Goal: Transaction & Acquisition: Purchase product/service

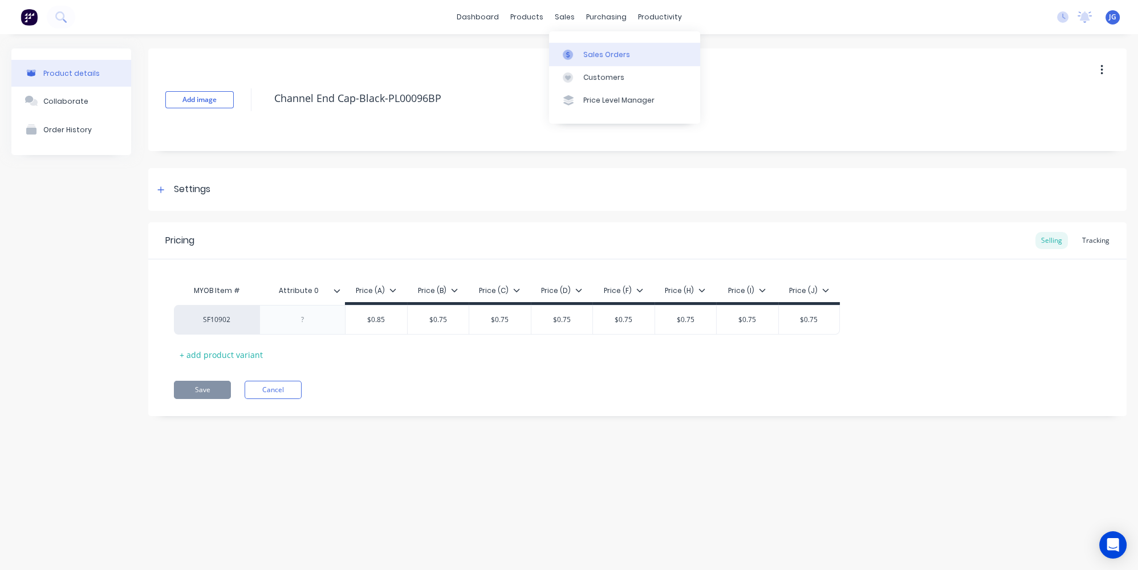
click at [577, 57] on div at bounding box center [571, 55] width 17 height 10
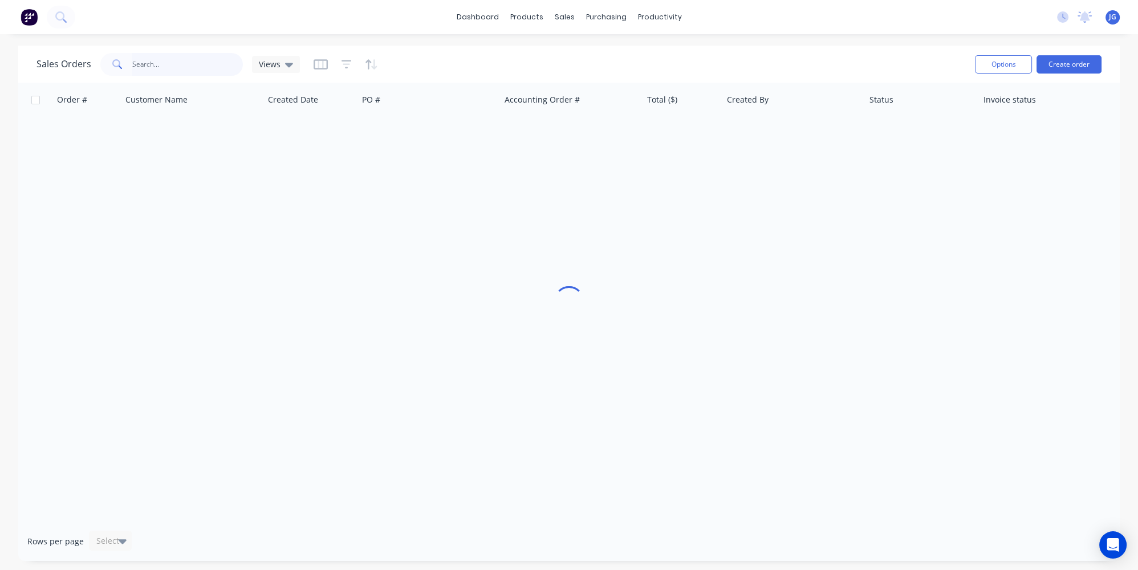
click at [152, 66] on input "text" at bounding box center [187, 64] width 111 height 23
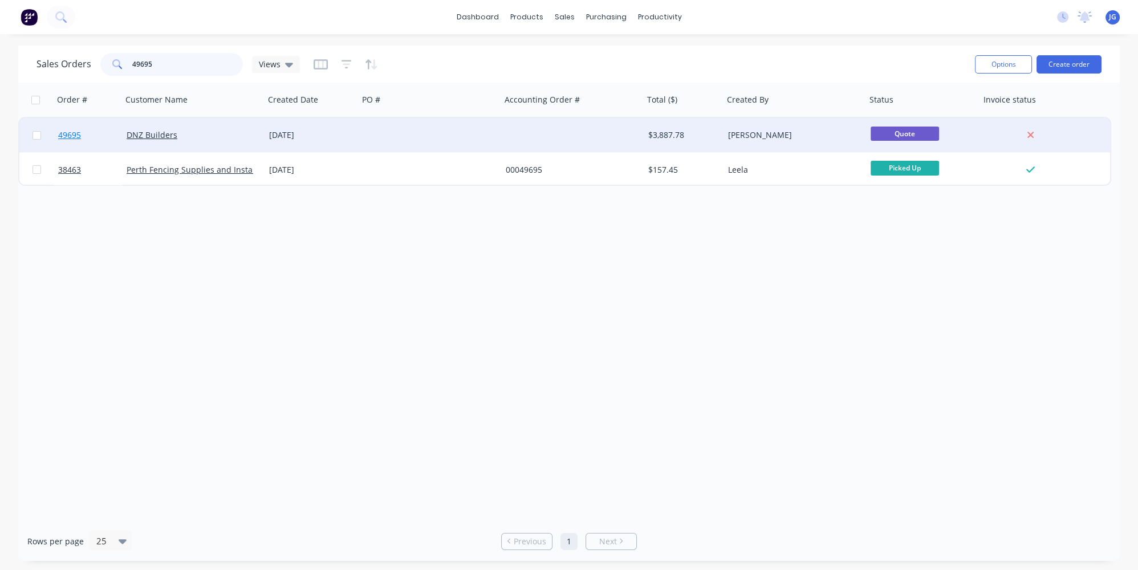
type input "49695"
click at [93, 135] on link "49695" at bounding box center [92, 135] width 68 height 34
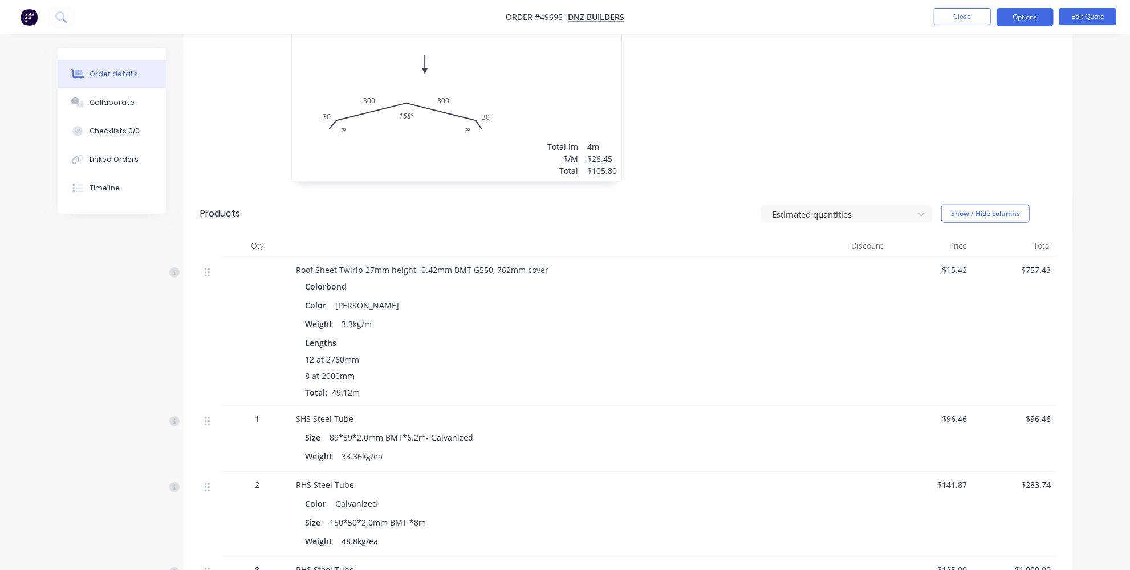
scroll to position [625, 0]
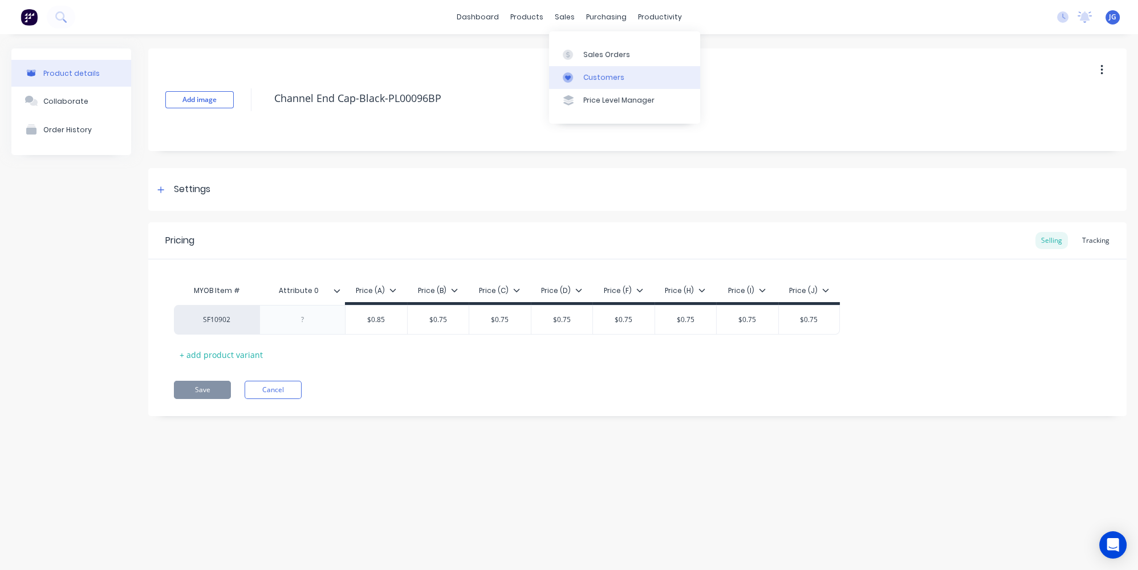
click at [572, 77] on icon at bounding box center [568, 77] width 10 height 10
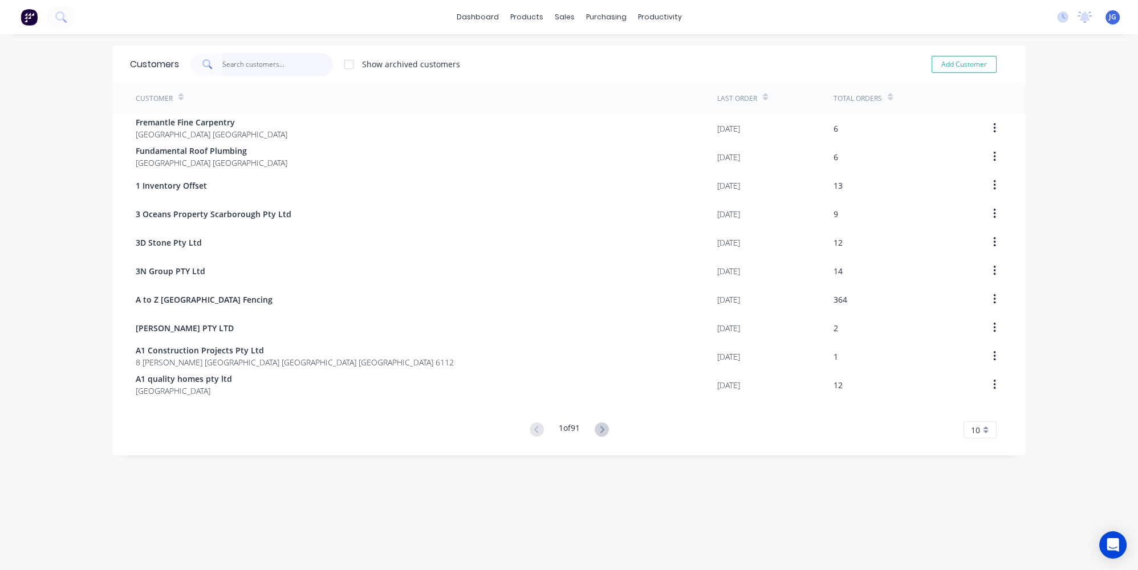
click at [275, 68] on input "text" at bounding box center [277, 64] width 111 height 23
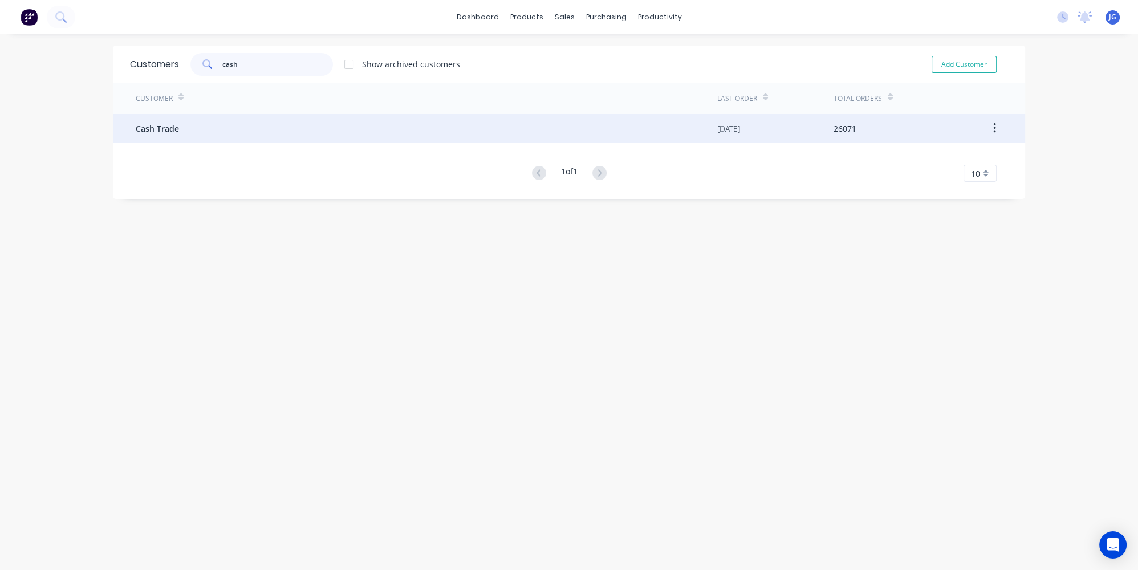
type input "cash"
click at [191, 122] on div "Cash Trade" at bounding box center [427, 128] width 582 height 29
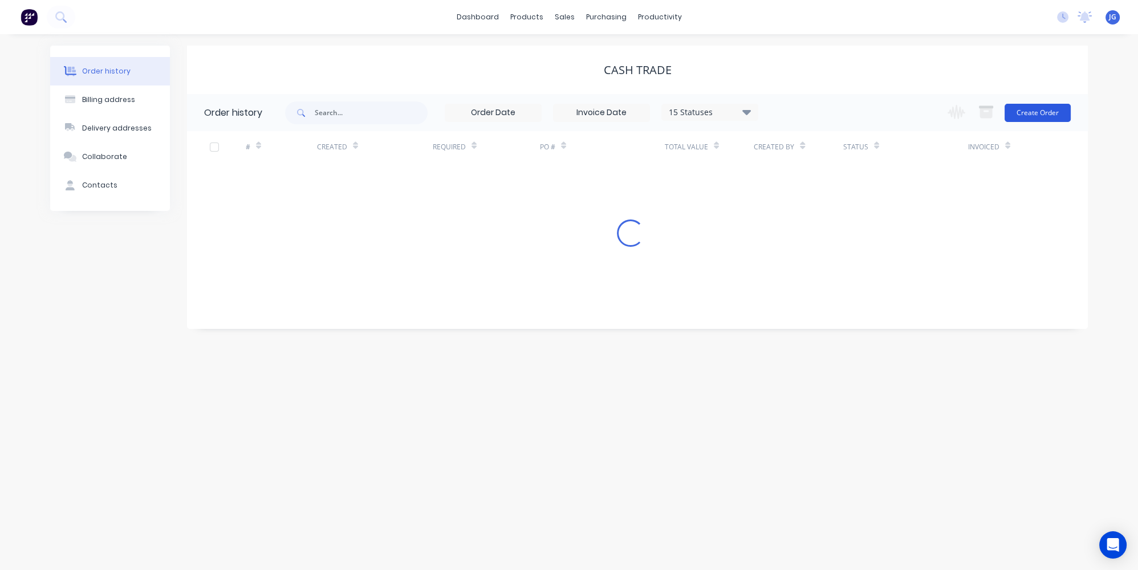
click at [1023, 115] on button "Create Order" at bounding box center [1038, 113] width 66 height 18
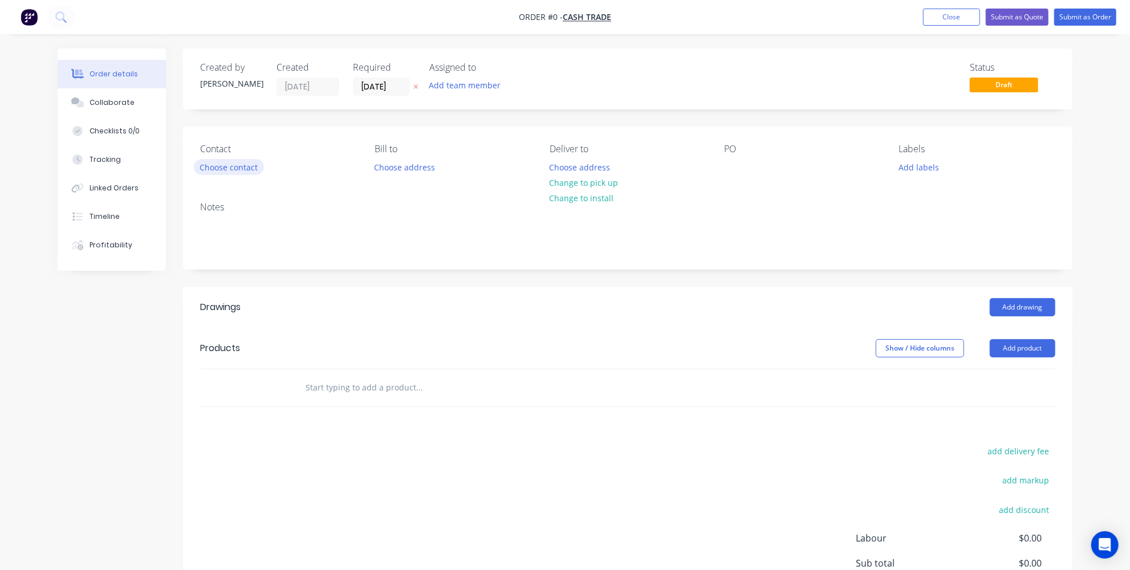
click at [212, 165] on button "Choose contact" at bounding box center [229, 166] width 70 height 15
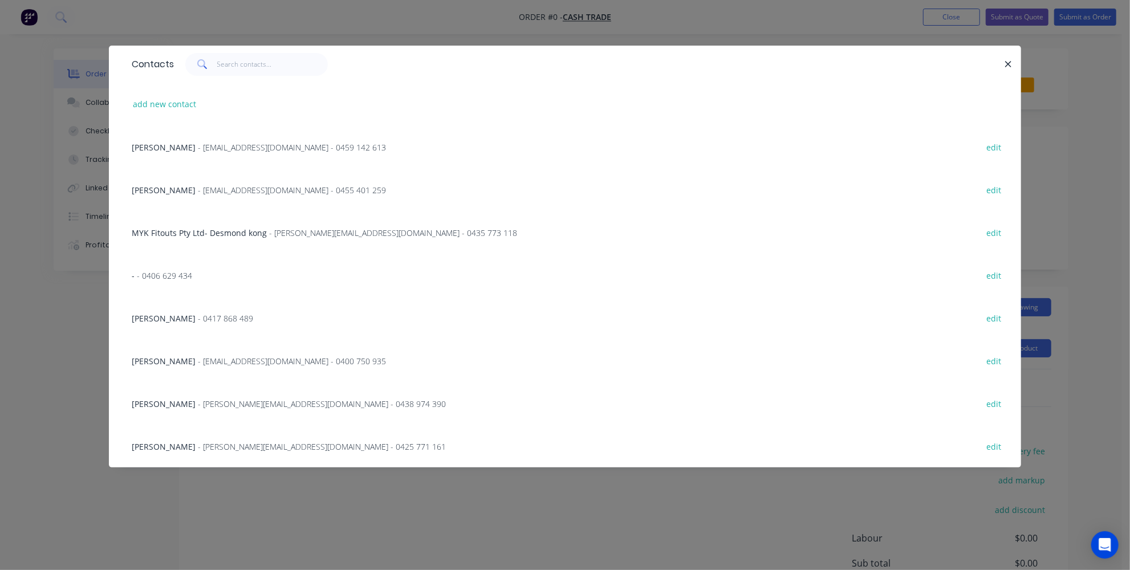
click at [68, 304] on div "Contacts add new contact [PERSON_NAME] - [EMAIL_ADDRESS][DOMAIN_NAME] - 0459 14…" at bounding box center [565, 285] width 1130 height 570
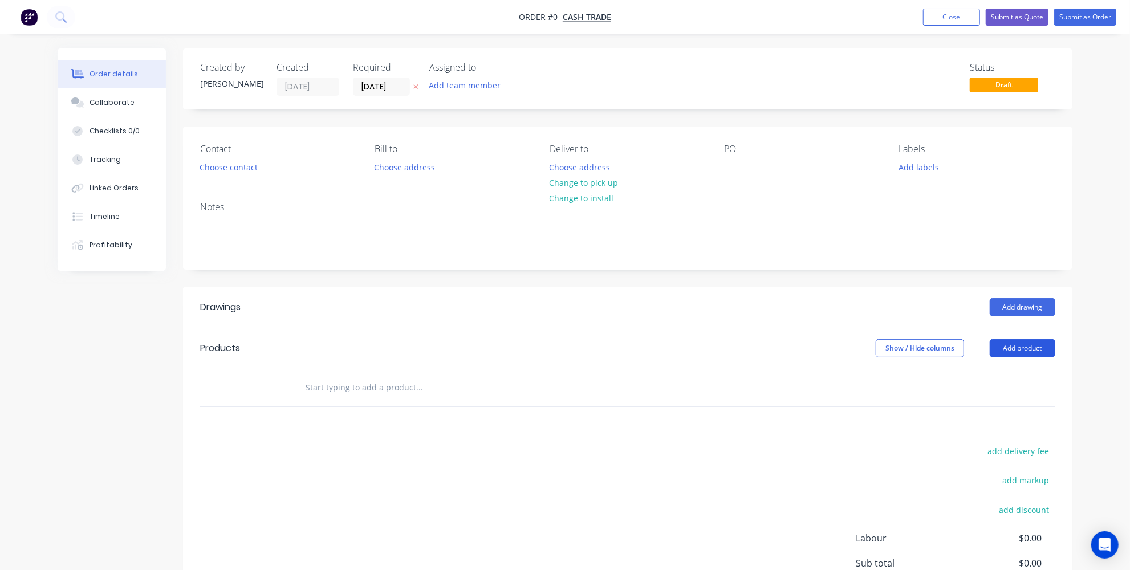
click at [1038, 349] on button "Add product" at bounding box center [1023, 348] width 66 height 18
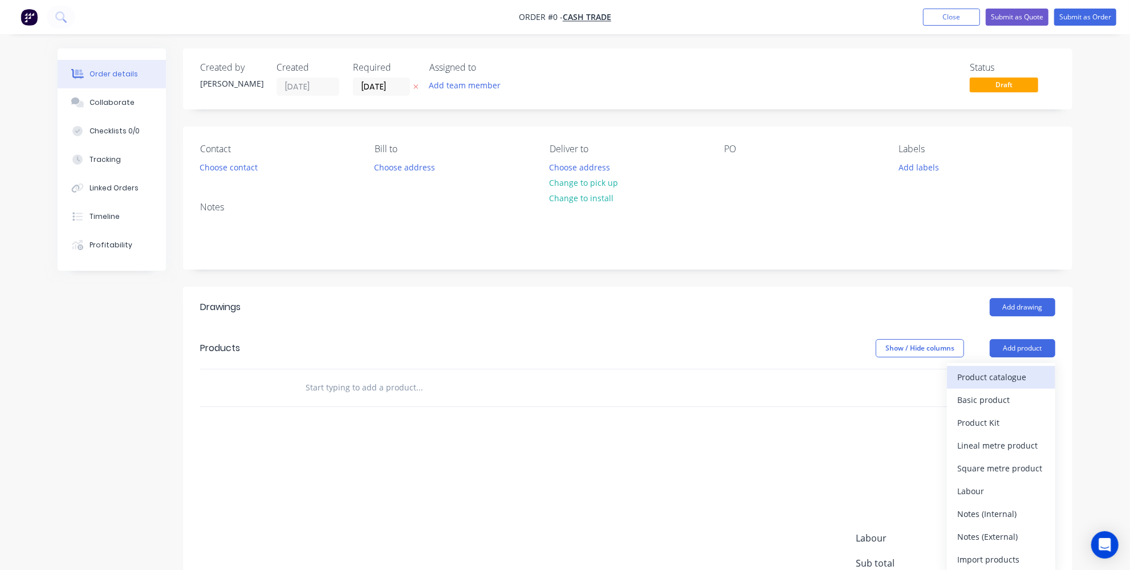
click at [986, 377] on div "Product catalogue" at bounding box center [1001, 377] width 88 height 17
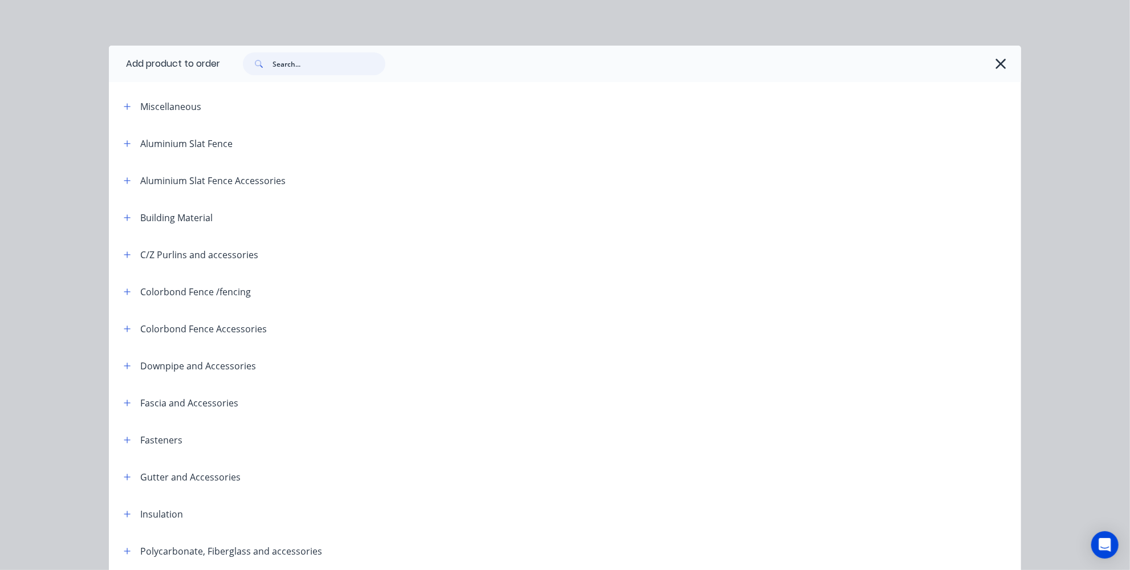
click at [335, 73] on input "text" at bounding box center [329, 63] width 113 height 23
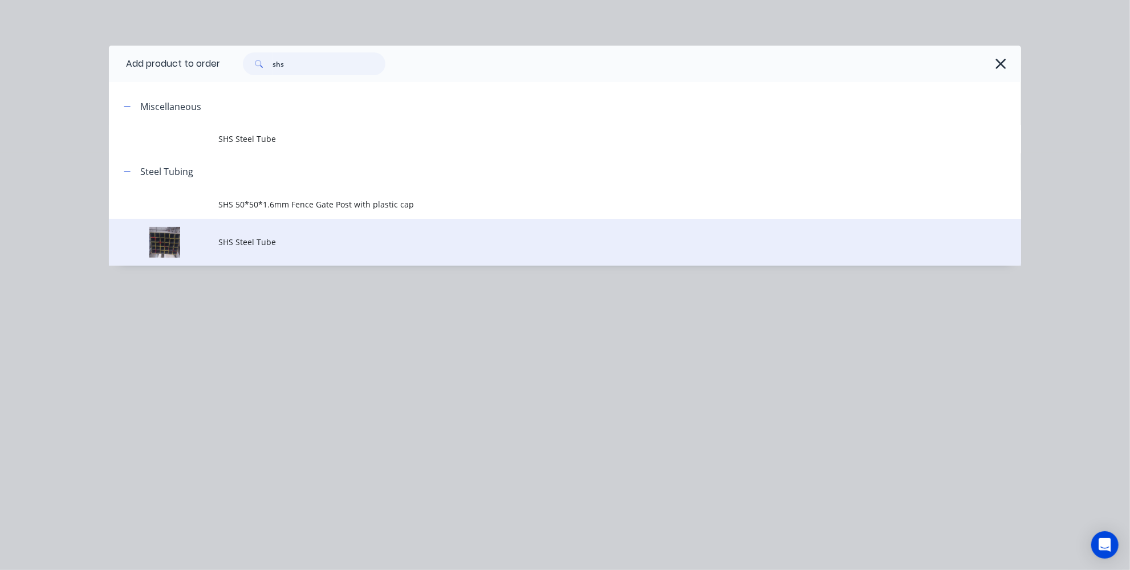
type input "shs"
click at [241, 251] on td "SHS Steel Tube" at bounding box center [619, 242] width 803 height 47
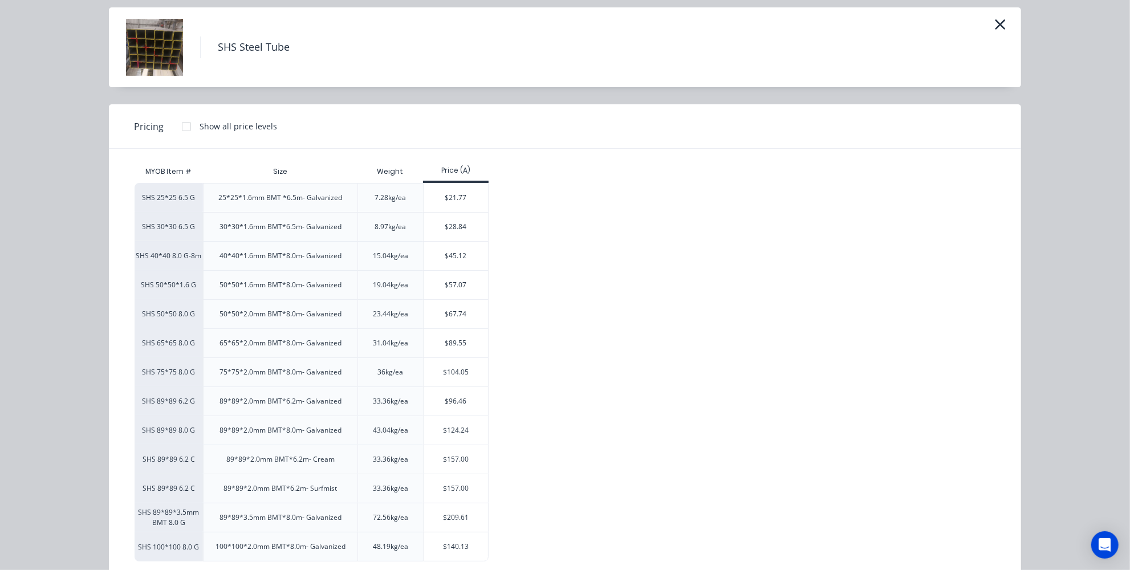
scroll to position [58, 0]
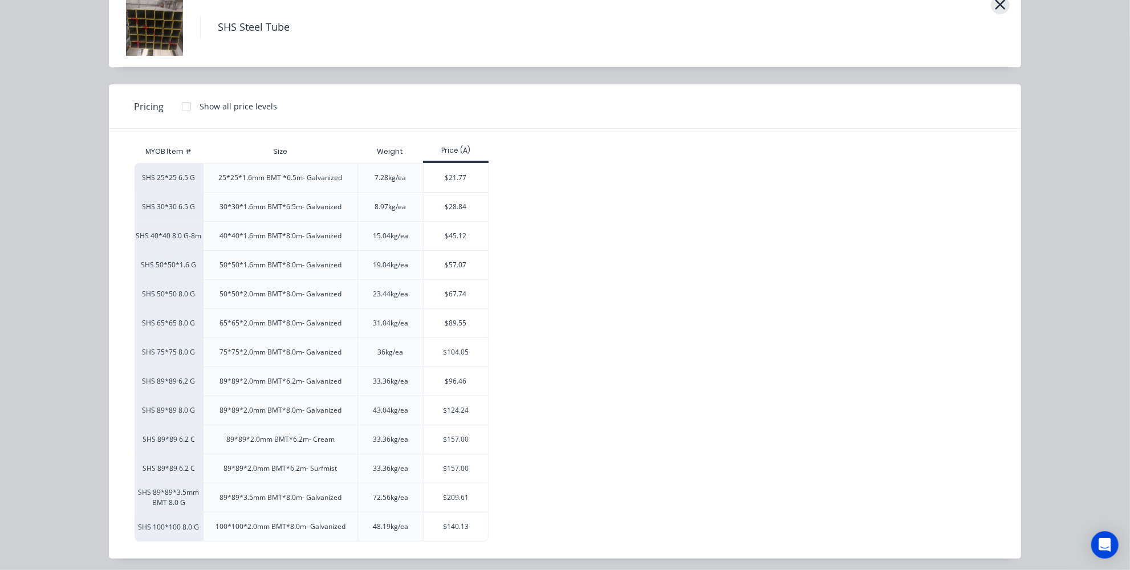
click at [1005, 2] on button "button" at bounding box center [1000, 5] width 19 height 18
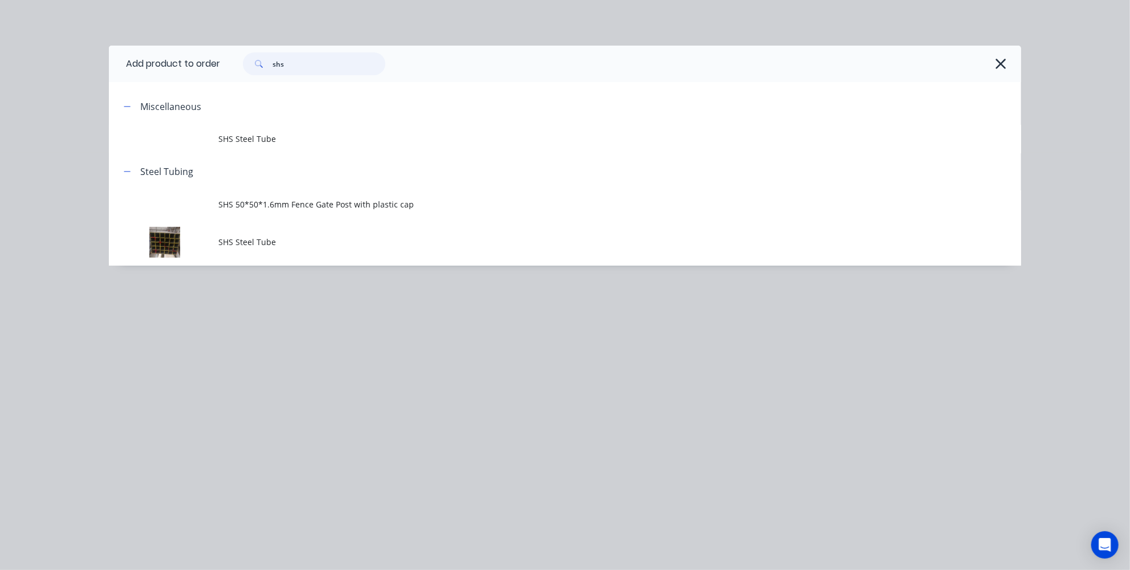
drag, startPoint x: 312, startPoint y: 63, endPoint x: 213, endPoint y: 55, distance: 99.0
click at [213, 55] on header "Add product to order shs" at bounding box center [565, 64] width 912 height 36
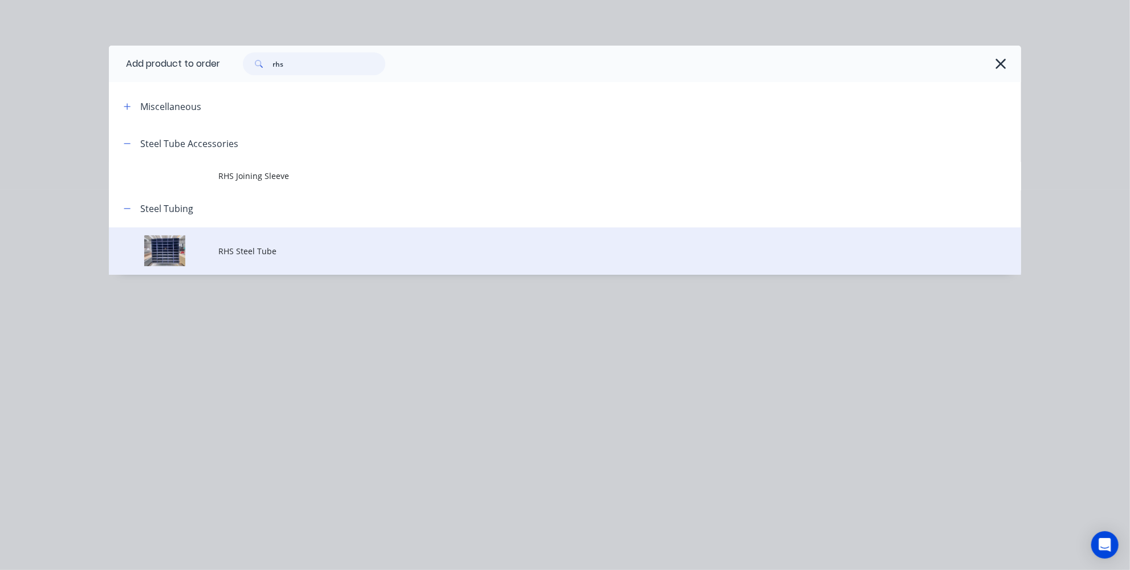
type input "rhs"
click at [279, 257] on span "RHS Steel Tube" at bounding box center [539, 251] width 642 height 12
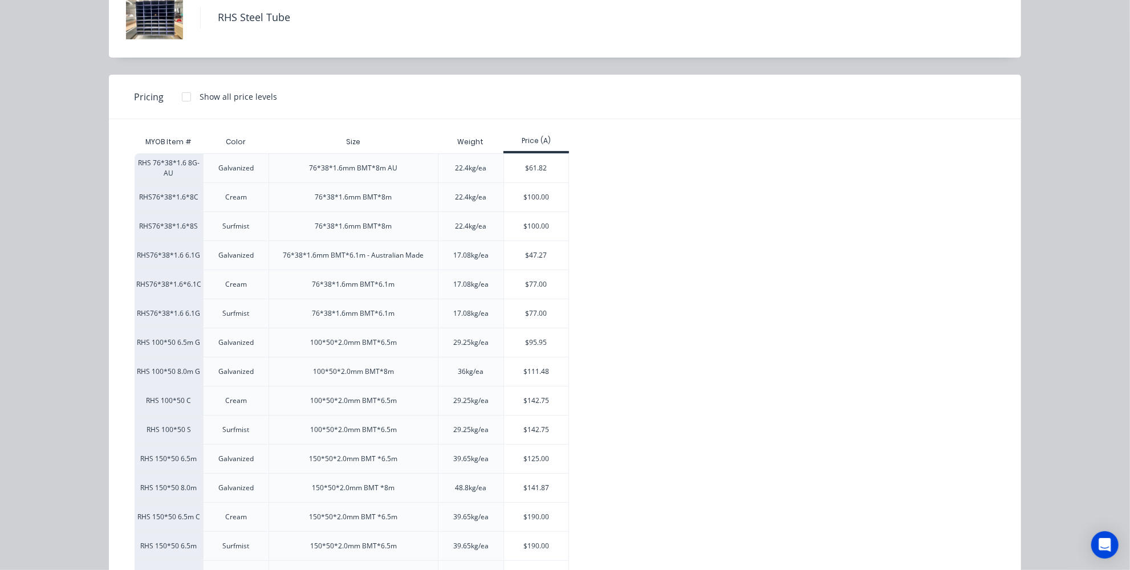
scroll to position [116, 0]
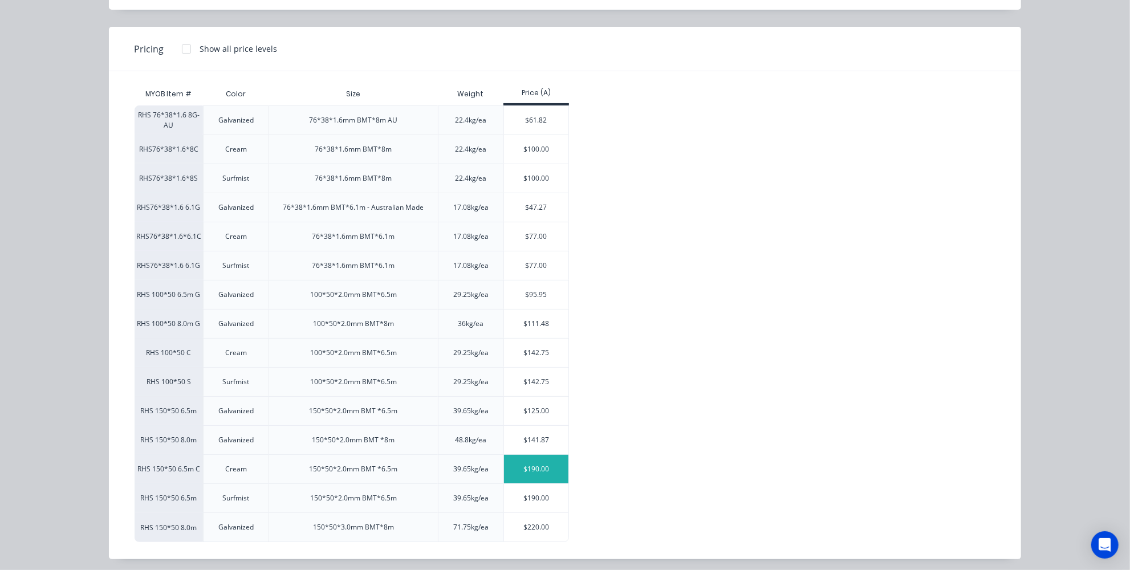
click at [521, 465] on div "$190.00" at bounding box center [536, 469] width 64 height 29
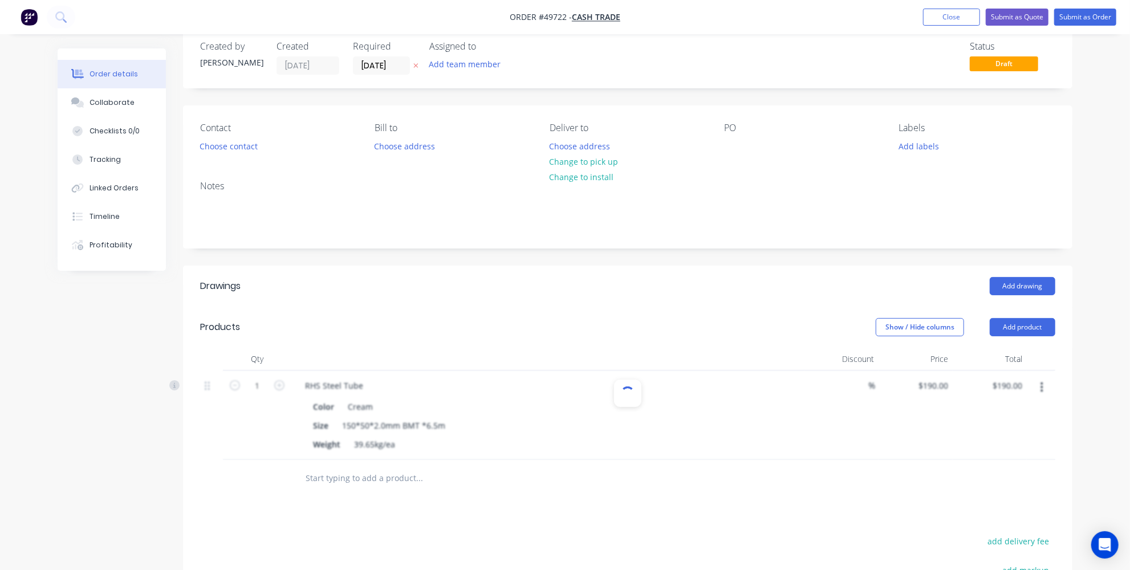
scroll to position [51, 0]
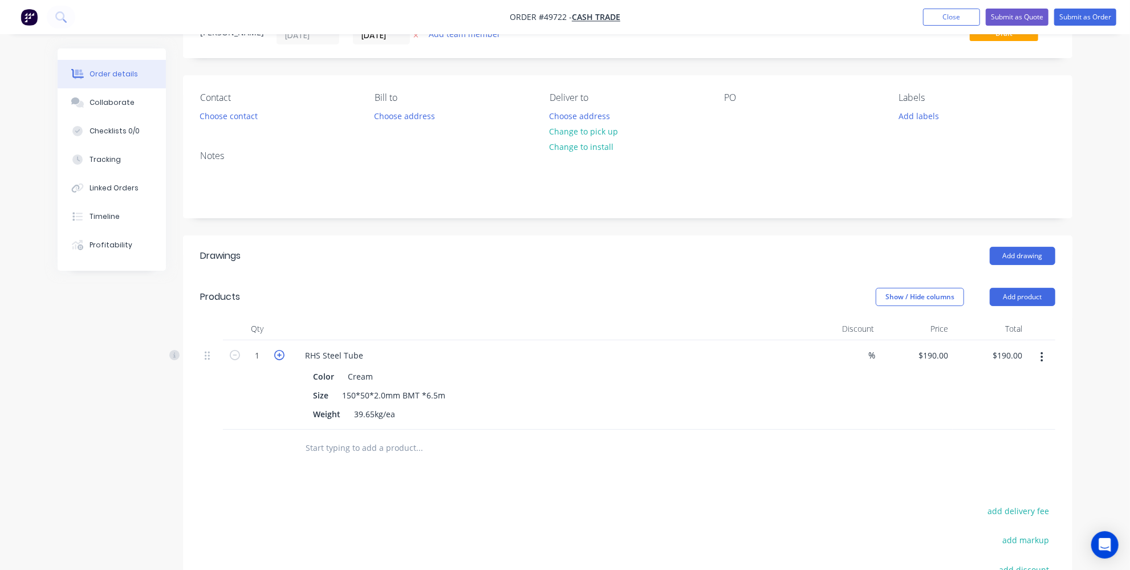
click at [280, 354] on icon "button" at bounding box center [279, 355] width 10 height 10
type input "2"
type input "$380.00"
click at [280, 354] on icon "button" at bounding box center [279, 355] width 10 height 10
type input "3"
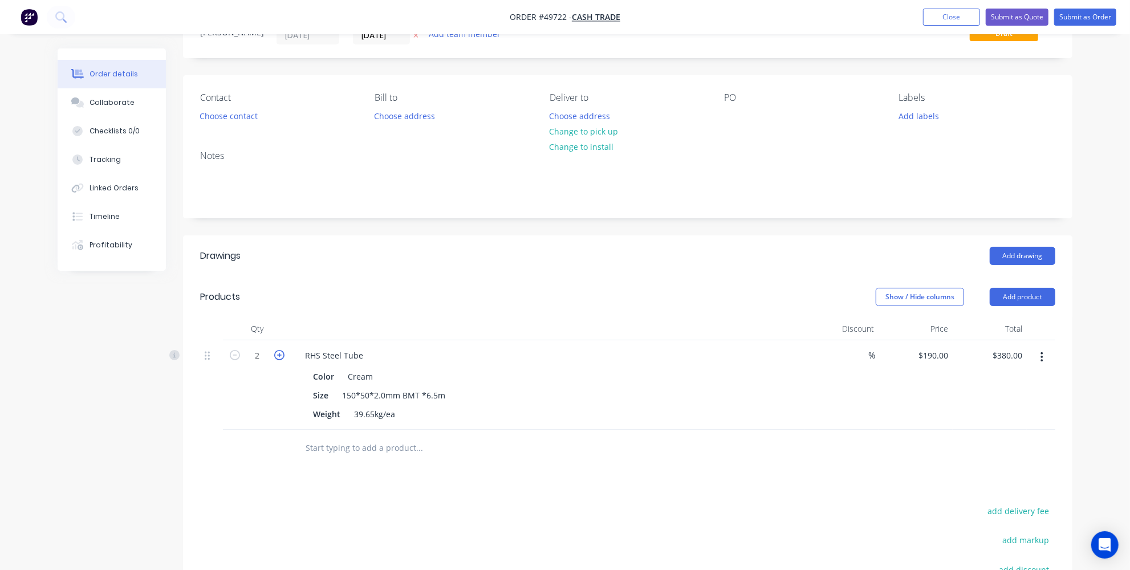
type input "$570.00"
click at [446, 494] on div "Drawings Add drawing Products Show / Hide columns Add product Qty Discount Pric…" at bounding box center [627, 475] width 889 height 480
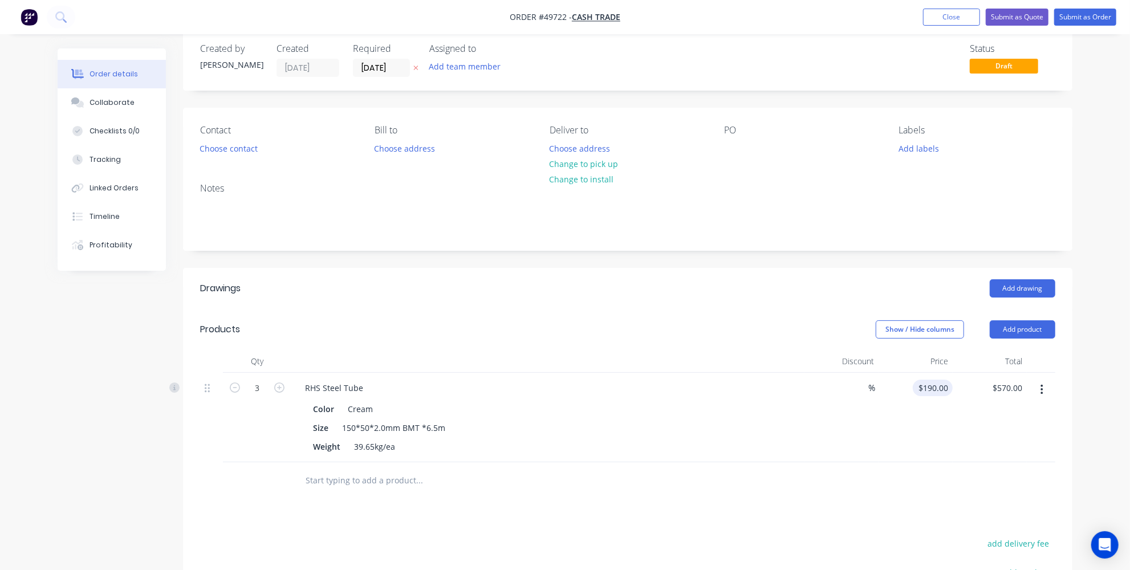
scroll to position [0, 0]
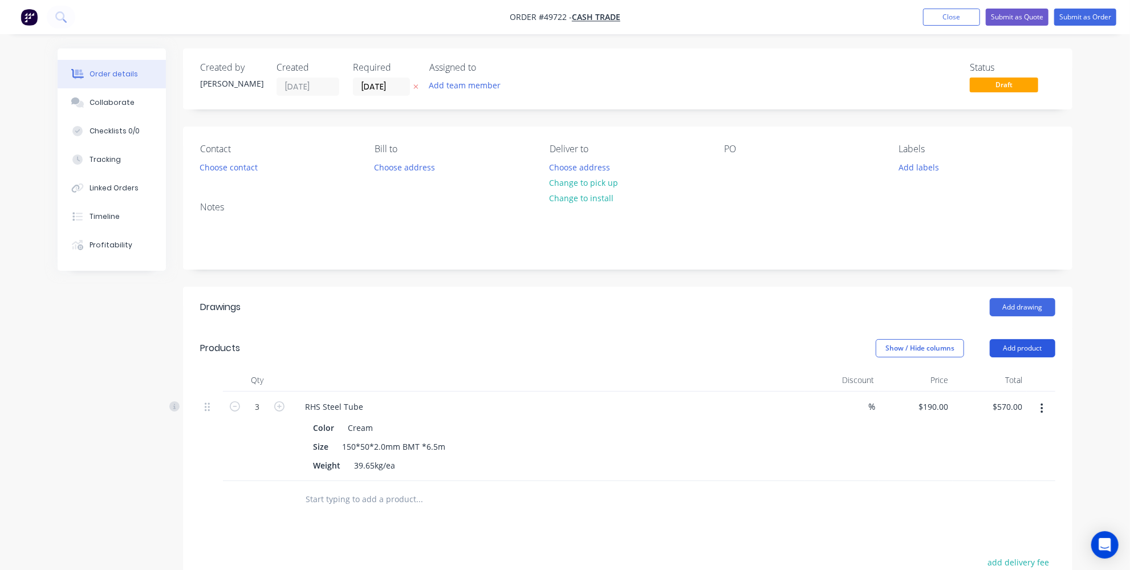
click at [1036, 342] on button "Add product" at bounding box center [1023, 348] width 66 height 18
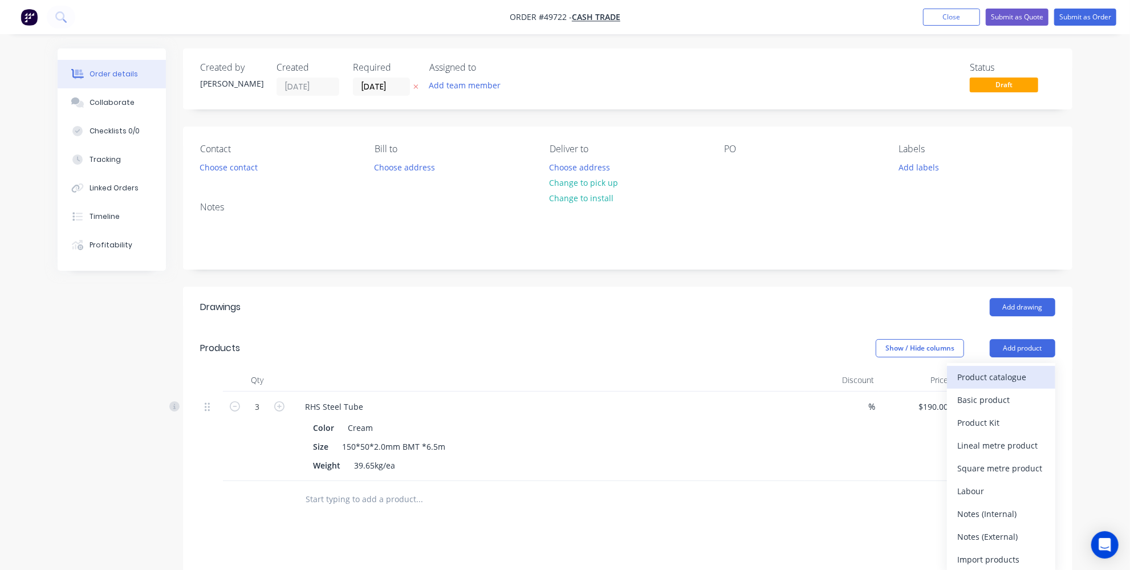
click at [989, 371] on div "Product catalogue" at bounding box center [1001, 377] width 88 height 17
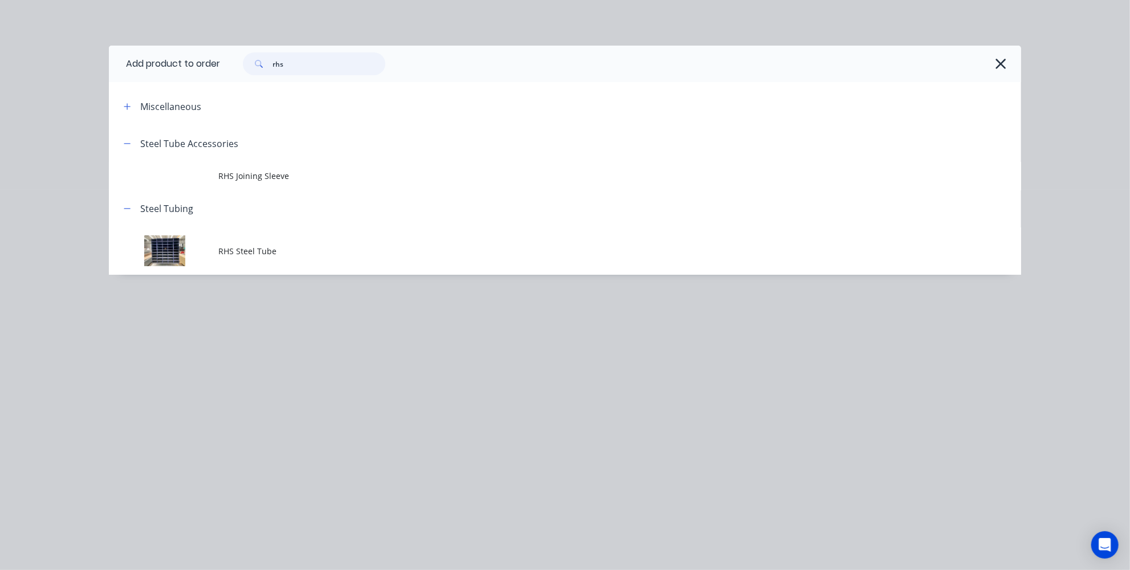
drag, startPoint x: 336, startPoint y: 60, endPoint x: 276, endPoint y: 62, distance: 59.9
click at [276, 62] on input "rhs" at bounding box center [329, 63] width 113 height 23
type input "r"
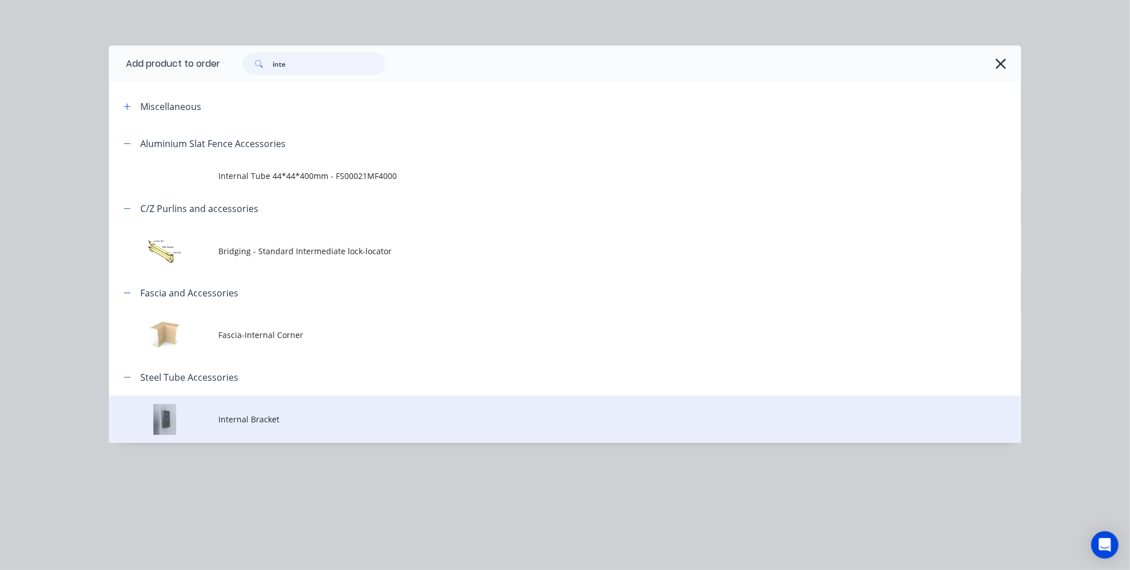
type input "inte"
click at [267, 415] on span "Internal Bracket" at bounding box center [539, 419] width 642 height 12
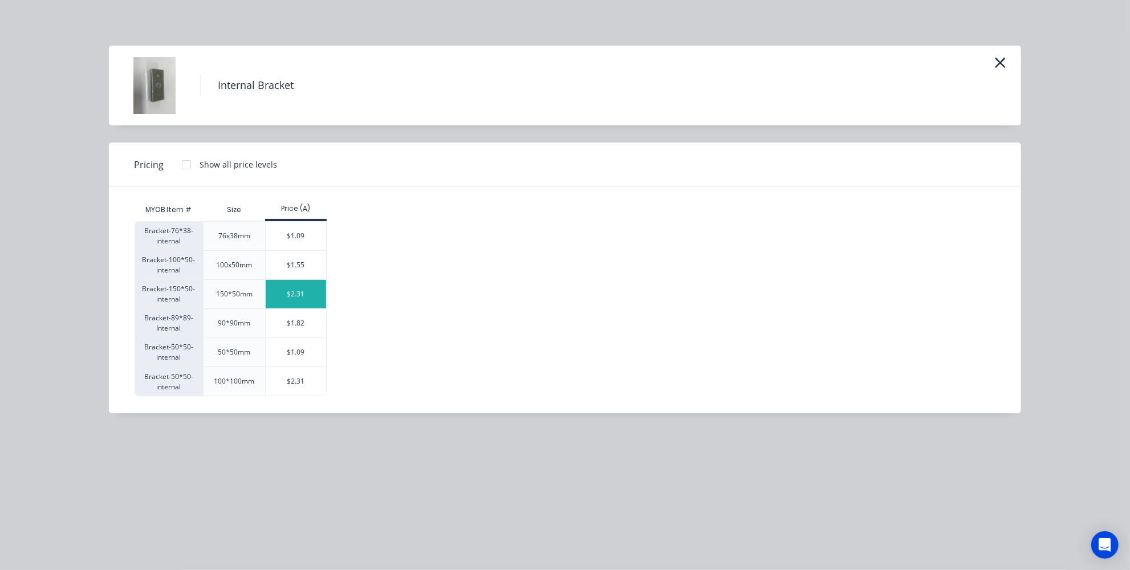
click at [279, 291] on div "$2.31" at bounding box center [296, 294] width 61 height 29
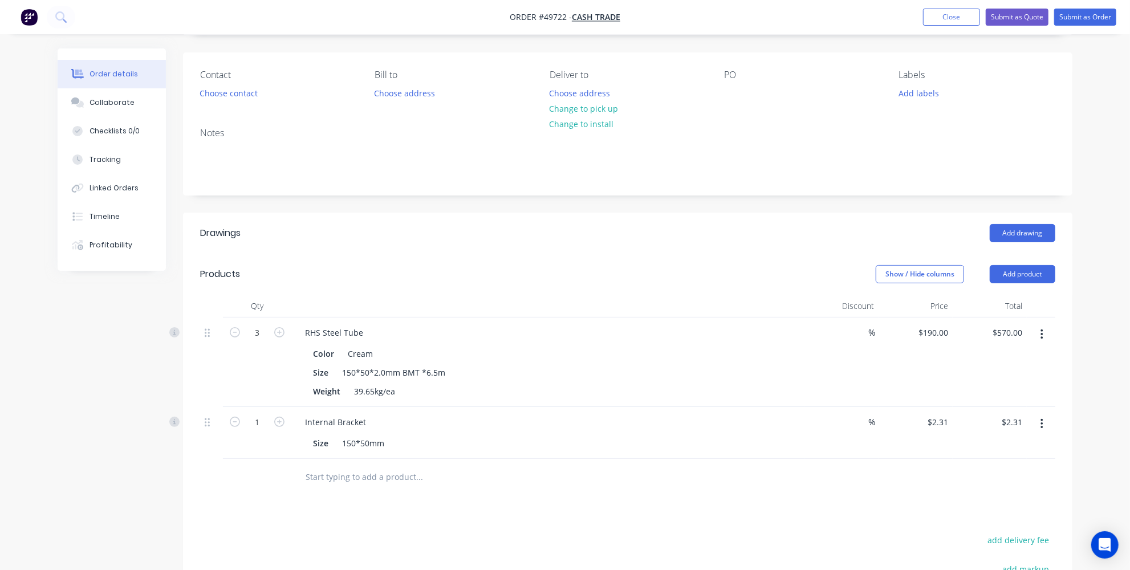
scroll to position [103, 0]
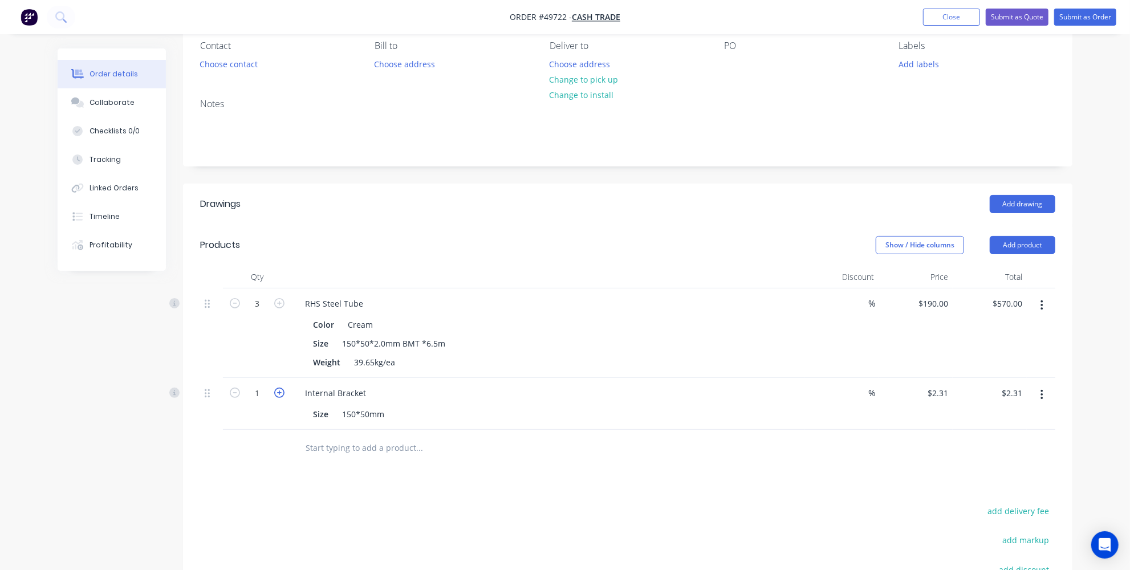
click at [275, 393] on icon "button" at bounding box center [279, 393] width 10 height 10
type input "2"
type input "$4.62"
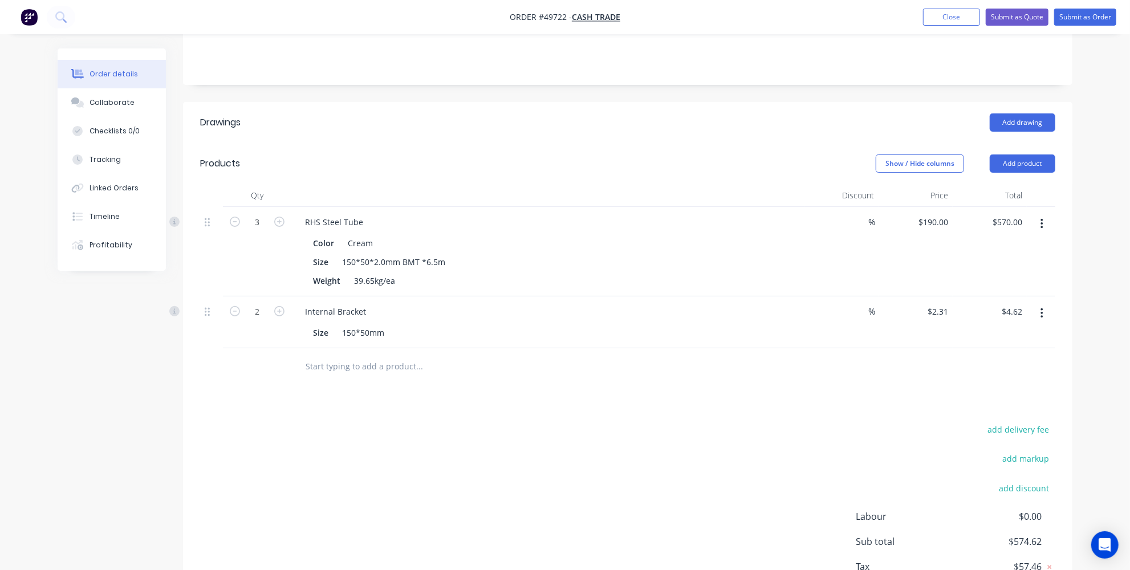
scroll to position [155, 0]
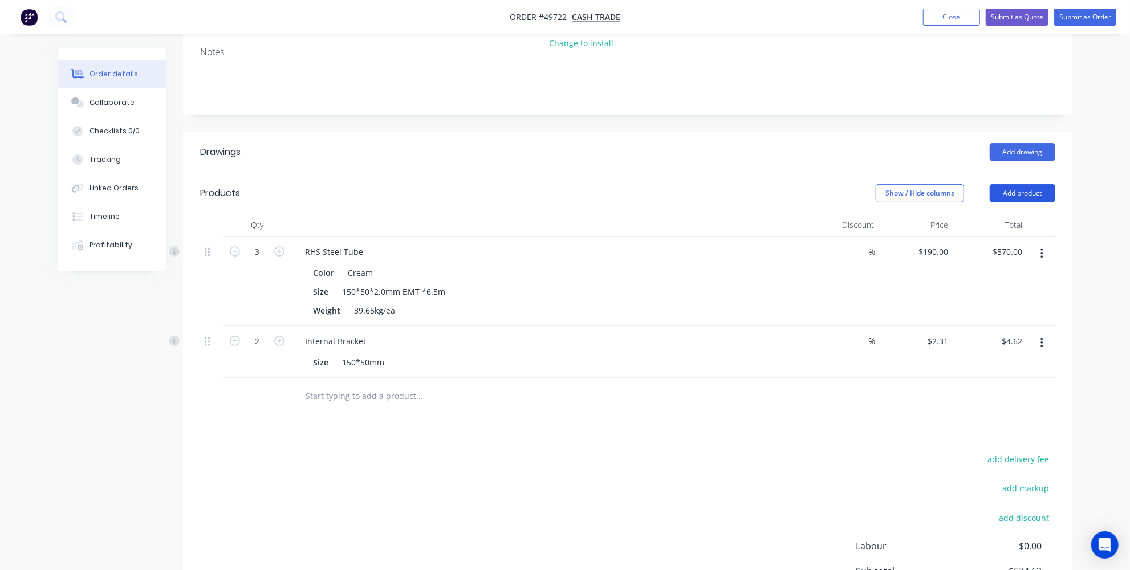
click at [1003, 193] on button "Add product" at bounding box center [1023, 193] width 66 height 18
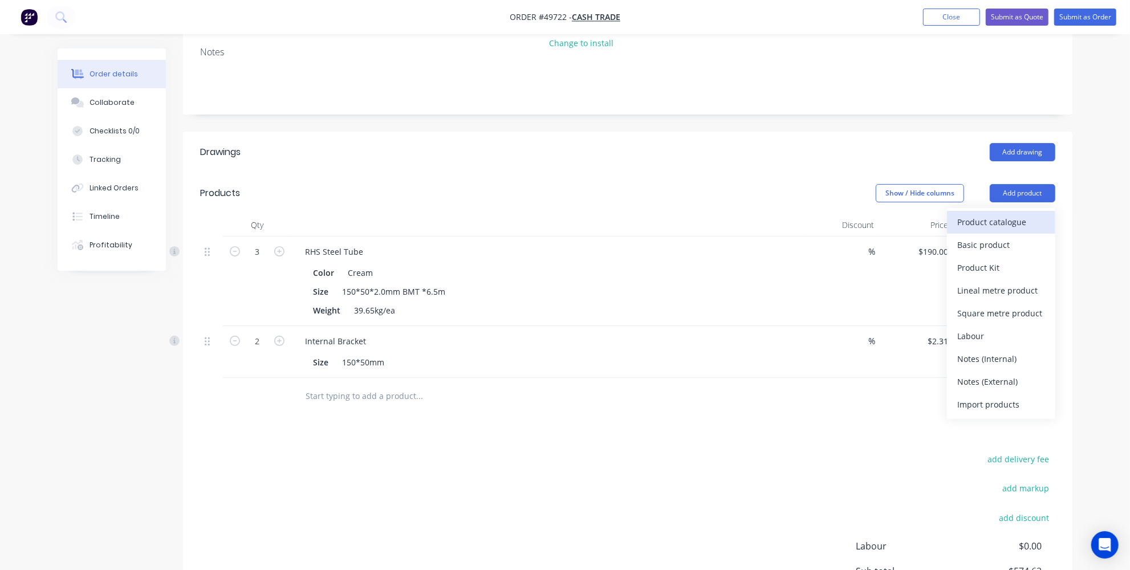
click at [989, 221] on div "Product catalogue" at bounding box center [1001, 222] width 88 height 17
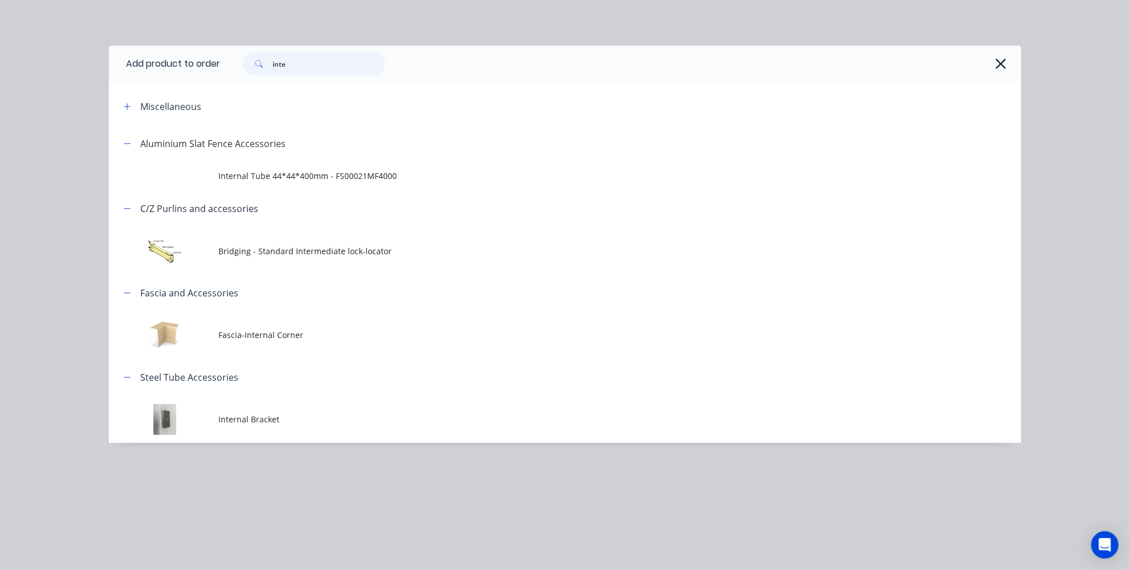
drag, startPoint x: 323, startPoint y: 66, endPoint x: 218, endPoint y: 56, distance: 105.3
click at [225, 59] on div "inte" at bounding box center [615, 63] width 790 height 23
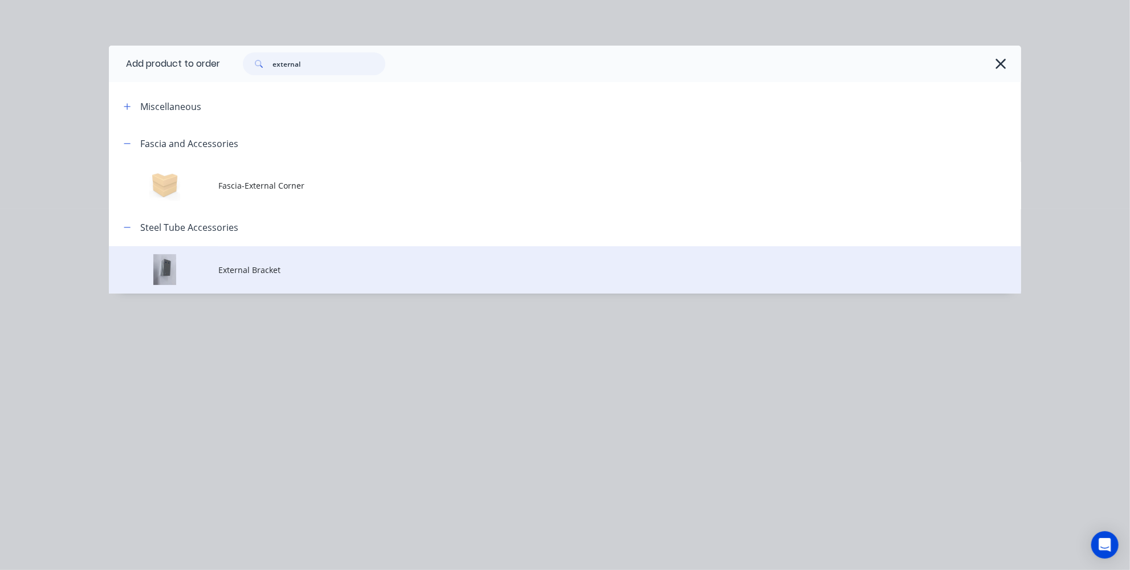
type input "external"
click at [257, 273] on span "External Bracket" at bounding box center [539, 270] width 642 height 12
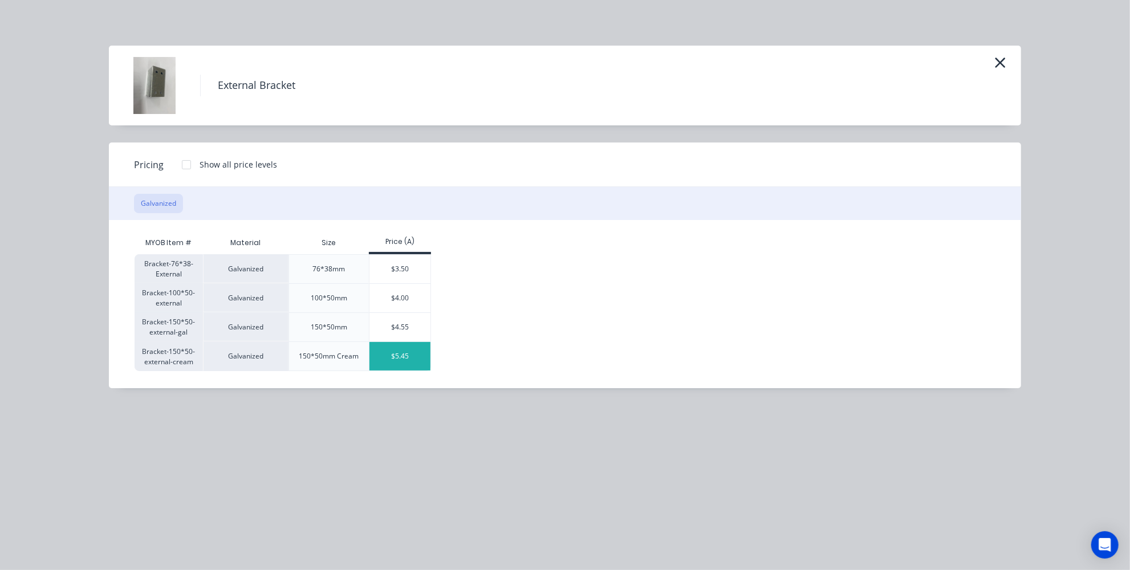
click at [404, 357] on div "$5.45" at bounding box center [399, 356] width 61 height 29
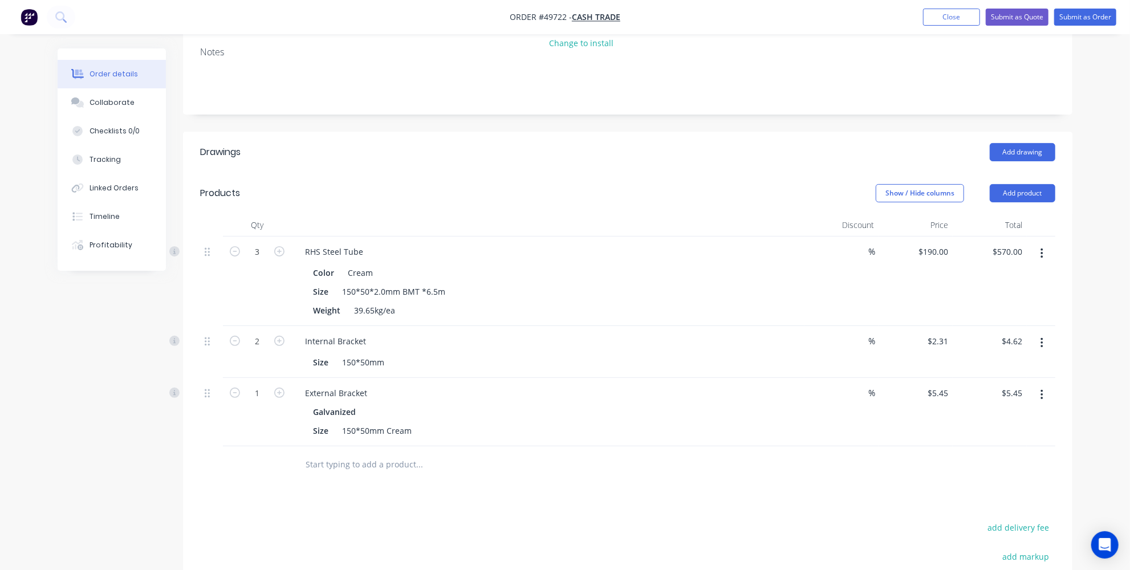
click at [131, 453] on div "Created by Jessica Created 25/09/25 Required 25/09/25 Assigned to Add team memb…" at bounding box center [565, 321] width 1015 height 856
click at [280, 389] on icon "button" at bounding box center [279, 393] width 10 height 10
type input "2"
type input "$10.90"
click at [128, 454] on div "Created by Jessica Created 25/09/25 Required 25/09/25 Assigned to Add team memb…" at bounding box center [565, 321] width 1015 height 856
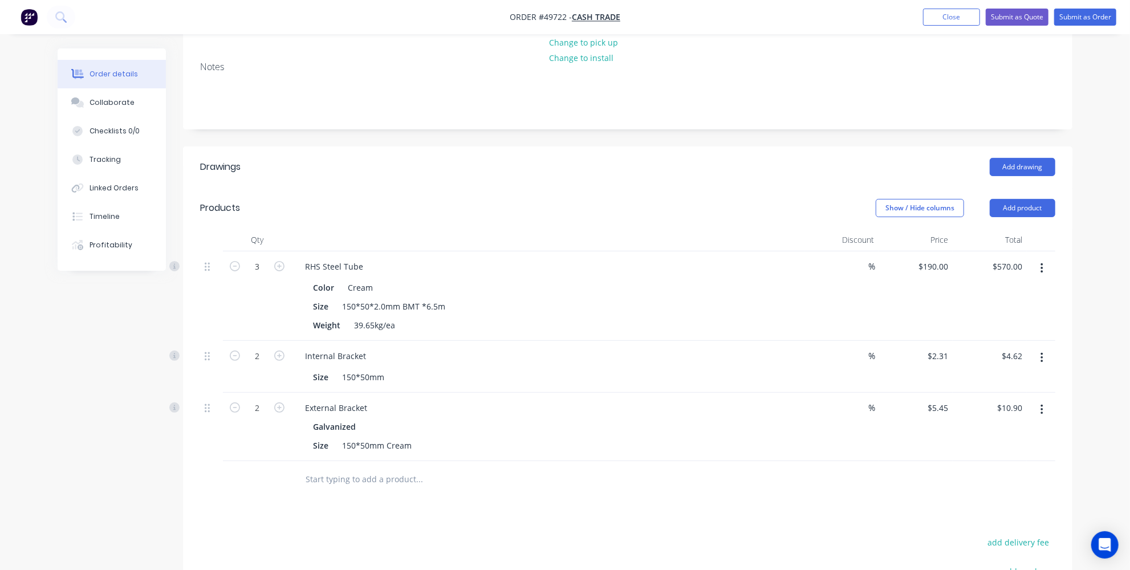
scroll to position [103, 0]
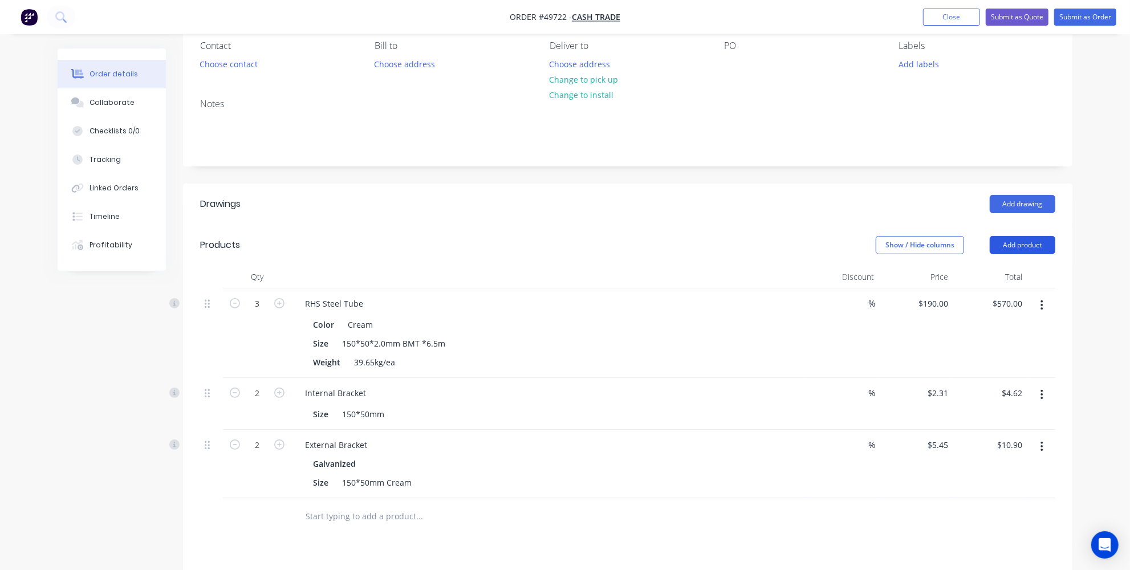
click at [1006, 245] on button "Add product" at bounding box center [1023, 245] width 66 height 18
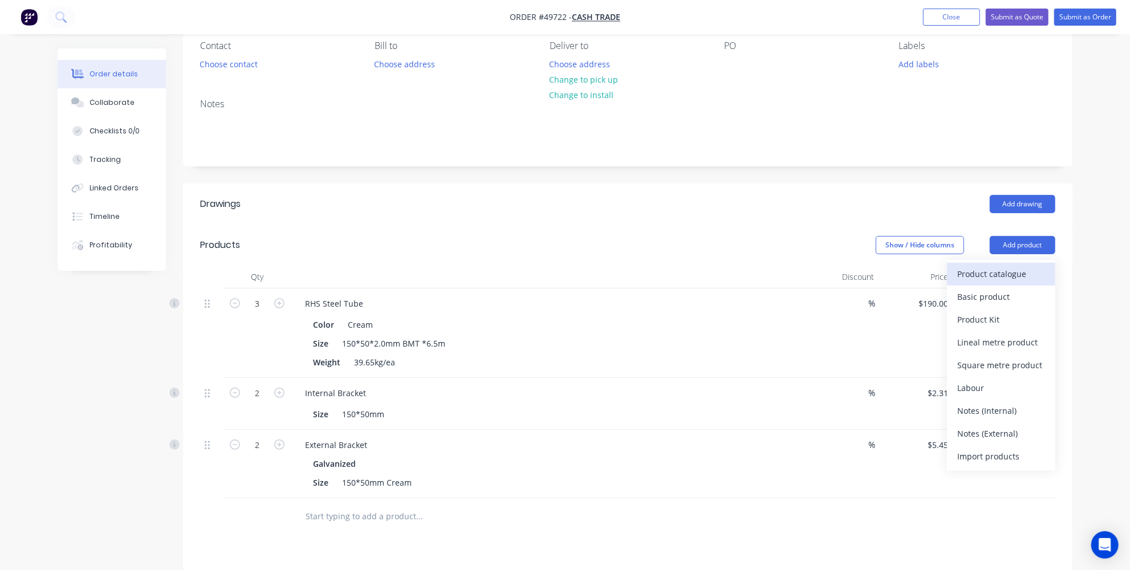
click at [985, 271] on div "Product catalogue" at bounding box center [1001, 274] width 88 height 17
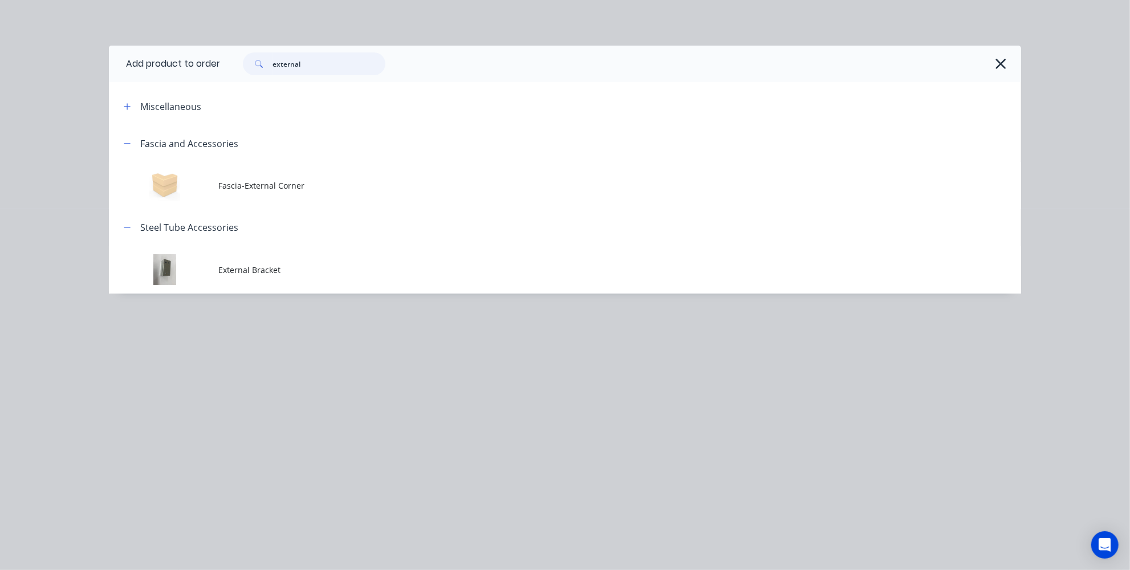
drag, startPoint x: 312, startPoint y: 62, endPoint x: 200, endPoint y: 60, distance: 112.3
click at [200, 60] on header "Add product to order external" at bounding box center [565, 64] width 912 height 36
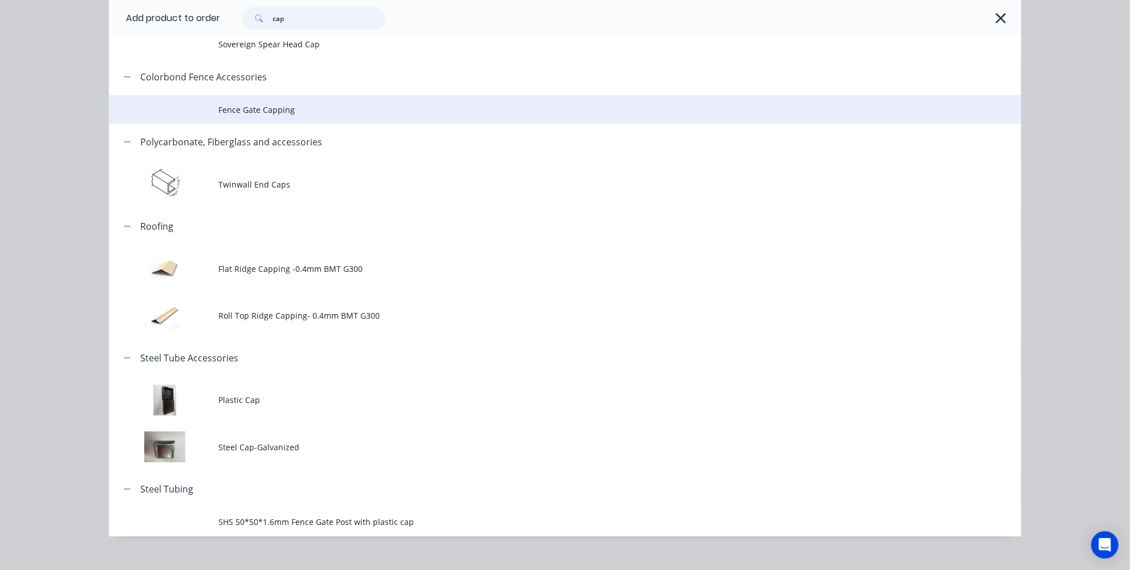
scroll to position [252, 0]
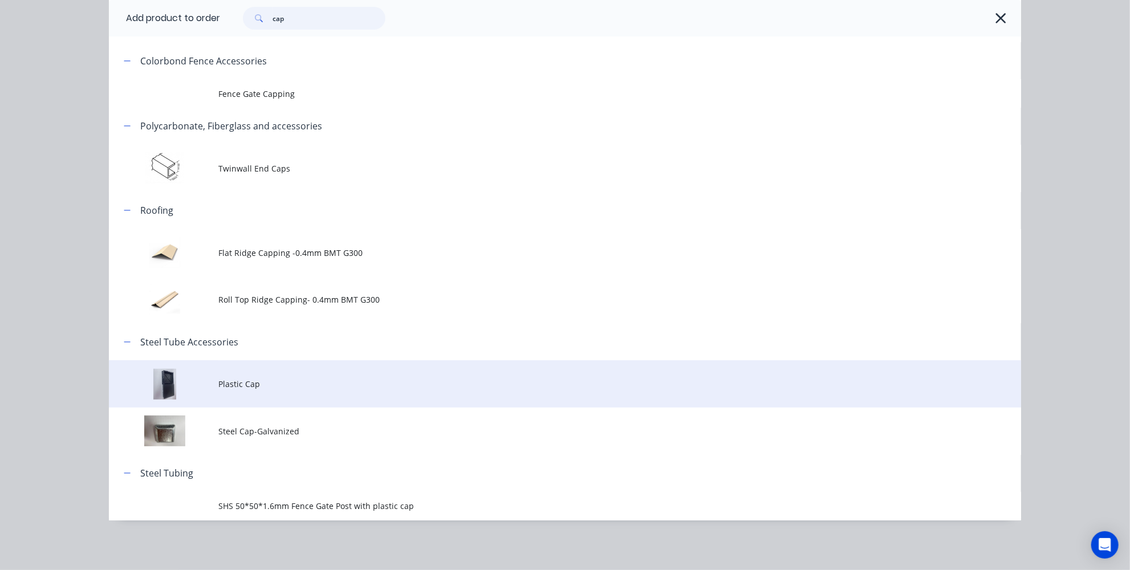
type input "cap"
click at [271, 380] on span "Plastic Cap" at bounding box center [539, 384] width 642 height 12
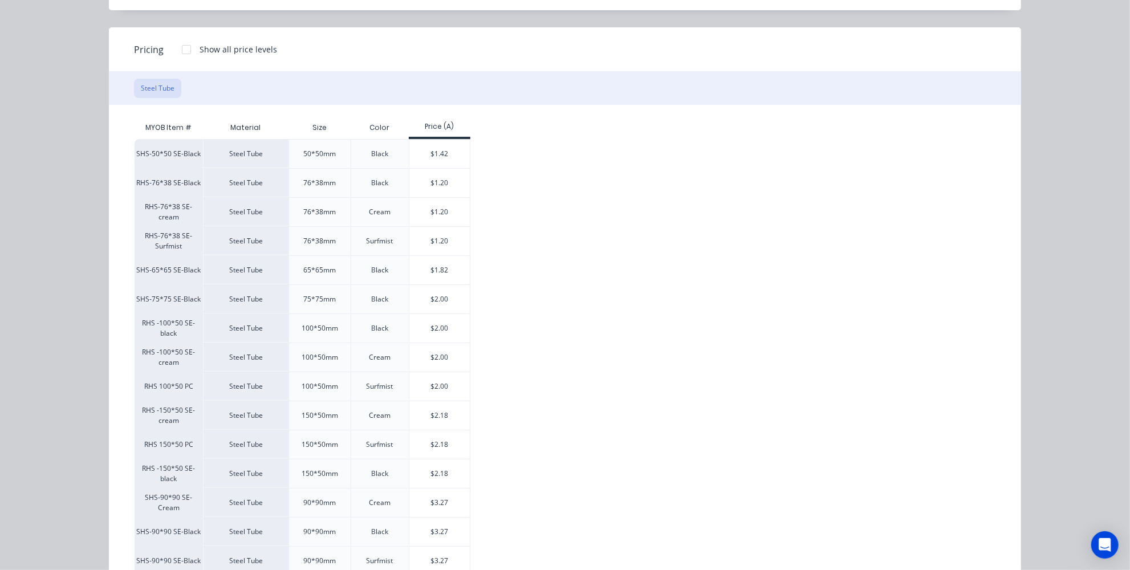
scroll to position [177, 0]
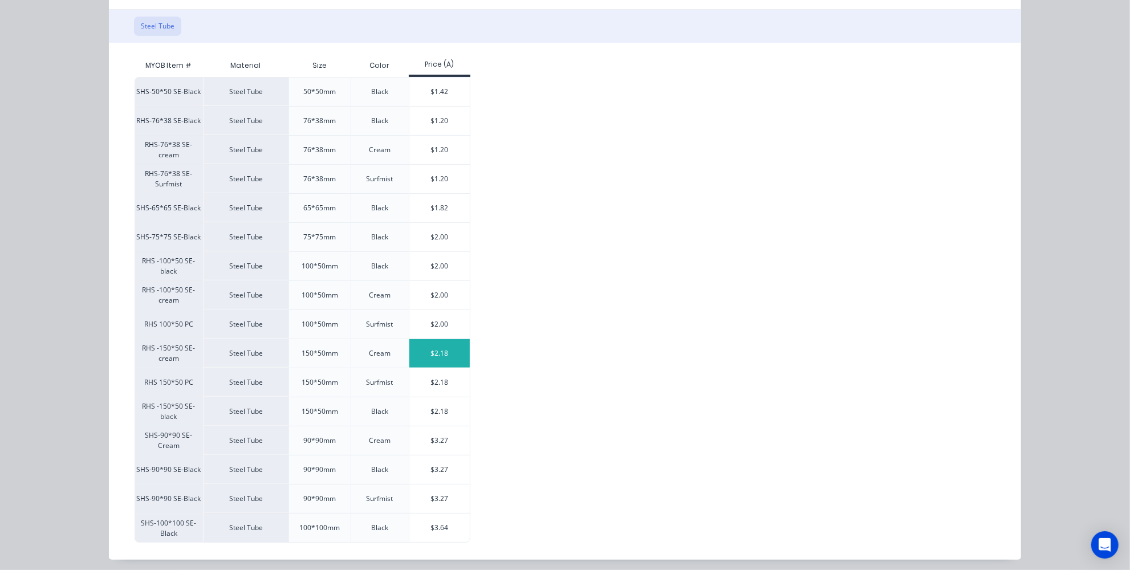
click at [447, 359] on div "$2.18" at bounding box center [439, 353] width 61 height 29
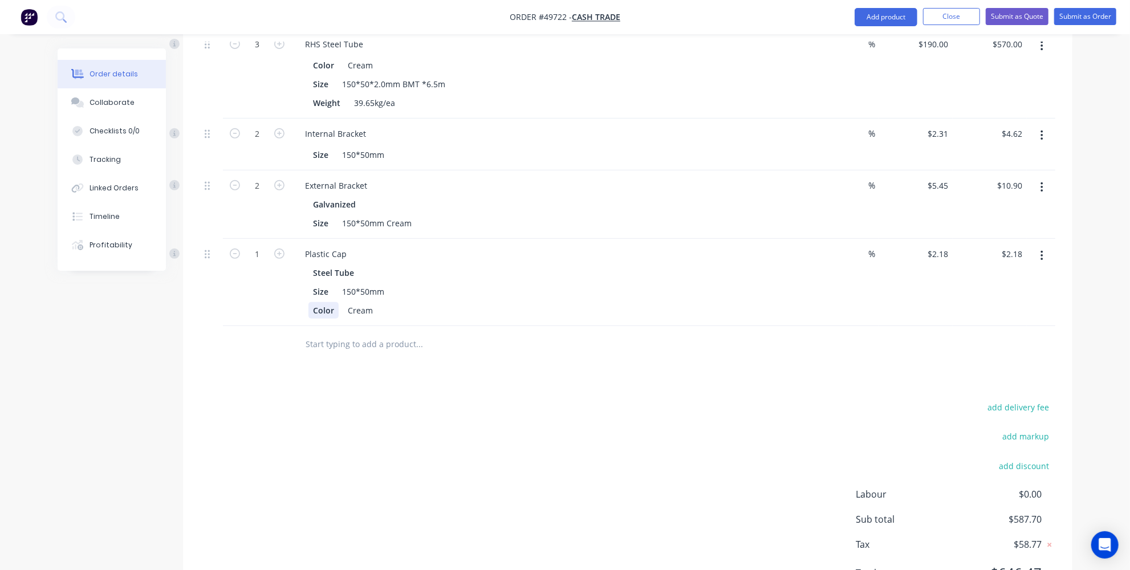
scroll to position [259, 0]
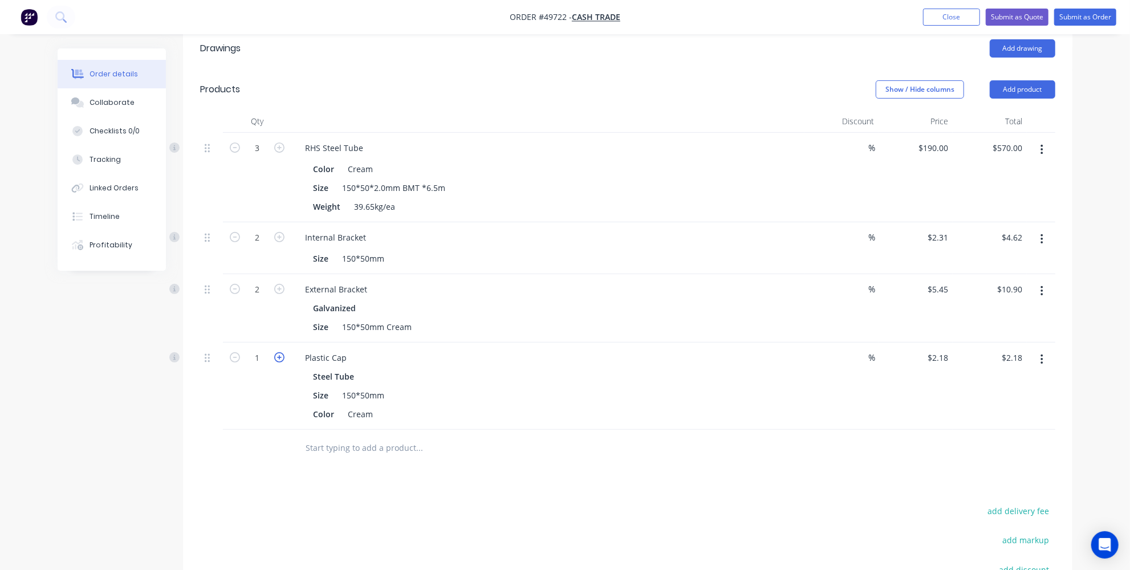
click at [276, 355] on icon "button" at bounding box center [279, 357] width 10 height 10
type input "2"
type input "$4.36"
click at [276, 355] on icon "button" at bounding box center [279, 357] width 10 height 10
type input "3"
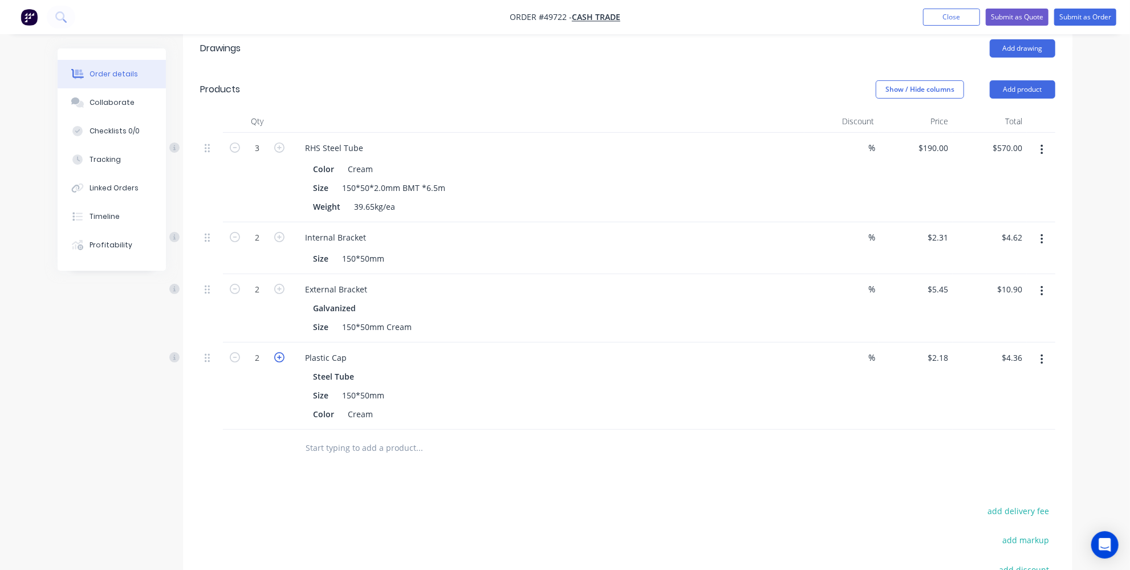
type input "$6.54"
click at [1042, 92] on button "Add product" at bounding box center [1023, 89] width 66 height 18
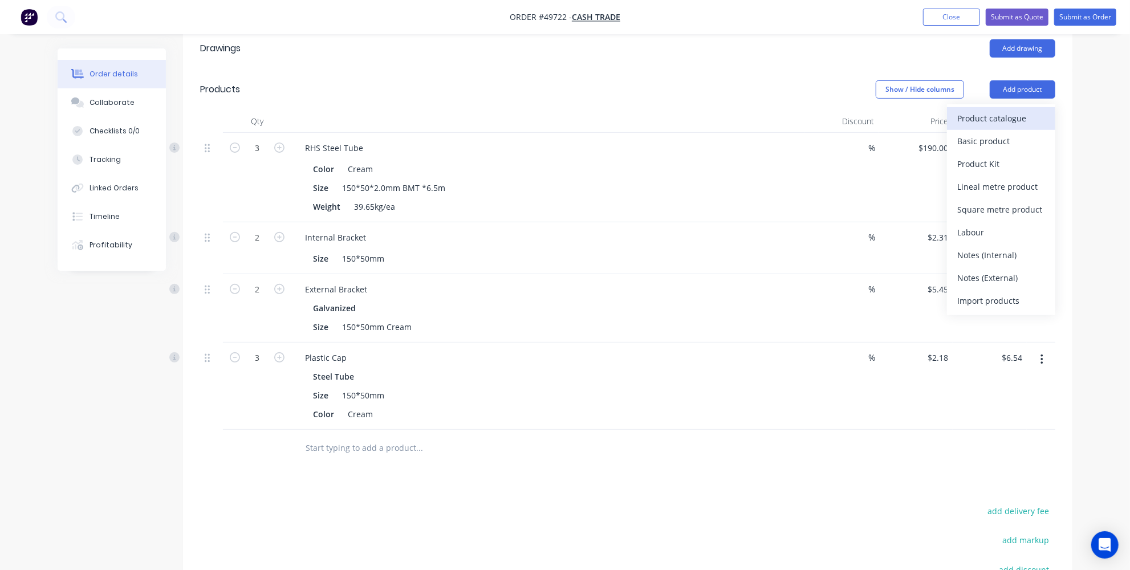
click at [999, 122] on div "Product catalogue" at bounding box center [1001, 118] width 88 height 17
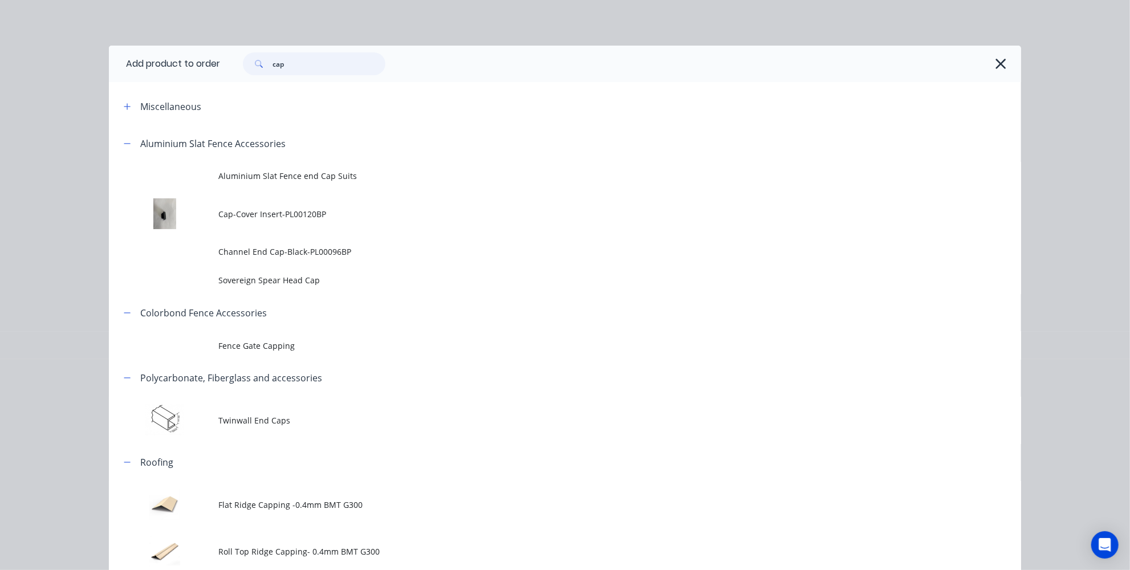
drag, startPoint x: 302, startPoint y: 54, endPoint x: 238, endPoint y: 61, distance: 64.8
click at [238, 61] on div "cap" at bounding box center [308, 63] width 154 height 23
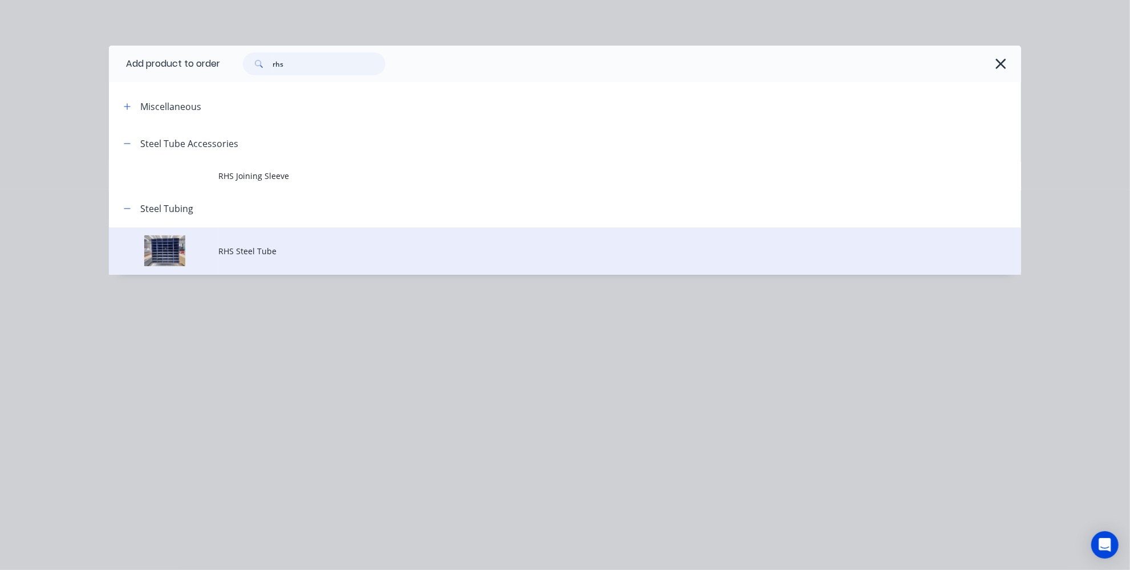
type input "rhs"
click at [235, 251] on span "RHS Steel Tube" at bounding box center [539, 251] width 642 height 12
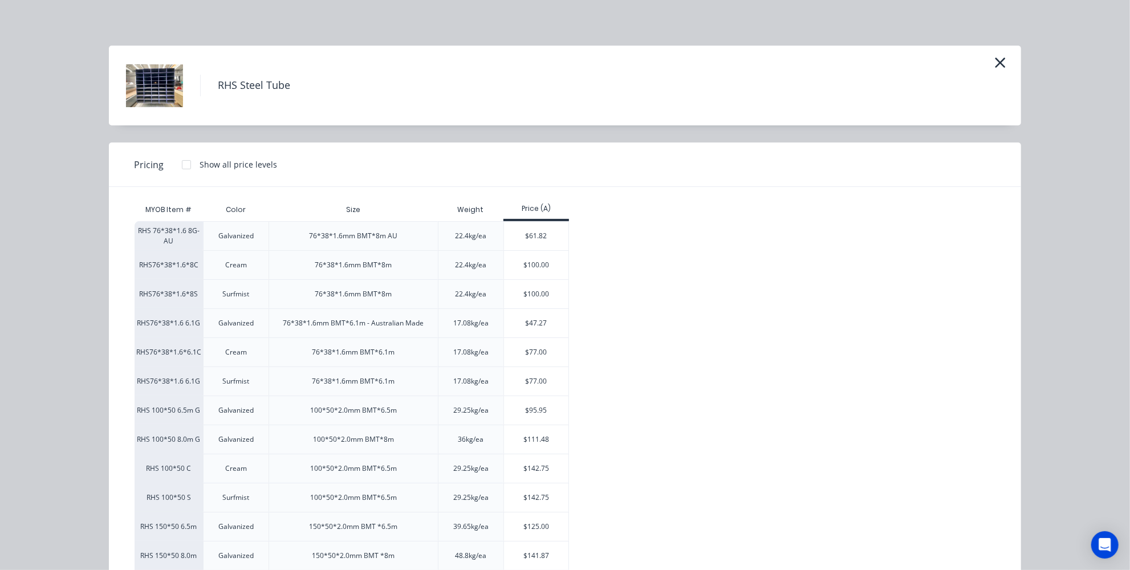
scroll to position [116, 0]
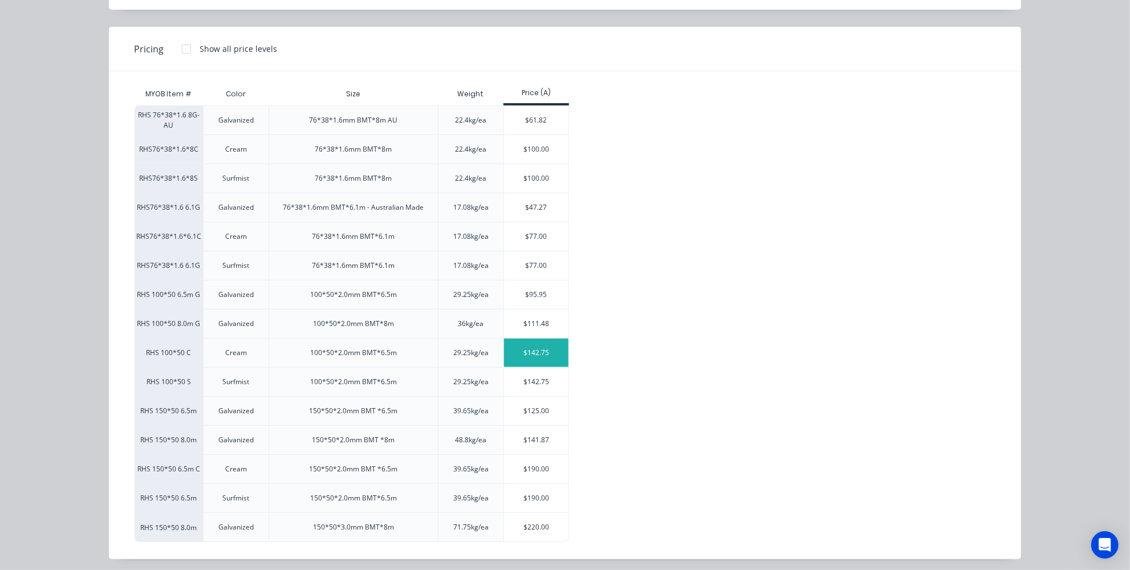
click at [515, 353] on div "$142.75" at bounding box center [536, 353] width 64 height 29
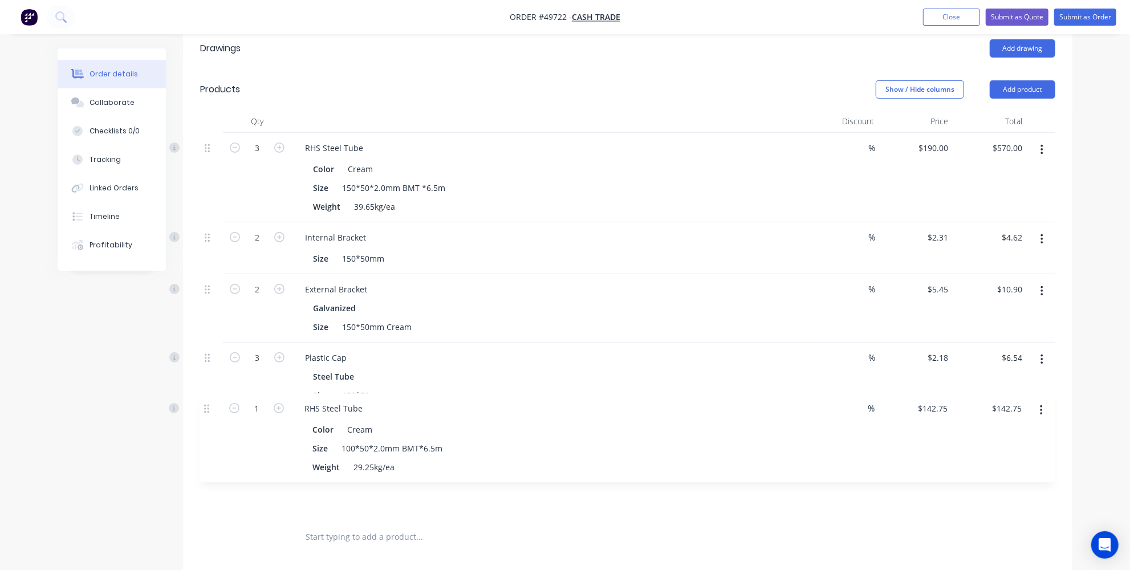
scroll to position [261, 0]
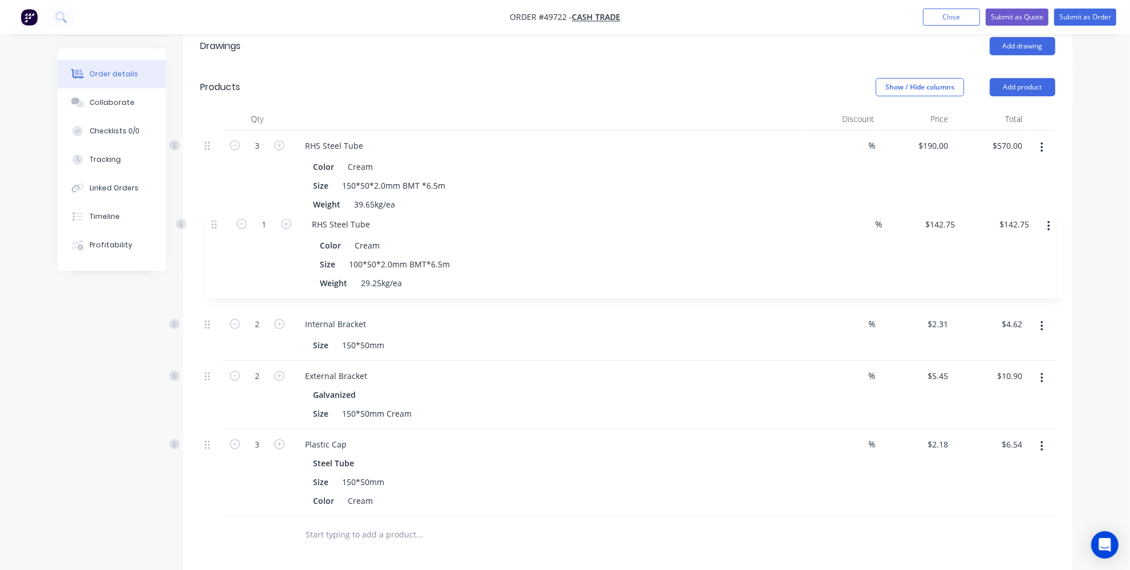
drag, startPoint x: 210, startPoint y: 438, endPoint x: 216, endPoint y: 213, distance: 224.7
click at [216, 213] on div "3 RHS Steel Tube Color Cream Size 150*50*2.0mm BMT *6.5m Weight 39.65kg/ea % $1…" at bounding box center [627, 324] width 855 height 386
click at [279, 235] on icon "button" at bounding box center [279, 235] width 10 height 10
type input "2"
type input "$285.50"
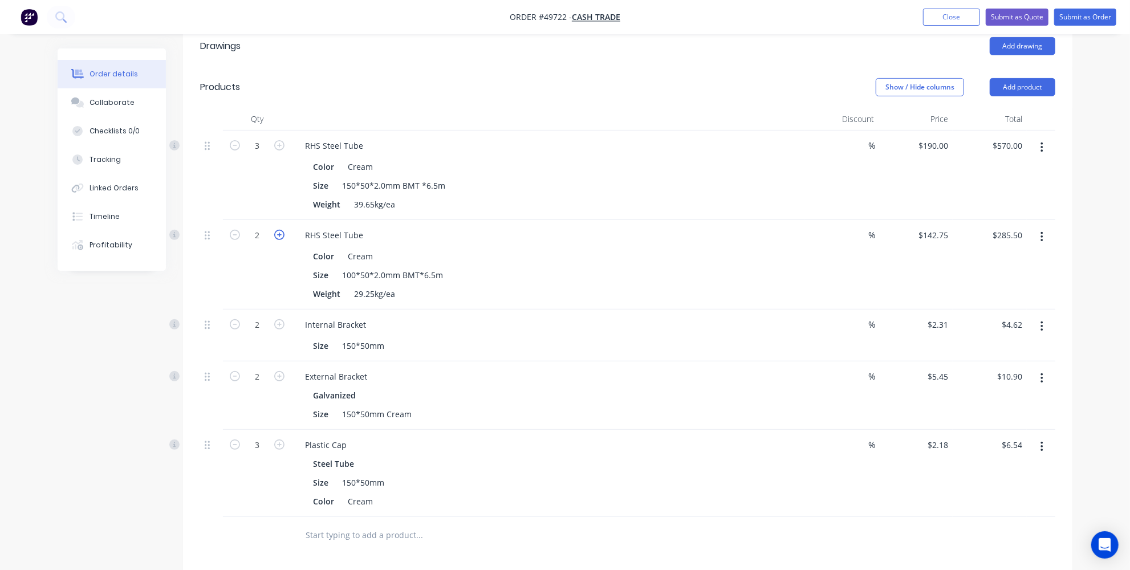
click at [279, 235] on icon "button" at bounding box center [279, 235] width 10 height 10
type input "3"
type input "$428.25"
click at [1043, 139] on button "button" at bounding box center [1041, 147] width 27 height 21
click at [983, 238] on div "Delete" at bounding box center [1001, 246] width 88 height 17
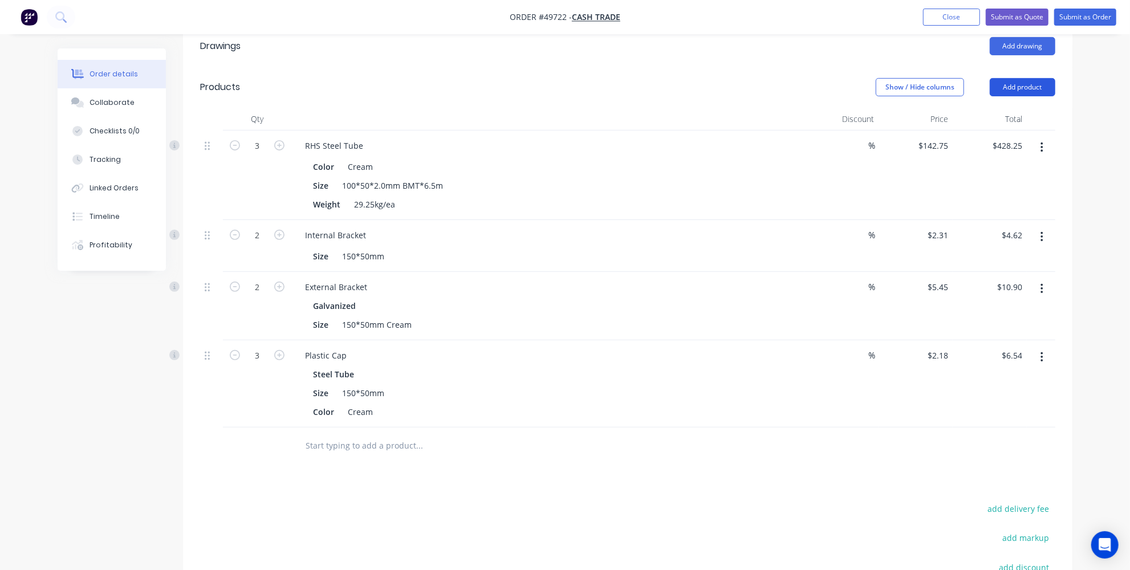
click at [1020, 91] on button "Add product" at bounding box center [1023, 87] width 66 height 18
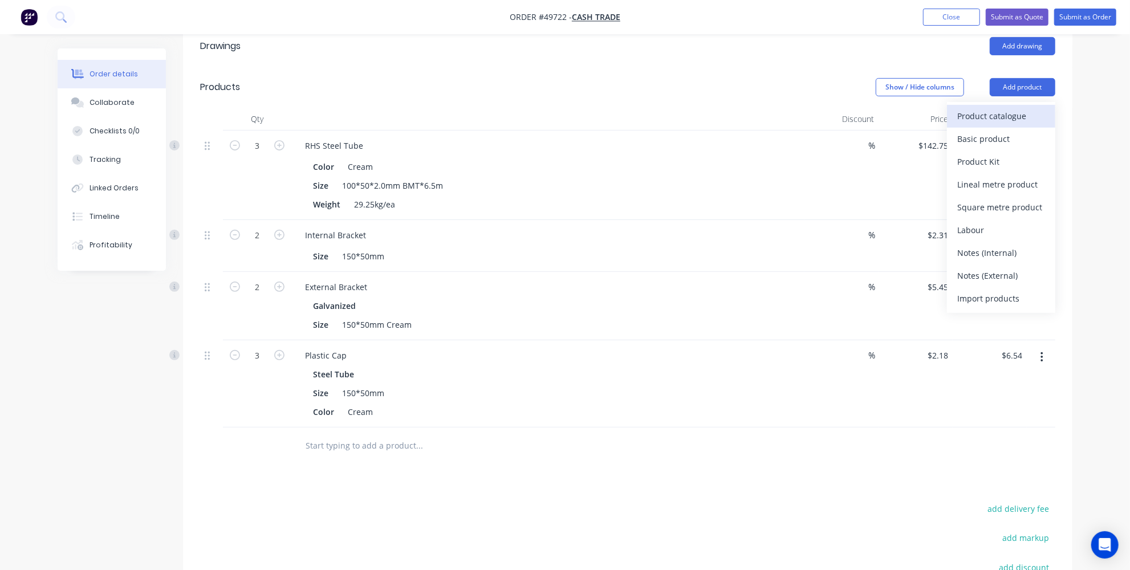
click at [993, 118] on div "Product catalogue" at bounding box center [1001, 116] width 88 height 17
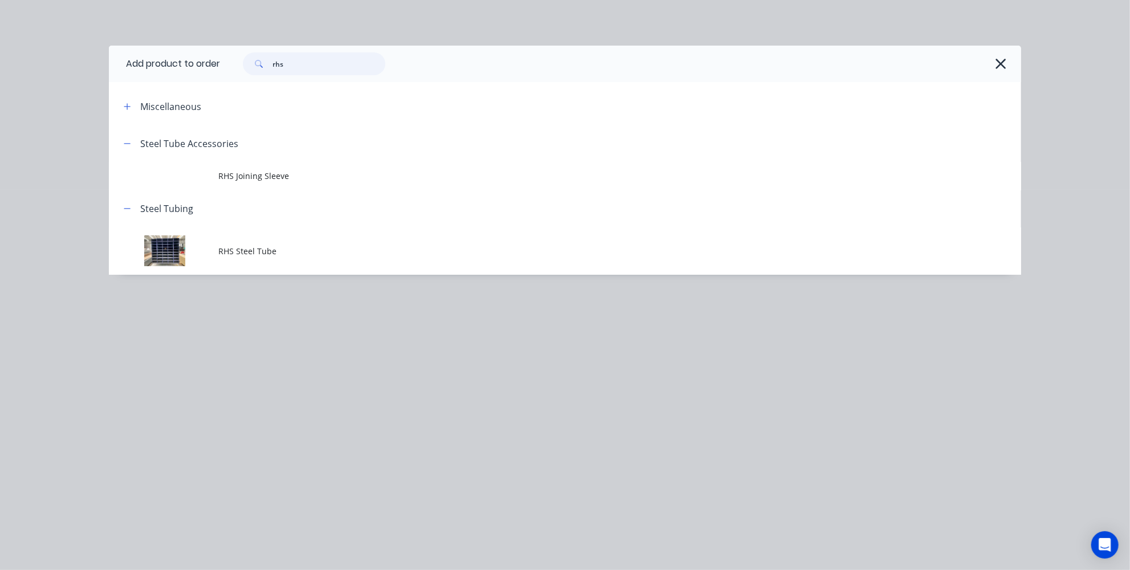
drag, startPoint x: 303, startPoint y: 66, endPoint x: 186, endPoint y: 56, distance: 117.3
click at [251, 58] on div "rhs" at bounding box center [314, 63] width 143 height 23
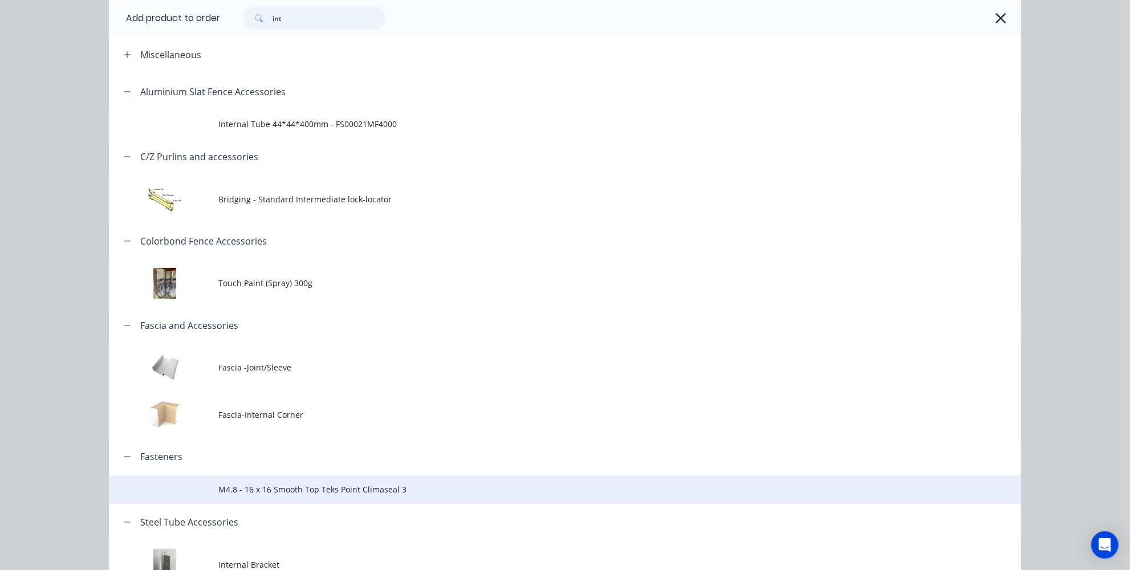
scroll to position [120, 0]
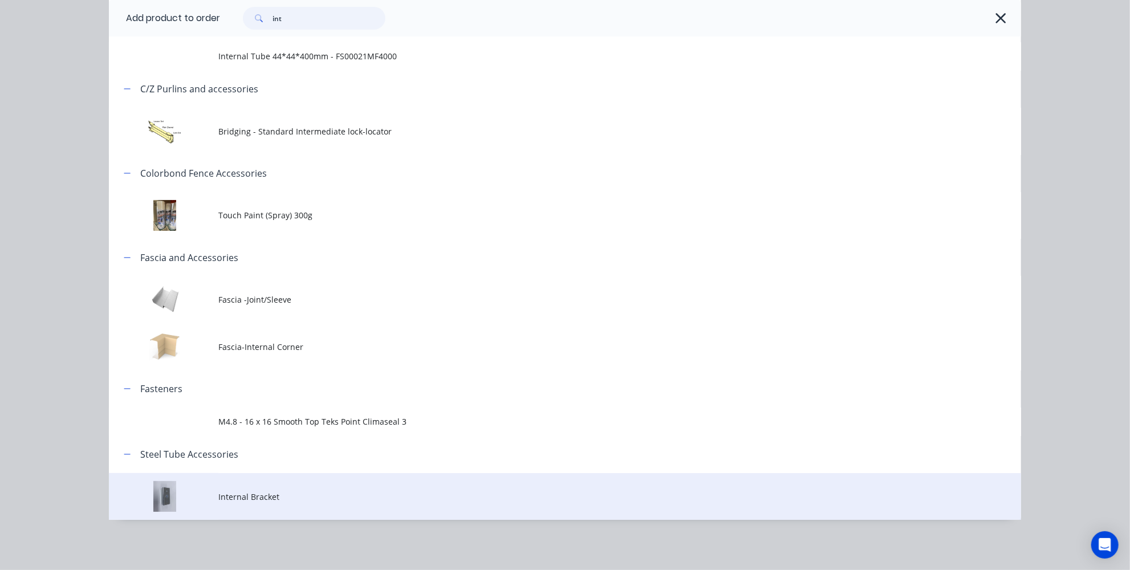
type input "int"
click at [233, 491] on span "Internal Bracket" at bounding box center [539, 497] width 642 height 12
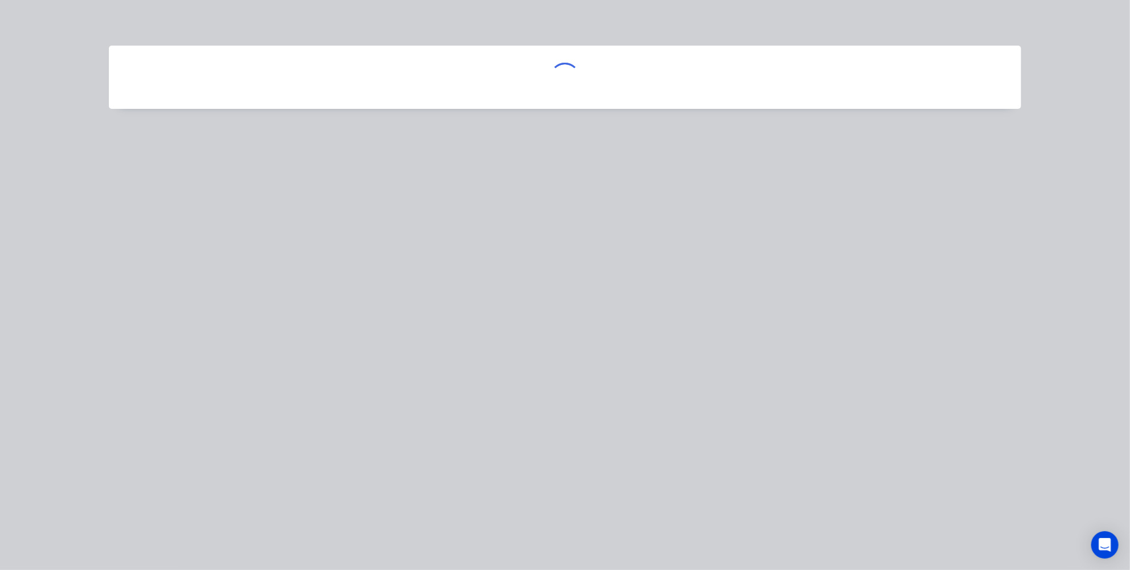
scroll to position [0, 0]
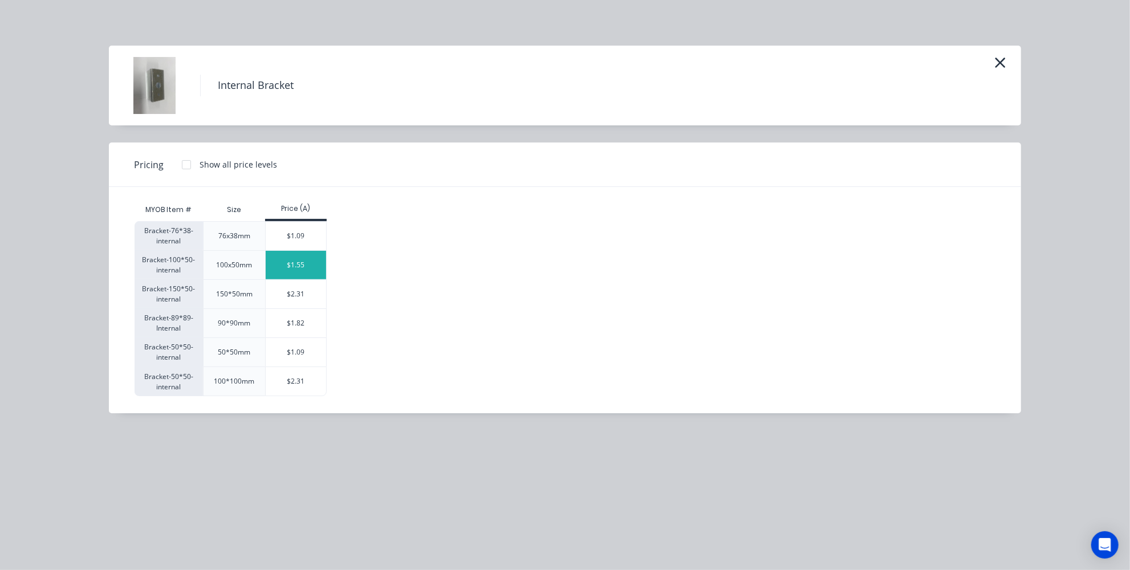
click at [279, 266] on div "$1.55" at bounding box center [296, 265] width 61 height 29
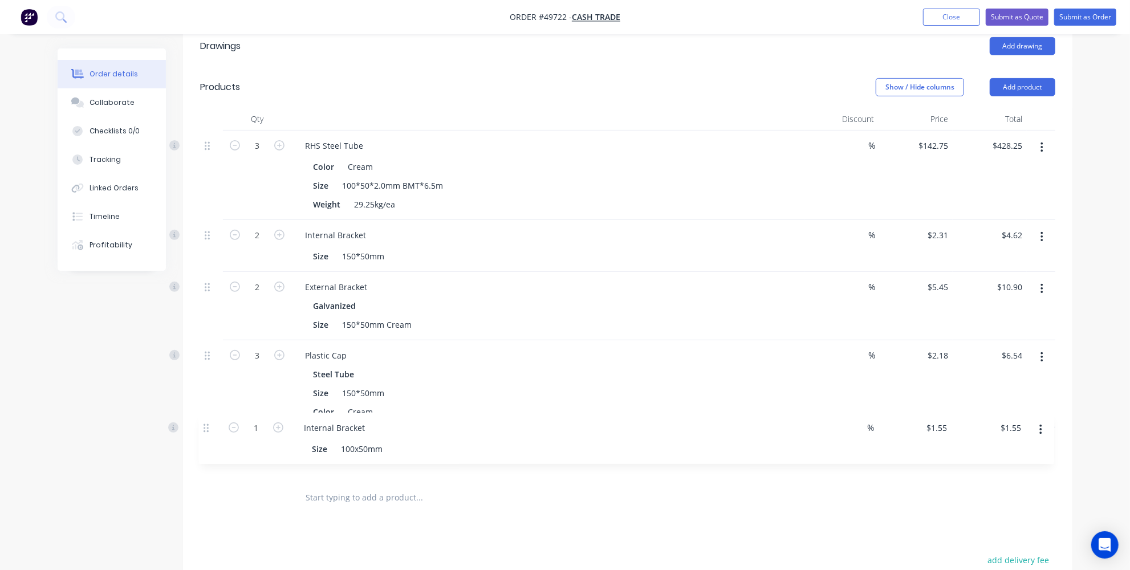
scroll to position [263, 0]
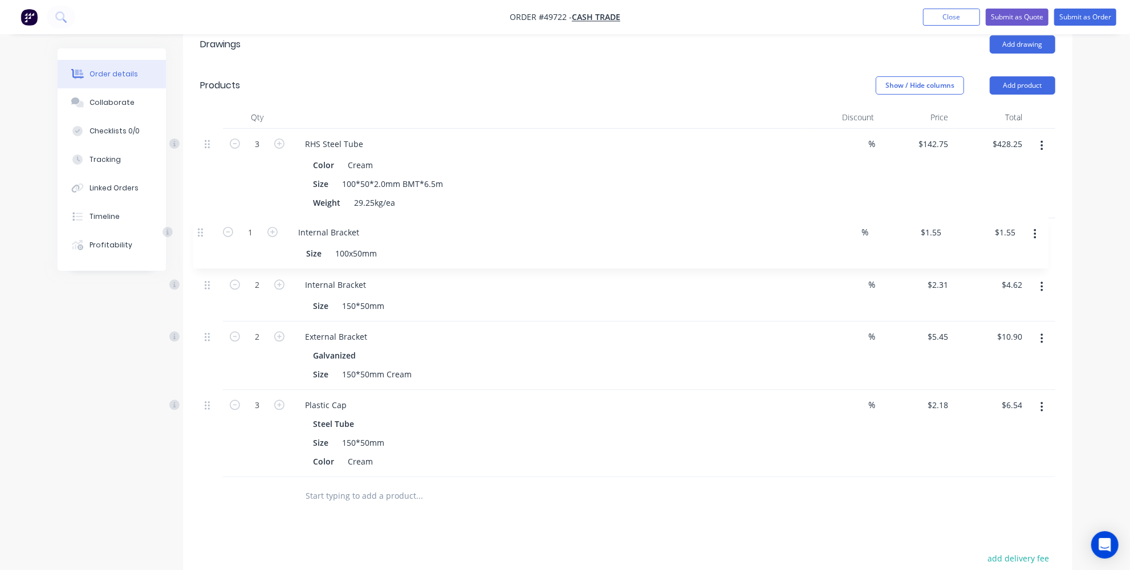
drag, startPoint x: 208, startPoint y: 440, endPoint x: 200, endPoint y: 225, distance: 214.5
click at [200, 225] on div "Qty Discount Price Total 3 RHS Steel Tube Color Cream Size 100*50*2.0mm BMT*6.5…" at bounding box center [627, 310] width 889 height 408
click at [276, 231] on icon "button" at bounding box center [279, 233] width 10 height 10
type input "2"
type input "$3.10"
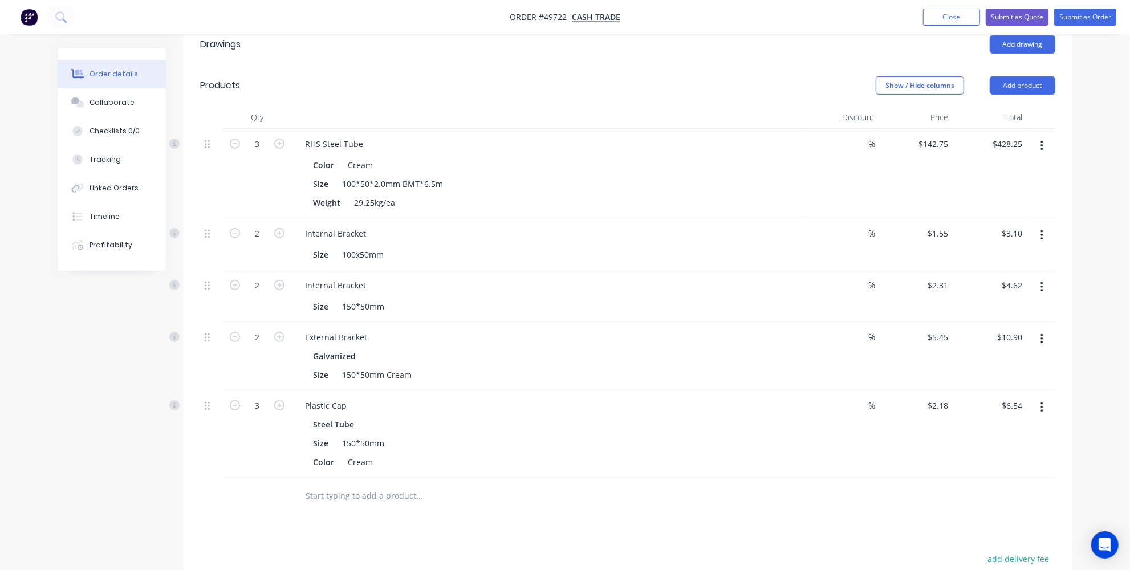
click at [1039, 284] on button "button" at bounding box center [1041, 287] width 27 height 21
click at [970, 377] on div "Delete" at bounding box center [1001, 385] width 88 height 17
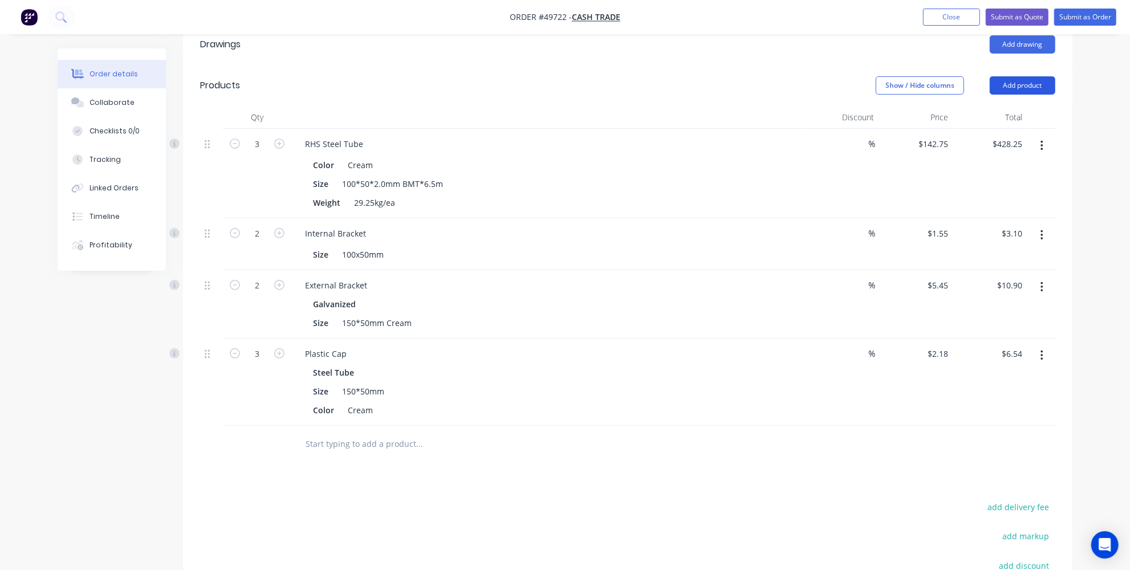
click at [1016, 85] on button "Add product" at bounding box center [1023, 85] width 66 height 18
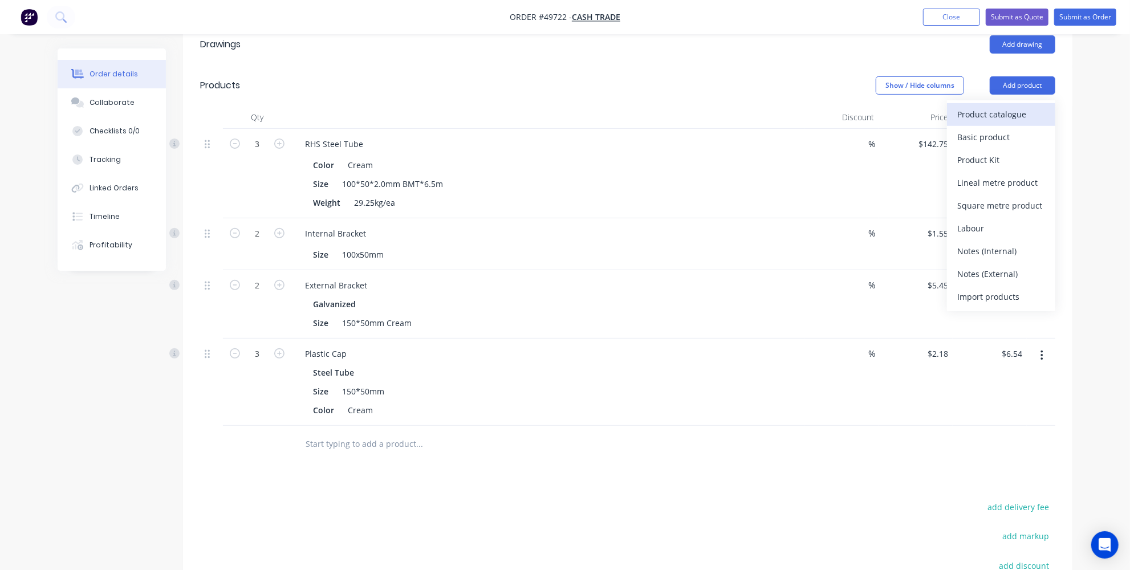
click at [1001, 106] on div "Product catalogue" at bounding box center [1001, 114] width 88 height 17
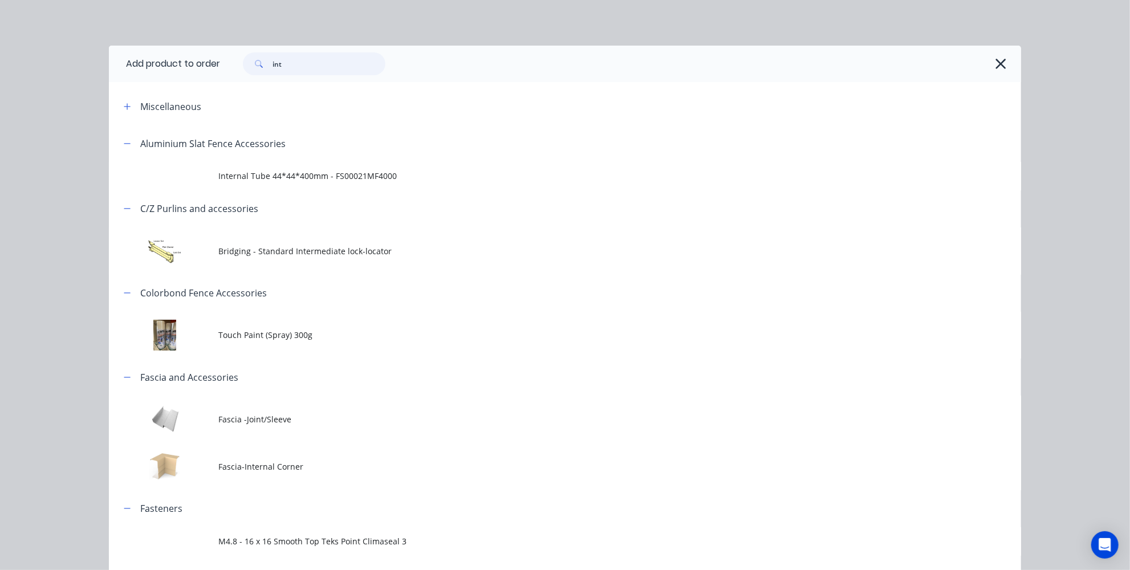
drag, startPoint x: 304, startPoint y: 63, endPoint x: 192, endPoint y: 59, distance: 111.8
click at [194, 59] on header "Add product to order int" at bounding box center [565, 64] width 912 height 36
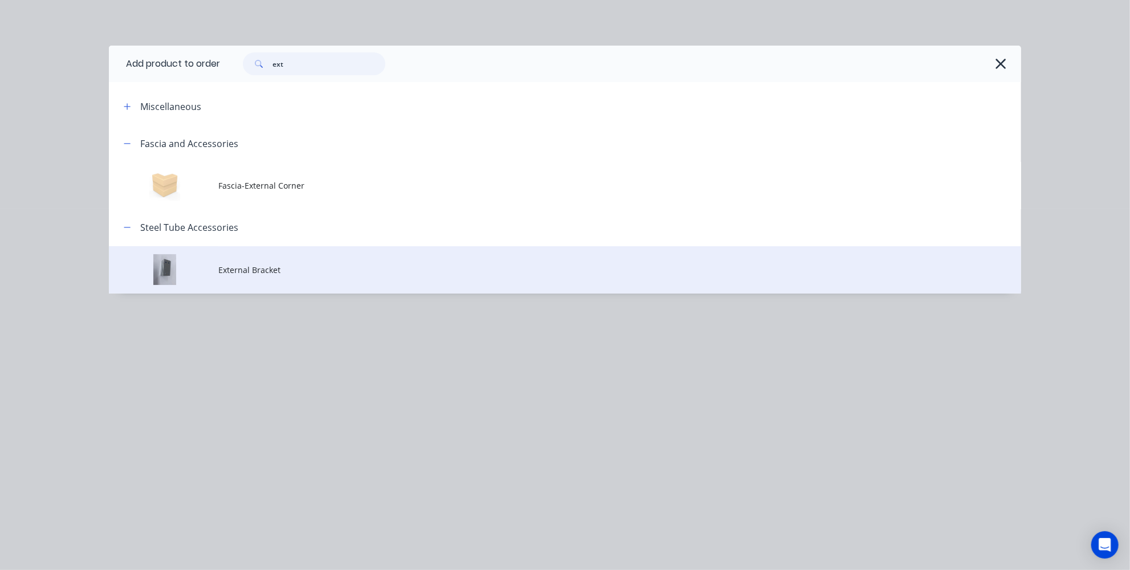
type input "ext"
click at [227, 262] on td "External Bracket" at bounding box center [619, 269] width 803 height 47
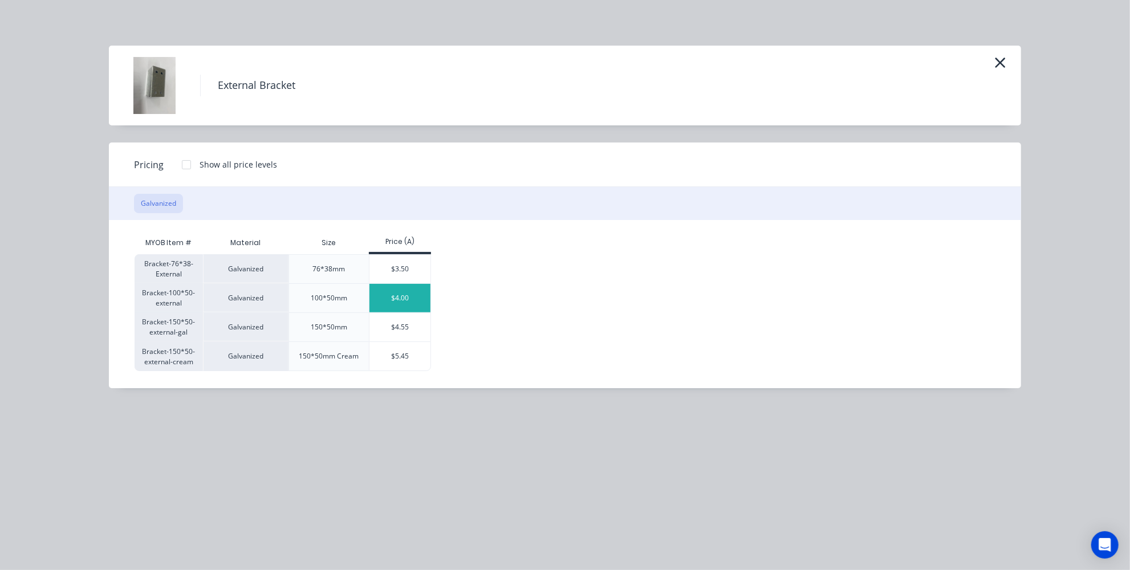
click at [391, 297] on div "$4.00" at bounding box center [399, 298] width 61 height 29
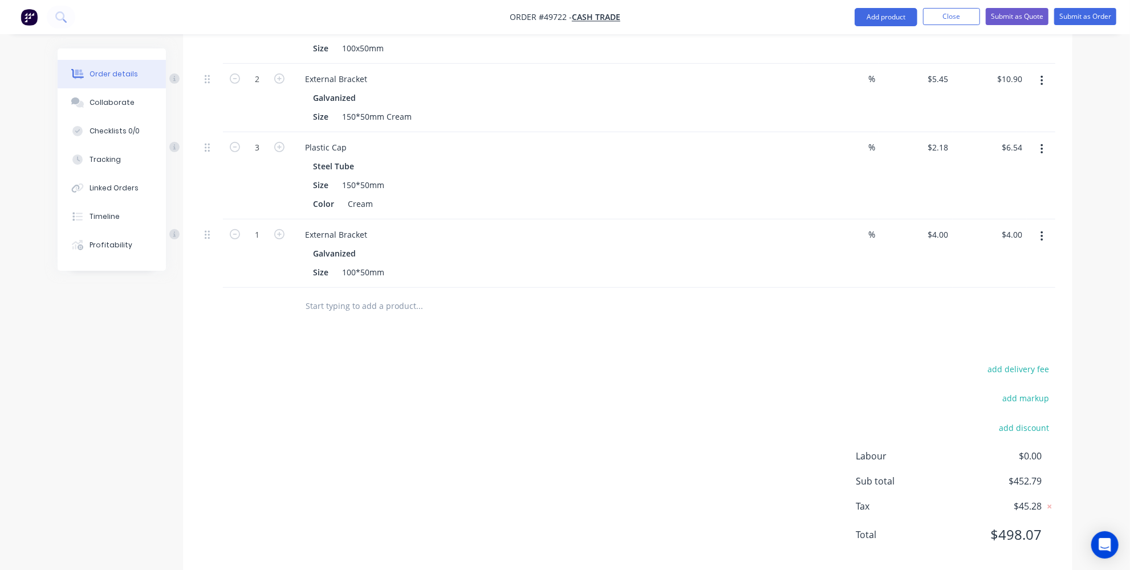
scroll to position [315, 0]
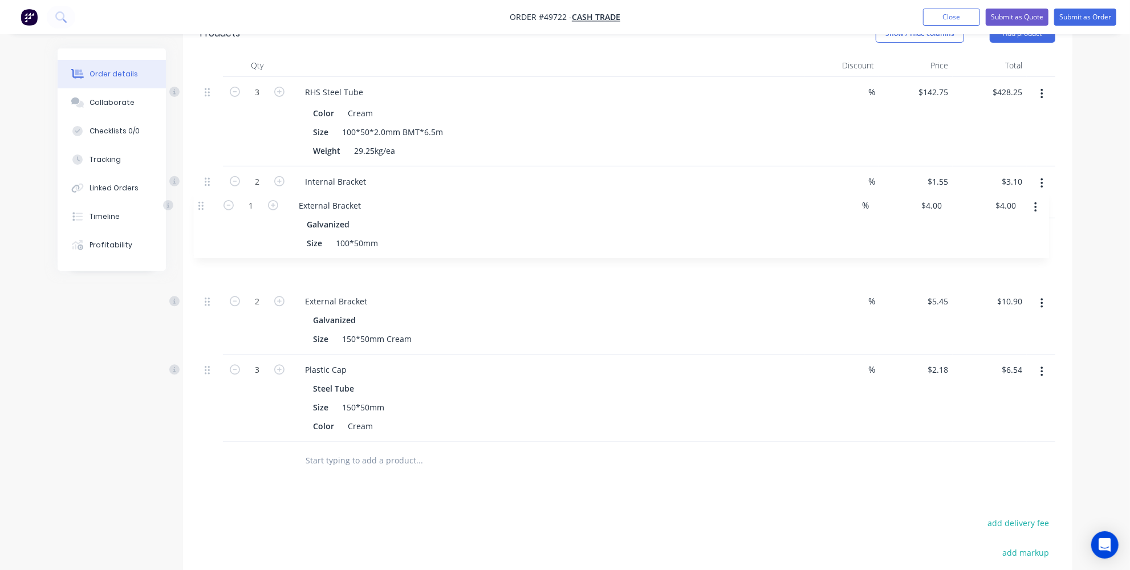
drag, startPoint x: 208, startPoint y: 383, endPoint x: 201, endPoint y: 194, distance: 189.4
click at [201, 194] on div "3 RHS Steel Tube Color Cream Size 100*50*2.0mm BMT*6.5m Weight 29.25kg/ea % $14…" at bounding box center [627, 259] width 855 height 365
click at [1035, 232] on button "button" at bounding box center [1041, 235] width 27 height 21
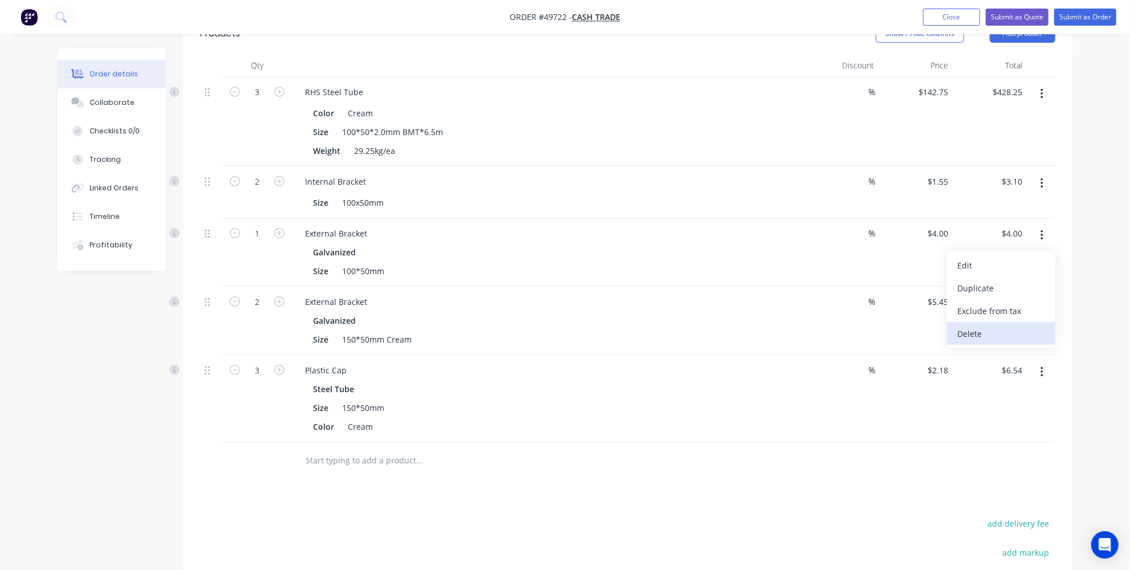
click at [969, 327] on div "Delete" at bounding box center [1001, 334] width 88 height 17
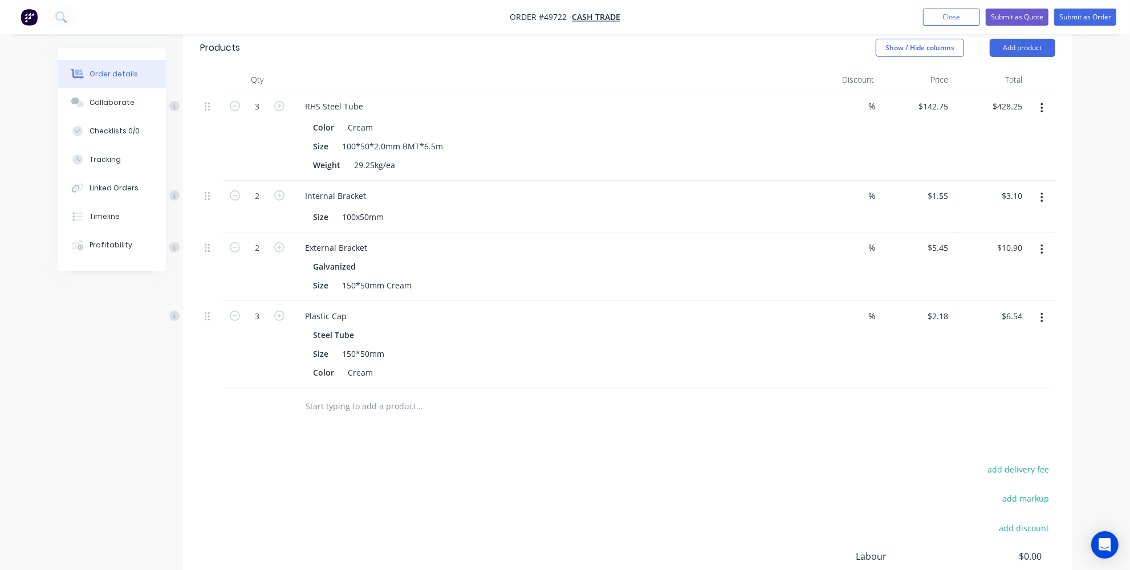
scroll to position [263, 0]
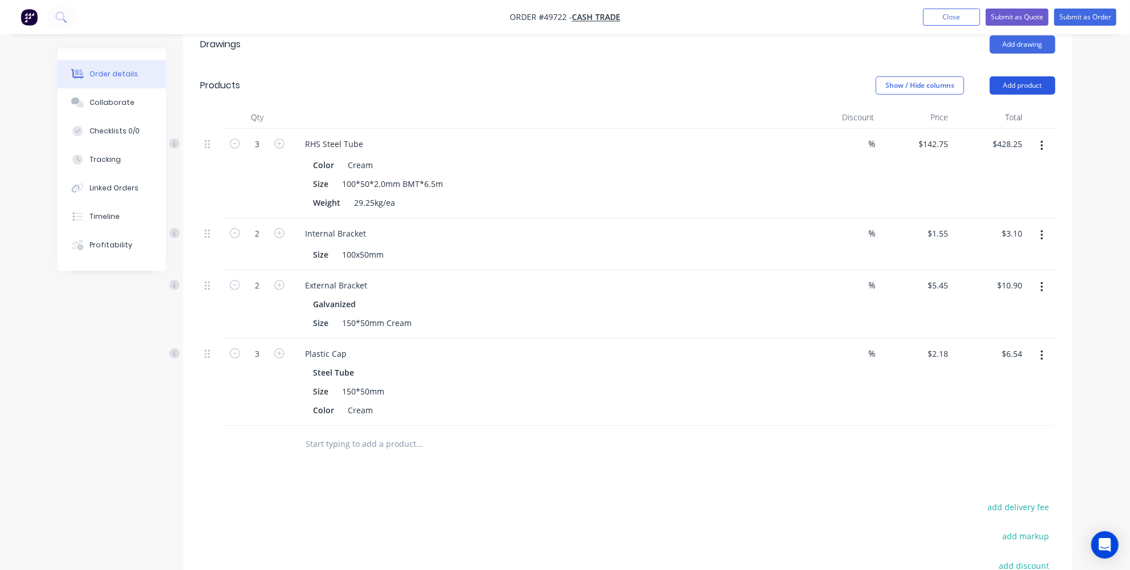
click at [1006, 86] on button "Add product" at bounding box center [1023, 85] width 66 height 18
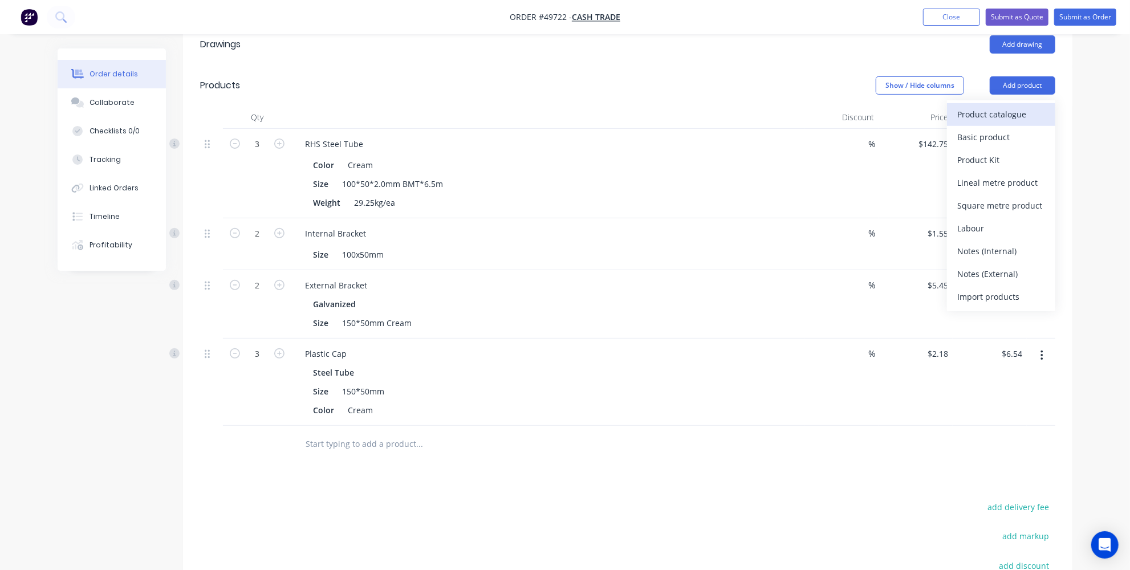
click at [969, 110] on div "Product catalogue" at bounding box center [1001, 114] width 88 height 17
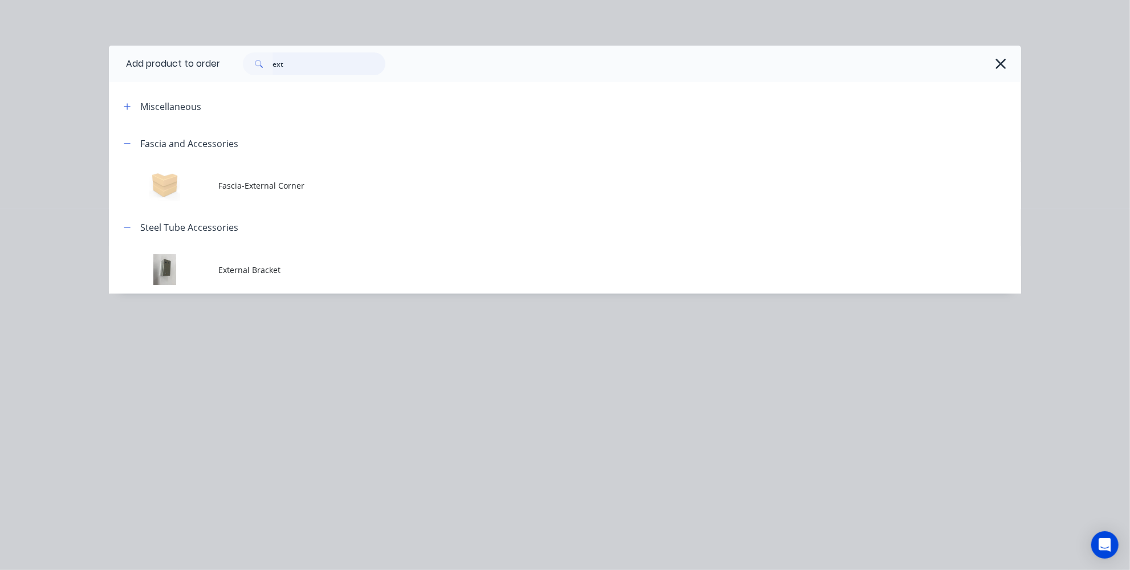
drag, startPoint x: 357, startPoint y: 57, endPoint x: 18, endPoint y: 42, distance: 339.6
click at [262, 64] on div "ext" at bounding box center [314, 63] width 143 height 23
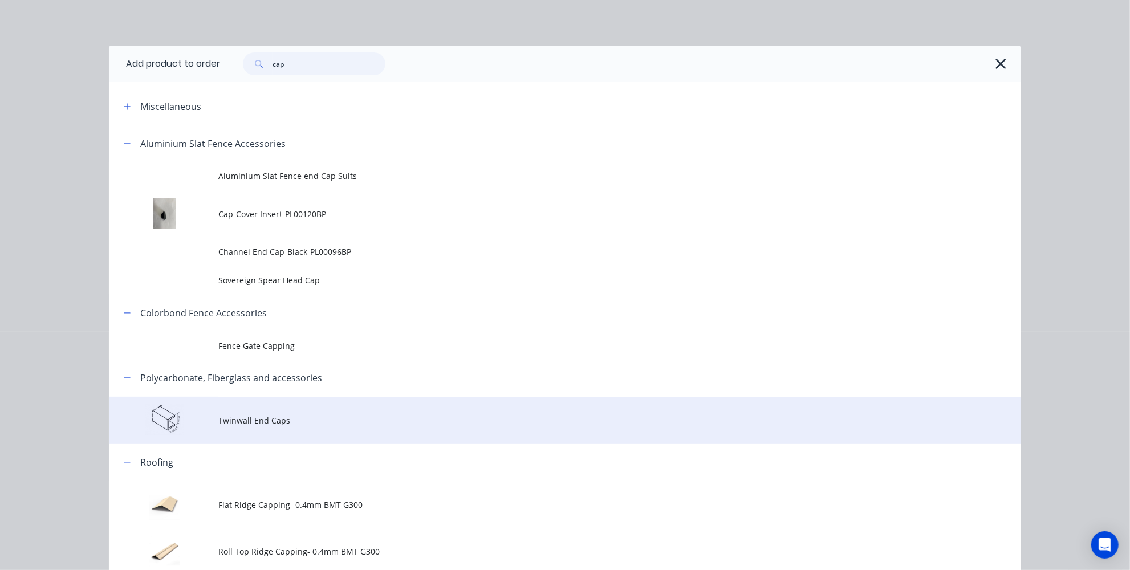
scroll to position [252, 0]
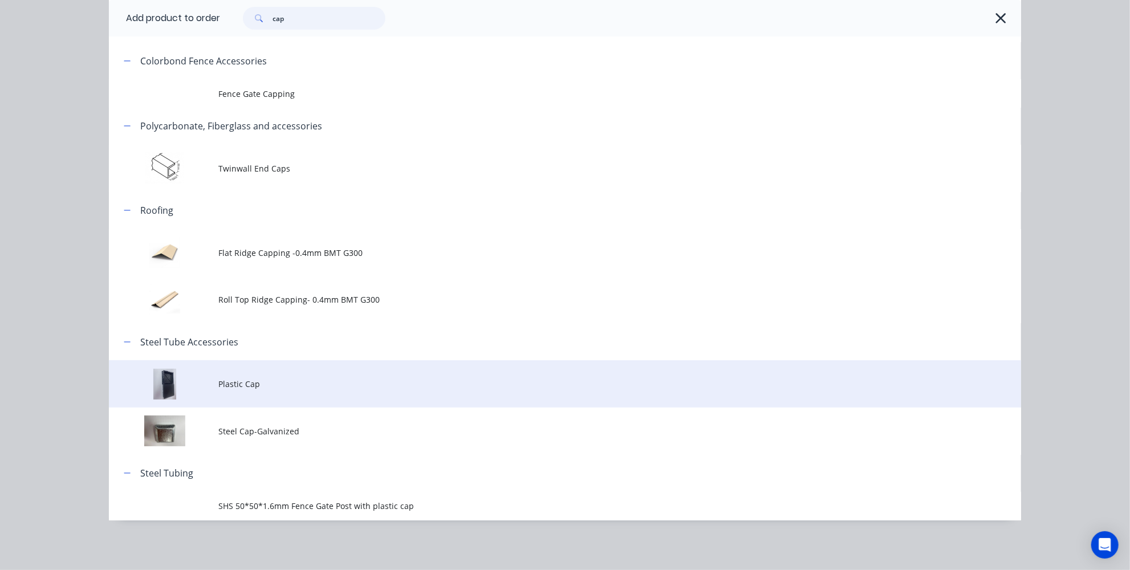
type input "cap"
click at [246, 391] on td "Plastic Cap" at bounding box center [619, 383] width 803 height 47
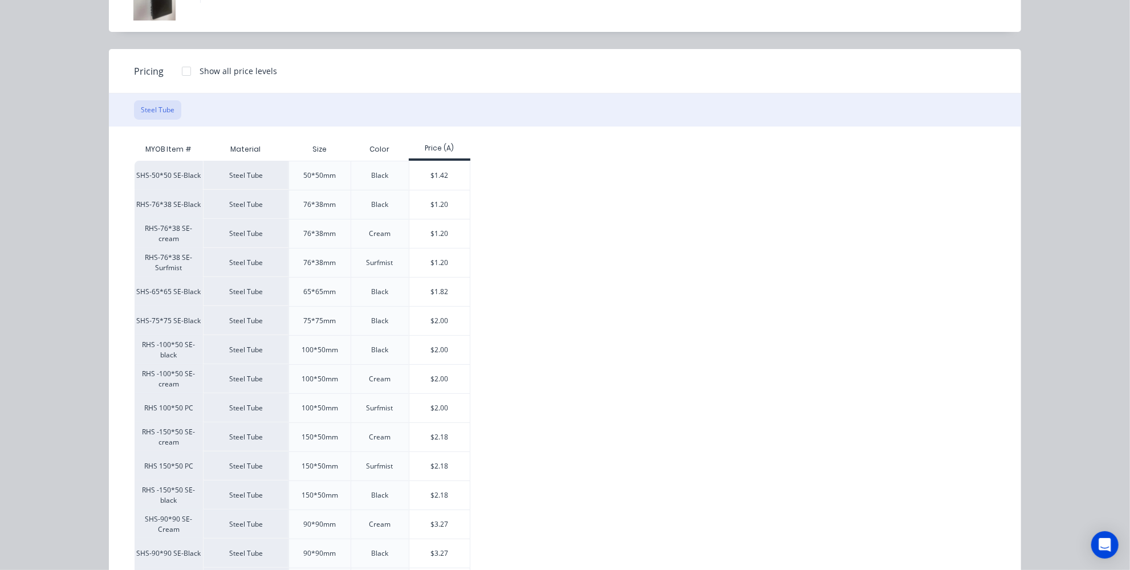
scroll to position [177, 0]
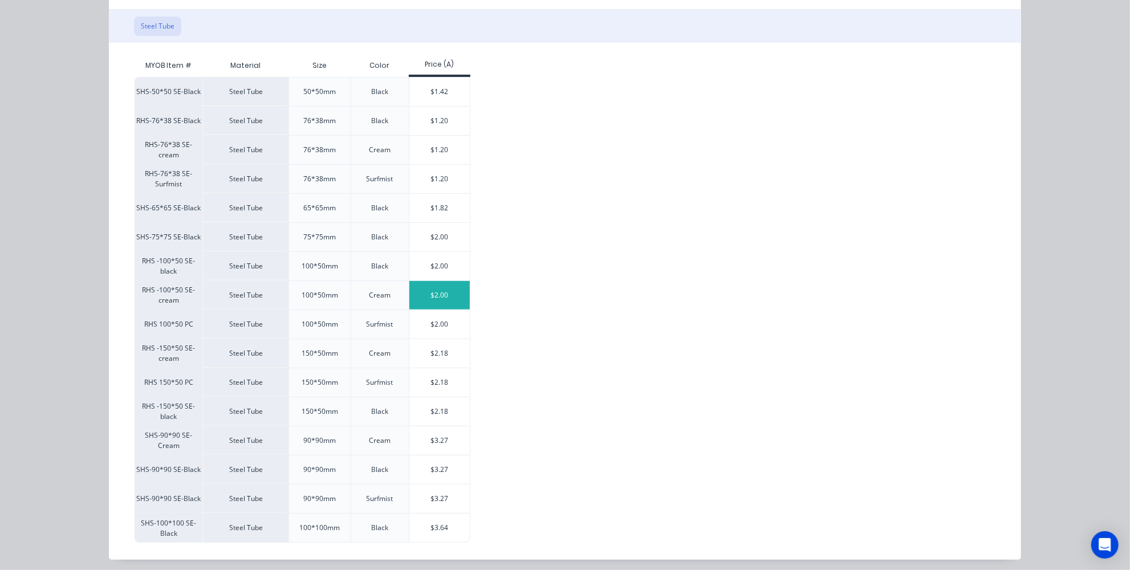
click at [430, 292] on div "$2.00" at bounding box center [439, 295] width 61 height 29
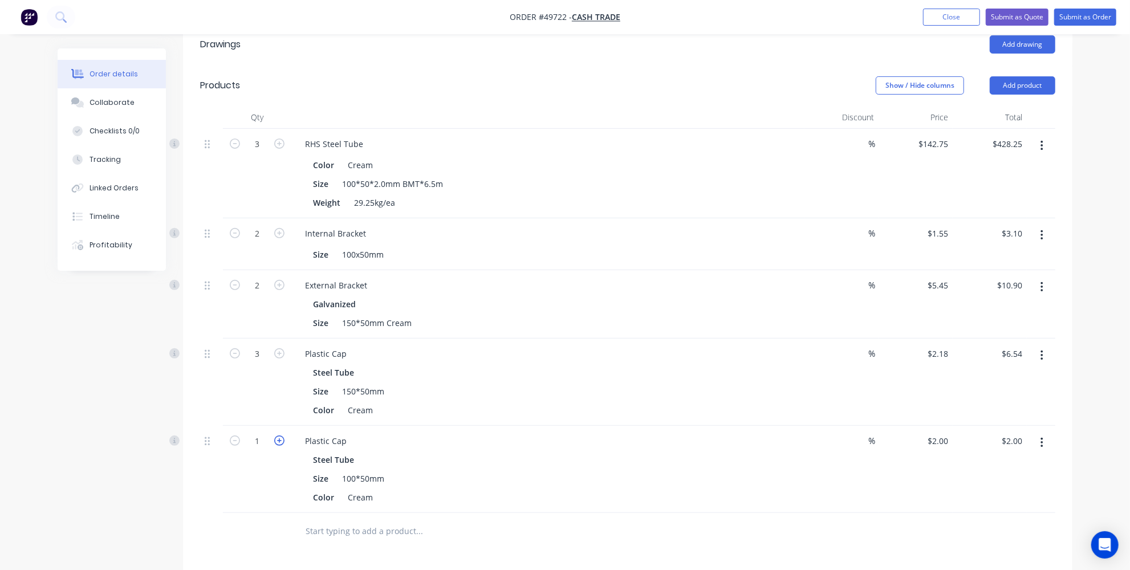
click at [275, 438] on icon "button" at bounding box center [279, 441] width 10 height 10
type input "2"
type input "$4.00"
click at [275, 438] on icon "button" at bounding box center [279, 441] width 10 height 10
type input "3"
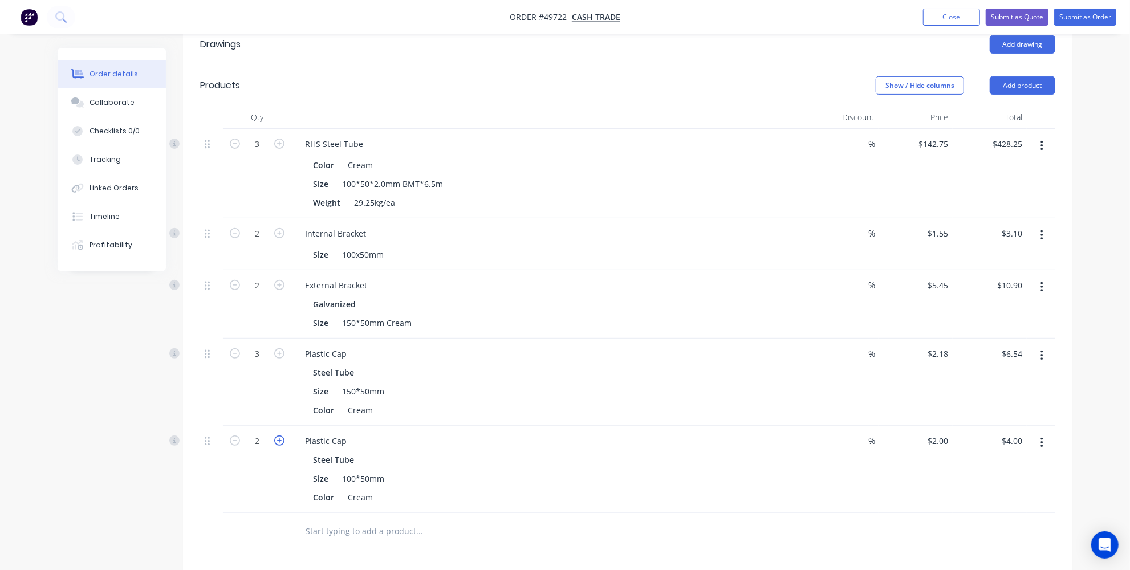
type input "$6.00"
click at [1039, 349] on button "button" at bounding box center [1041, 355] width 27 height 21
click at [967, 449] on div "Delete" at bounding box center [1001, 454] width 88 height 17
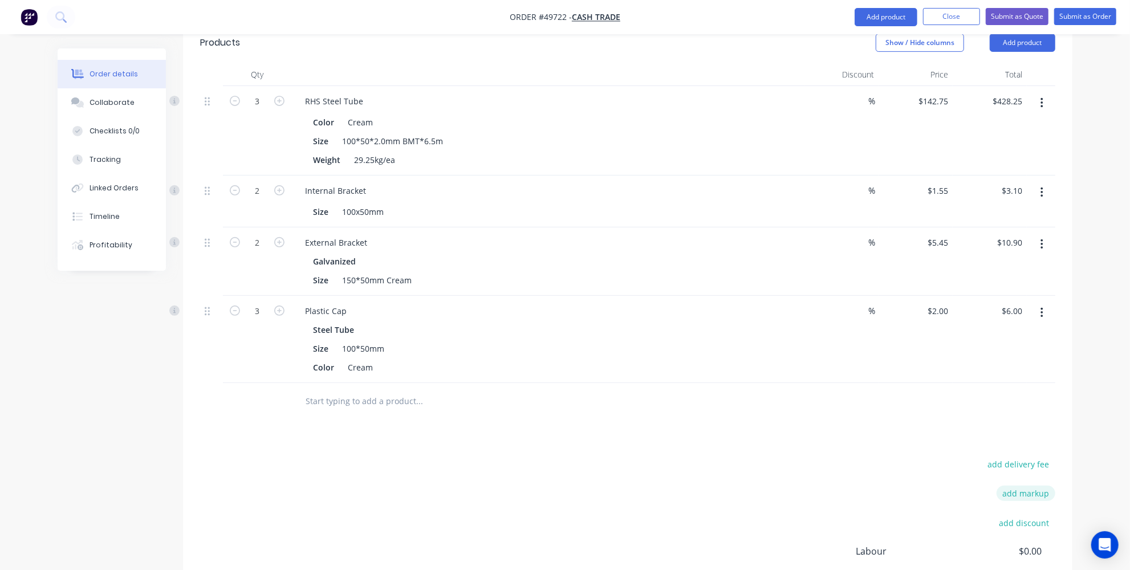
scroll to position [363, 0]
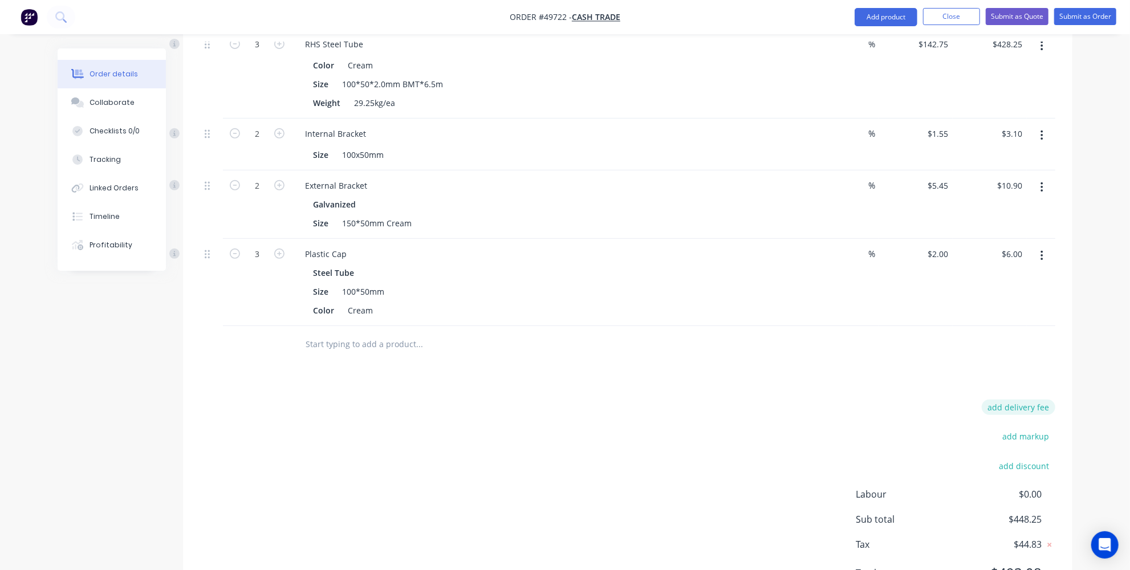
click at [1028, 405] on button "add delivery fee" at bounding box center [1019, 407] width 74 height 15
type input "70"
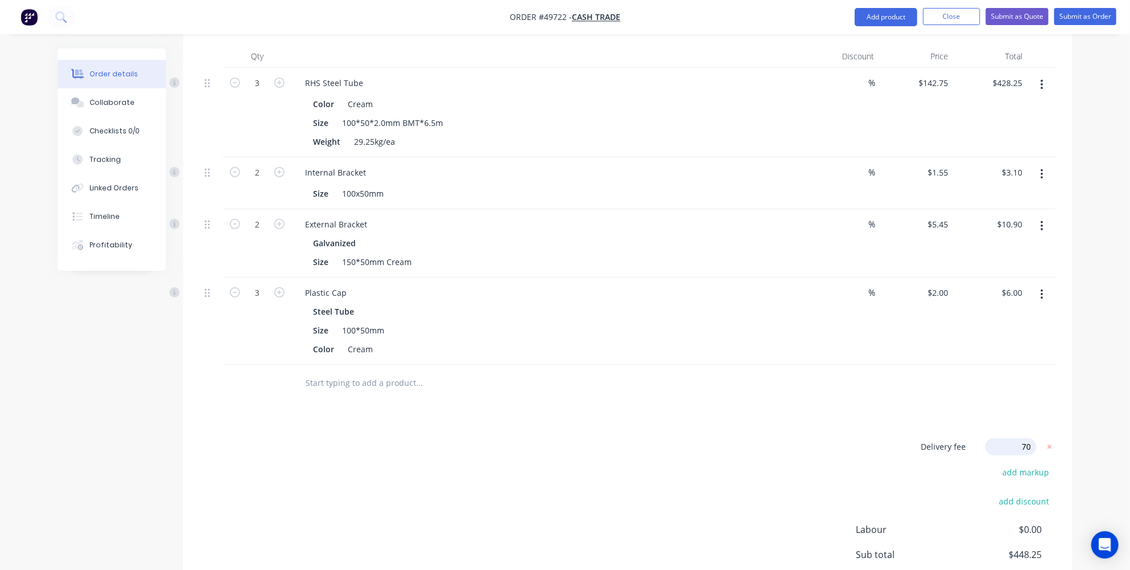
scroll to position [103, 0]
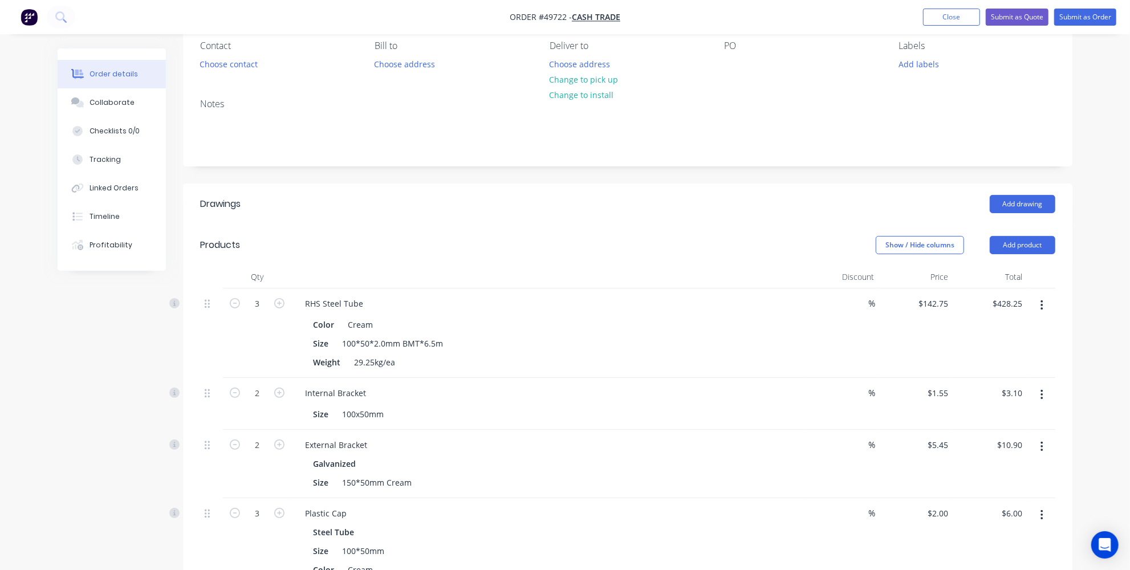
click at [568, 192] on header "Drawings Add drawing" at bounding box center [627, 204] width 889 height 41
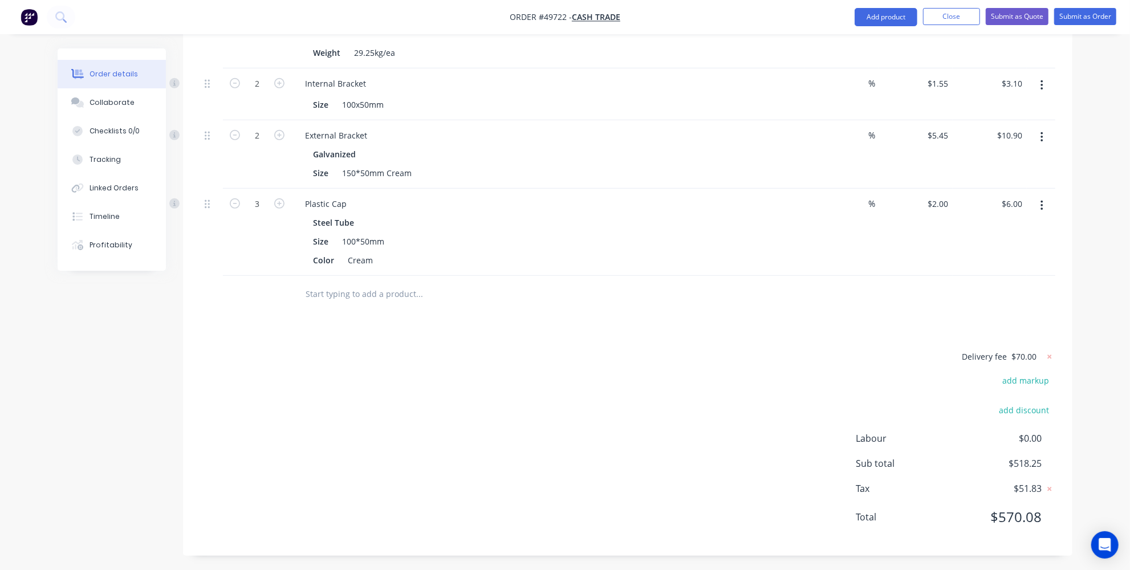
click at [717, 465] on div "Delivery fee $70.00 add markup add discount Labour $0.00 Sub total $518.25 Tax …" at bounding box center [627, 443] width 855 height 189
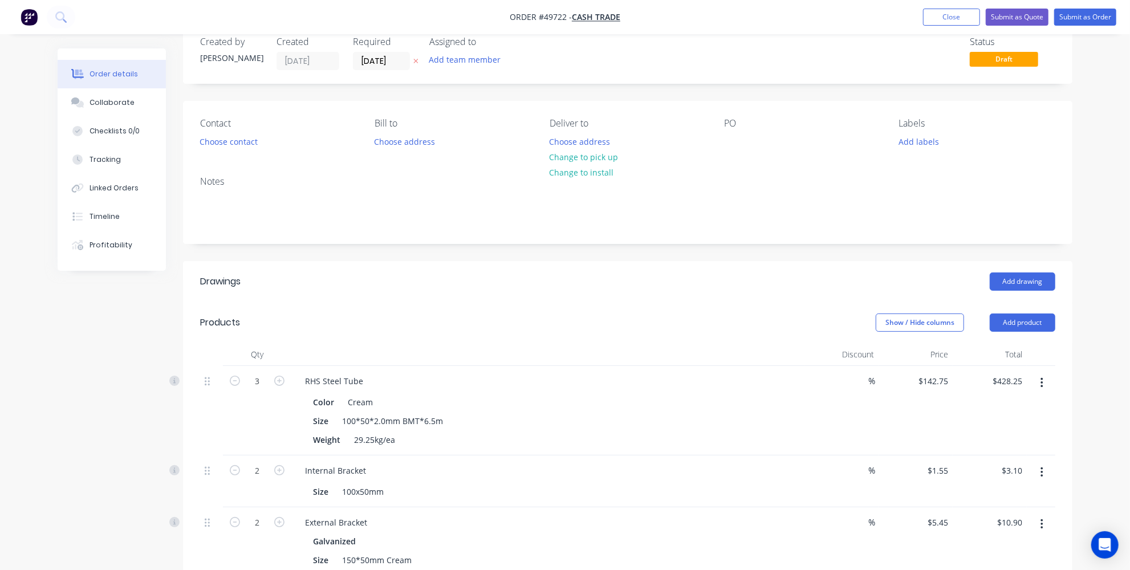
scroll to position [0, 0]
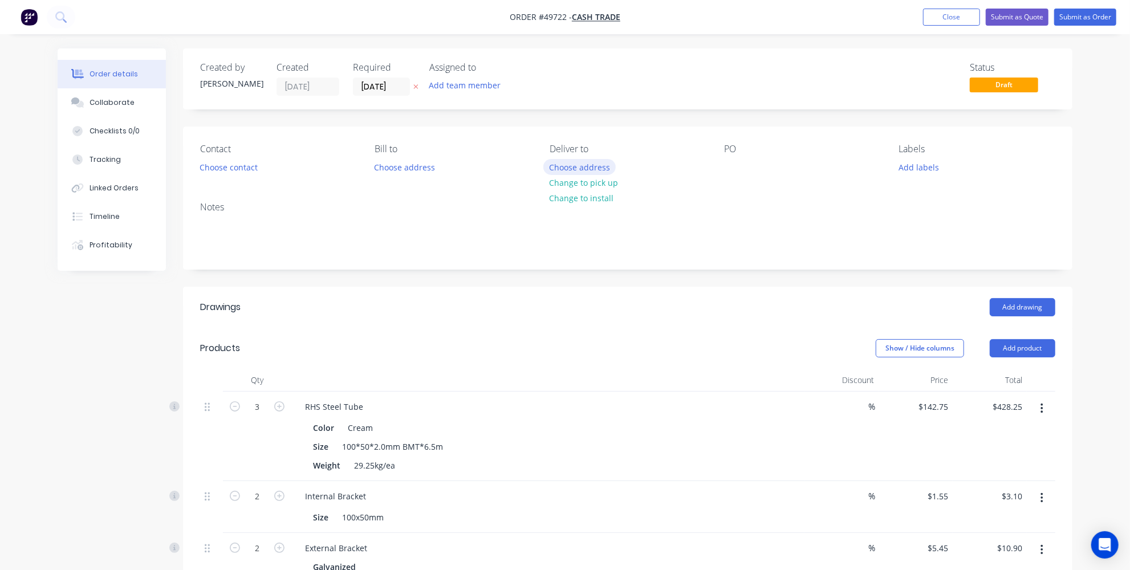
click at [593, 168] on button "Choose address" at bounding box center [579, 166] width 73 height 15
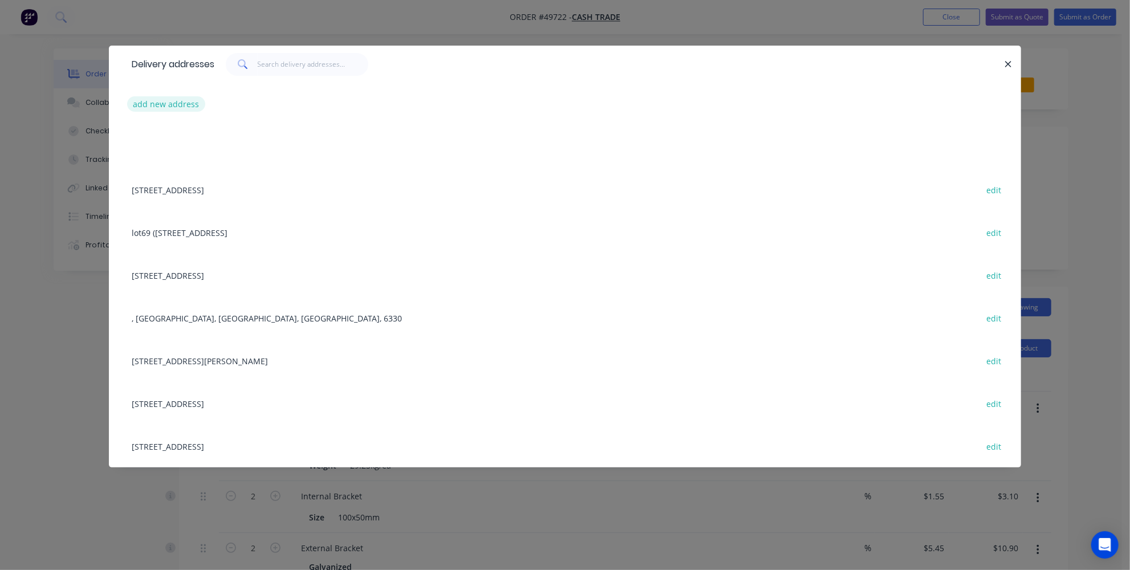
click at [141, 107] on button "add new address" at bounding box center [166, 103] width 78 height 15
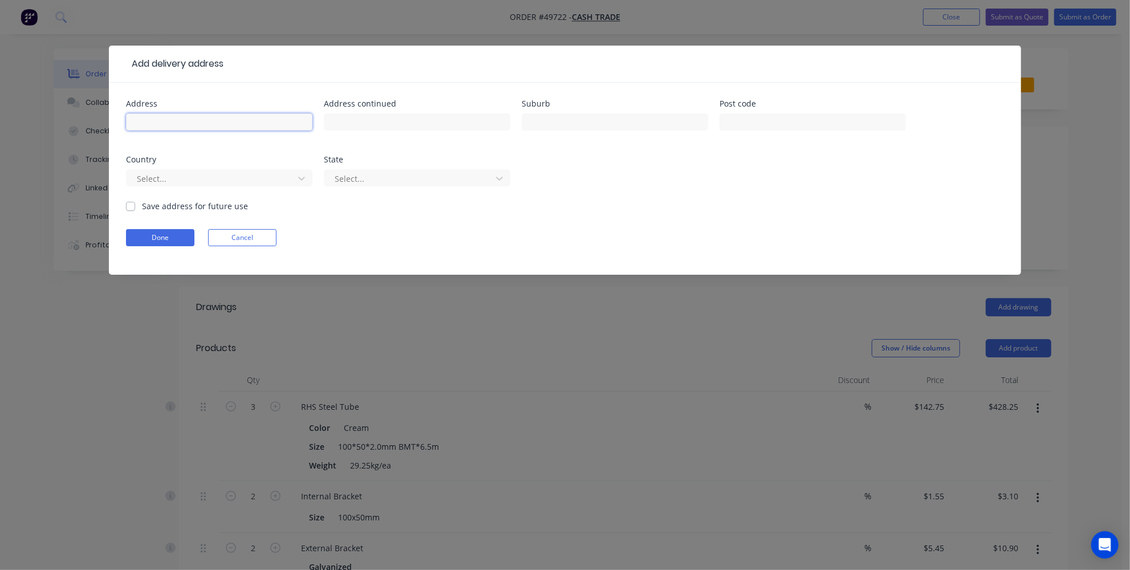
click at [258, 116] on input "text" at bounding box center [219, 121] width 186 height 17
paste input "30A Midgley St"
type input "30A Midgley St"
click at [565, 116] on input "text" at bounding box center [615, 121] width 186 height 17
paste input "Lathlain"
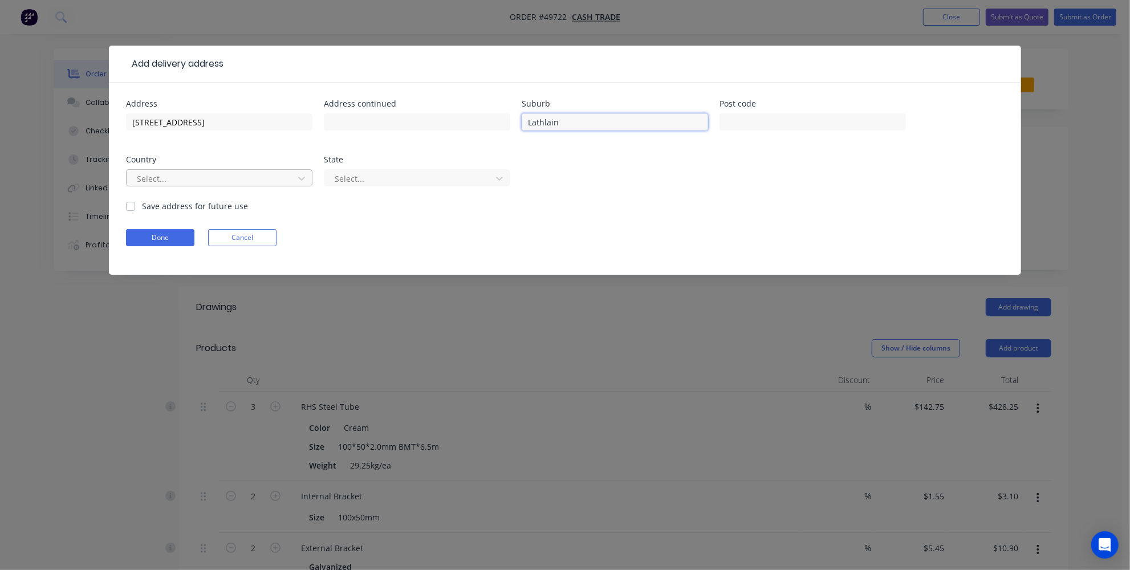
type input "Lathlain"
click at [229, 176] on div at bounding box center [212, 179] width 152 height 14
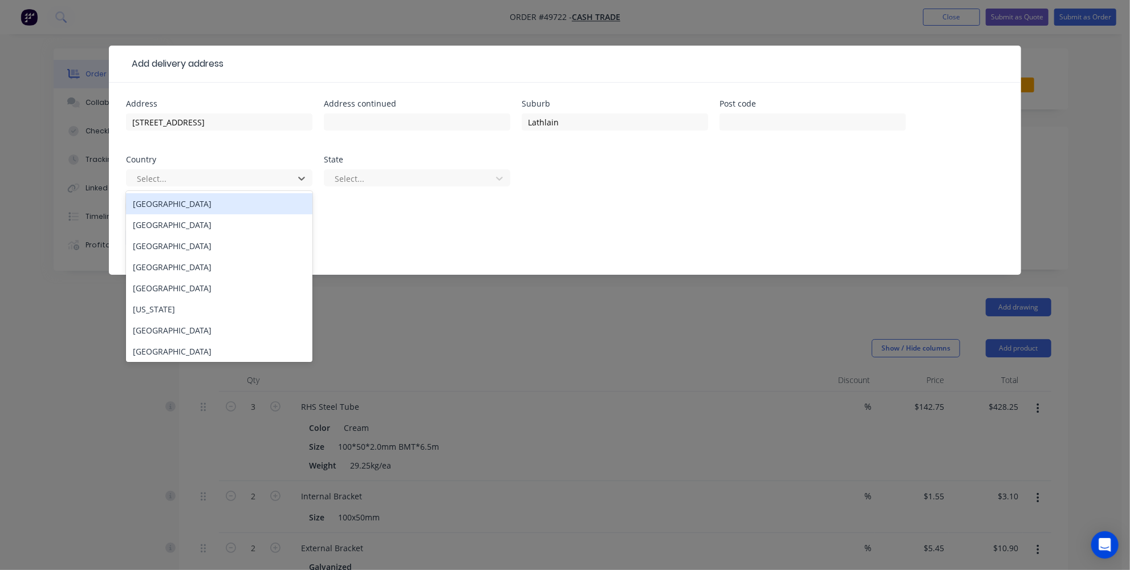
click at [199, 202] on div "Australia" at bounding box center [219, 203] width 186 height 21
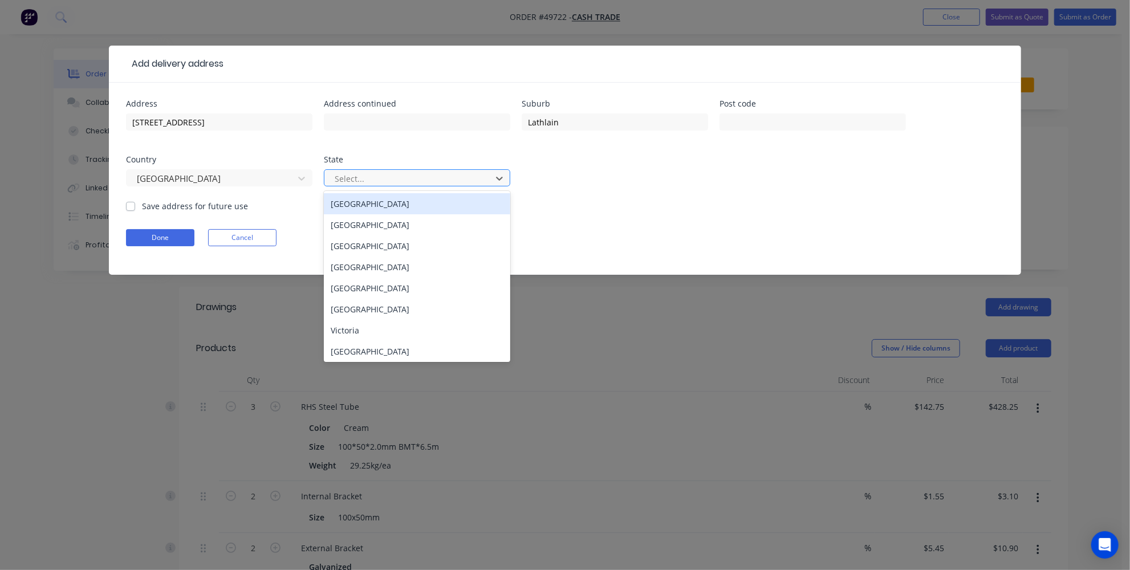
click at [398, 179] on div at bounding box center [410, 179] width 152 height 14
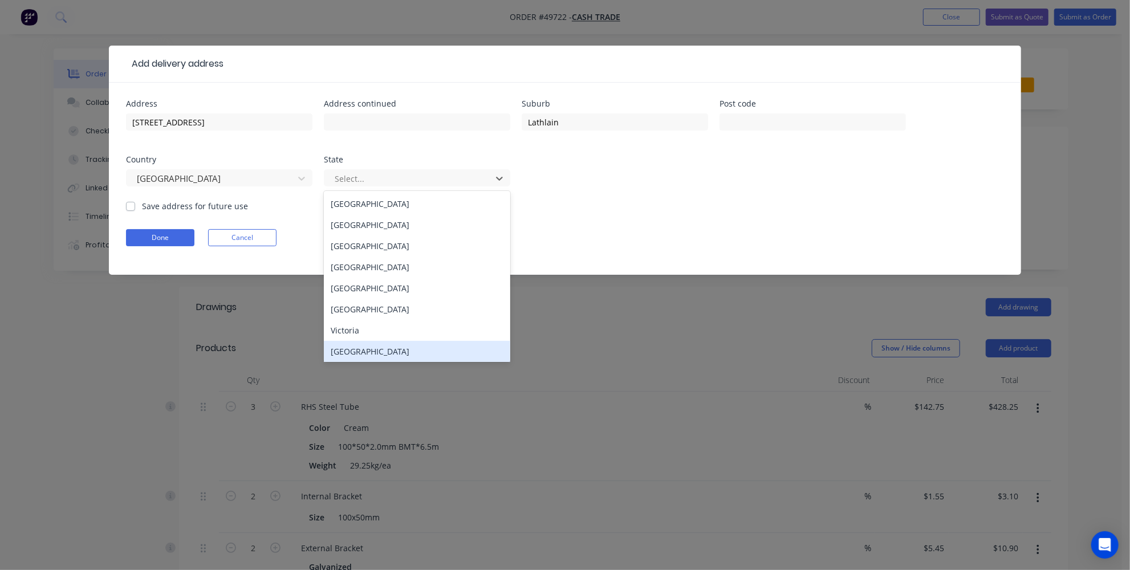
drag, startPoint x: 360, startPoint y: 349, endPoint x: 734, endPoint y: 204, distance: 401.6
click at [361, 348] on div "Western Australia" at bounding box center [417, 351] width 186 height 21
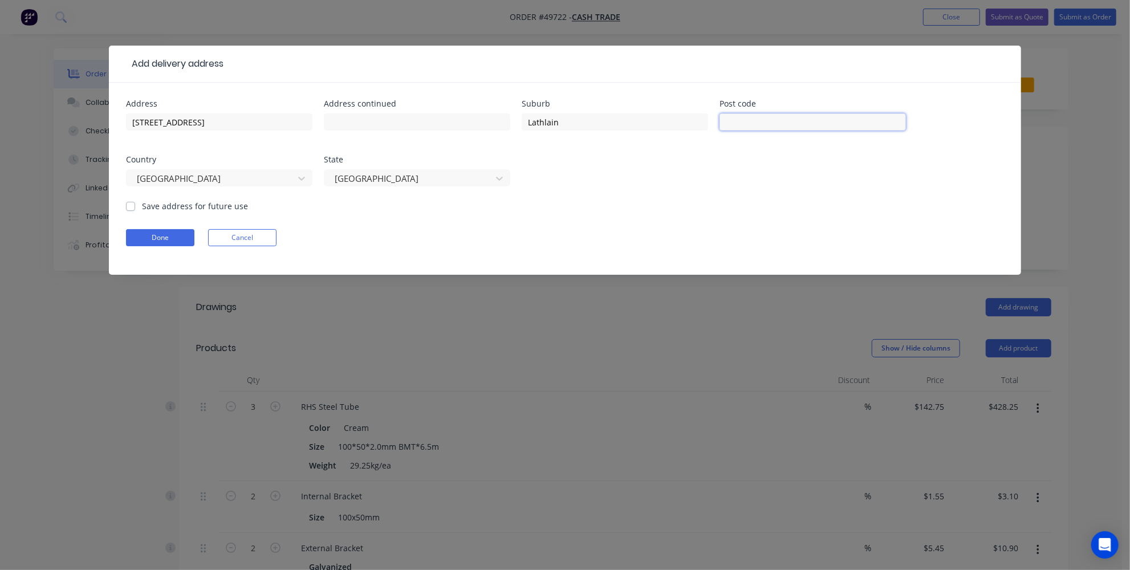
click at [889, 120] on input "text" at bounding box center [812, 121] width 186 height 17
paste input "6100"
type input "6100"
click at [166, 246] on form "Address 30A Midgley St Address continued Suburb Lathlain Post code 6100 Country…" at bounding box center [565, 187] width 878 height 175
click at [157, 239] on button "Done" at bounding box center [160, 237] width 68 height 17
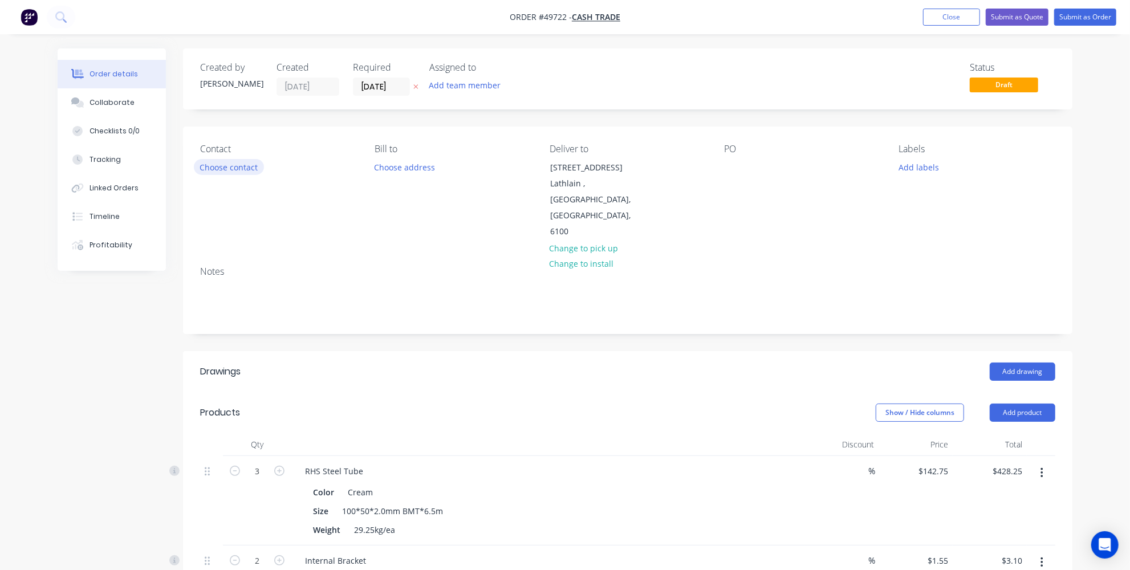
click at [237, 165] on button "Choose contact" at bounding box center [229, 166] width 70 height 15
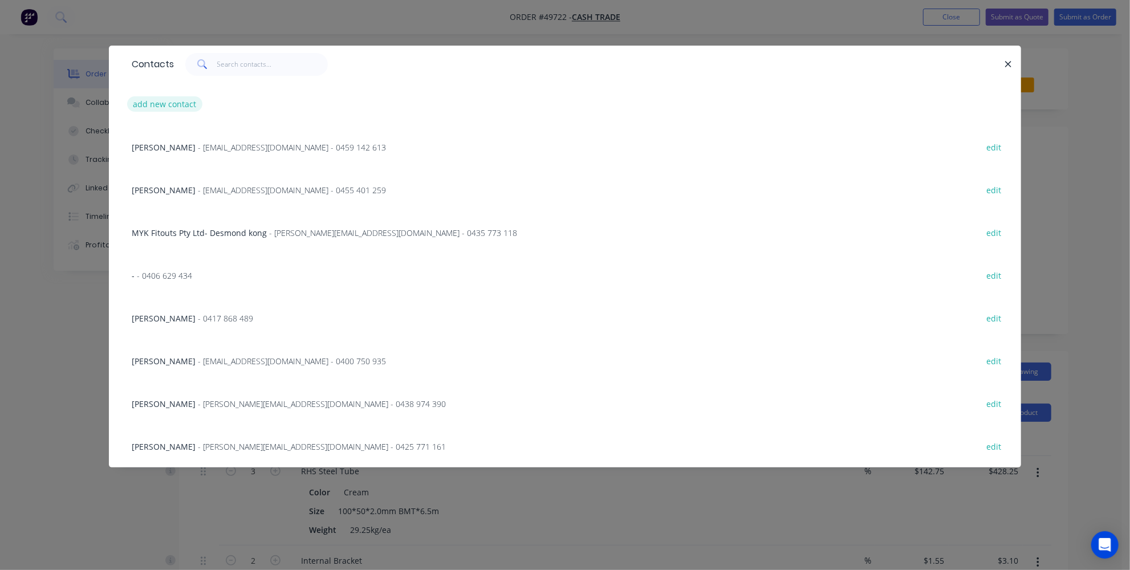
click at [180, 107] on button "add new contact" at bounding box center [164, 103] width 75 height 15
select select "AU"
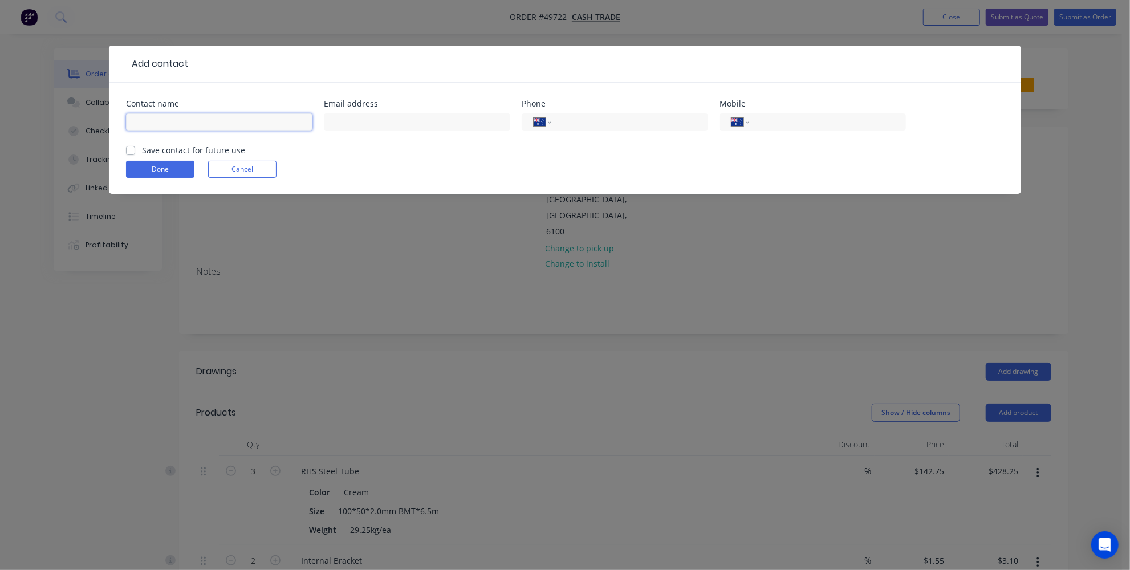
click at [204, 130] on input "text" at bounding box center [219, 121] width 186 height 17
click at [178, 124] on input "Tom Mchugh" at bounding box center [219, 121] width 186 height 17
click at [174, 122] on input "Tom Mchugh" at bounding box center [219, 121] width 186 height 17
type input "Tom Mchugh"
click at [585, 118] on input "tel" at bounding box center [627, 122] width 137 height 13
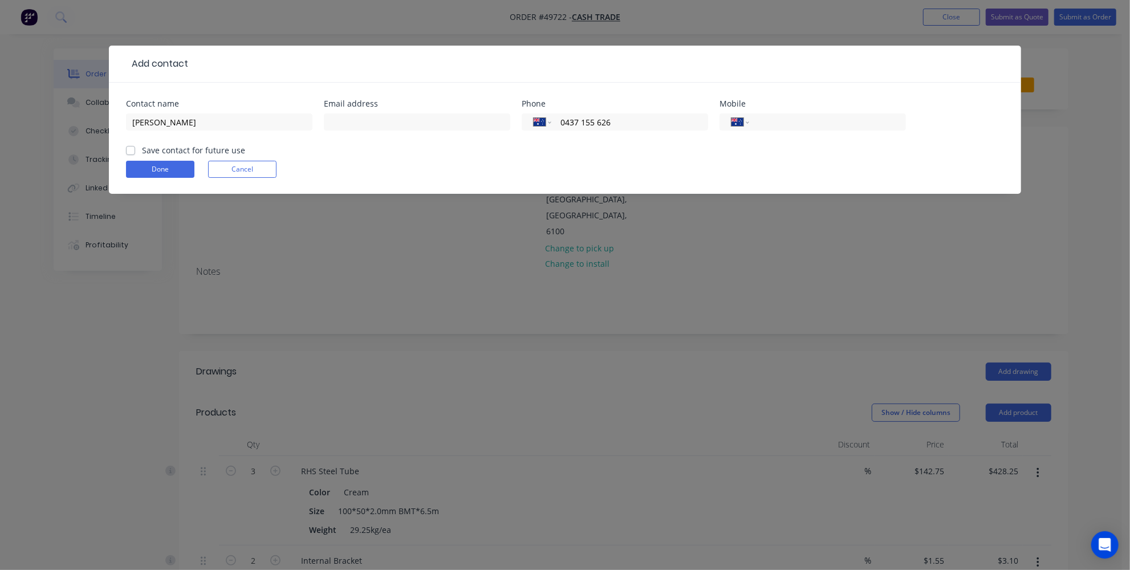
type input "0437 155 626"
click at [142, 152] on label "Save contact for future use" at bounding box center [193, 150] width 103 height 12
click at [129, 152] on input "Save contact for future use" at bounding box center [130, 149] width 9 height 11
checkbox input "true"
click at [408, 115] on input "text" at bounding box center [417, 121] width 186 height 17
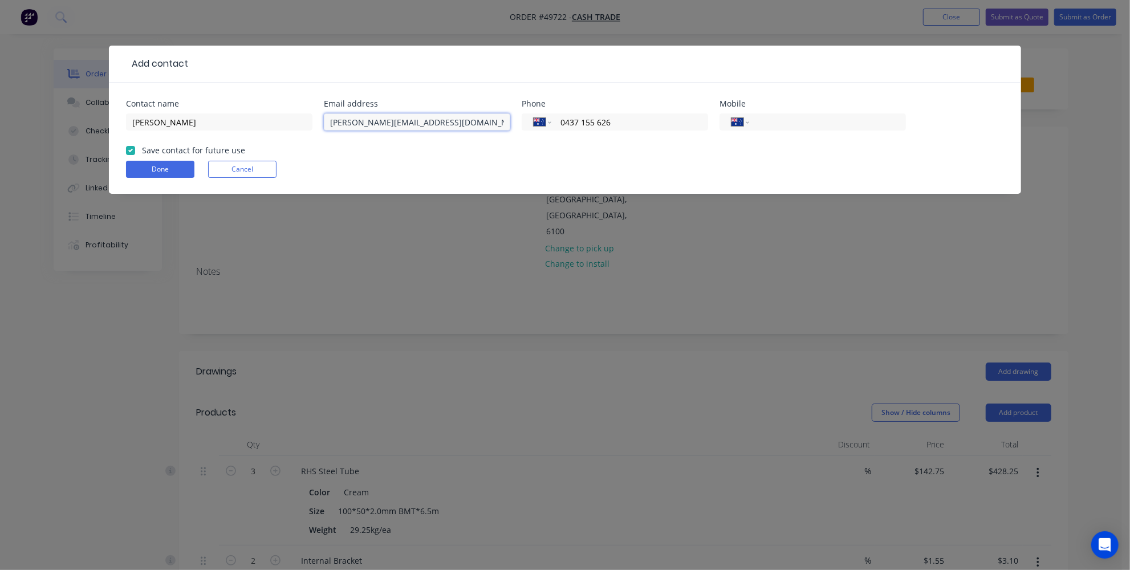
click at [371, 122] on input "tom.mchuth2@gmail.com" at bounding box center [417, 121] width 186 height 17
type input "tom.mchugh2@gmail.com"
click at [163, 170] on button "Done" at bounding box center [160, 169] width 68 height 17
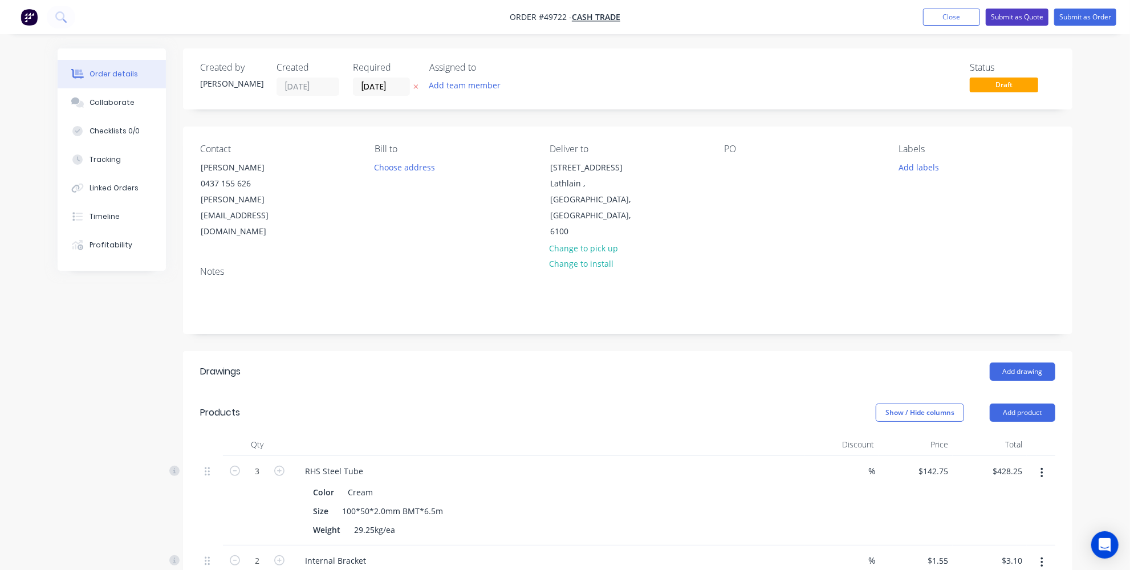
click at [1023, 14] on button "Submit as Quote" at bounding box center [1017, 17] width 63 height 17
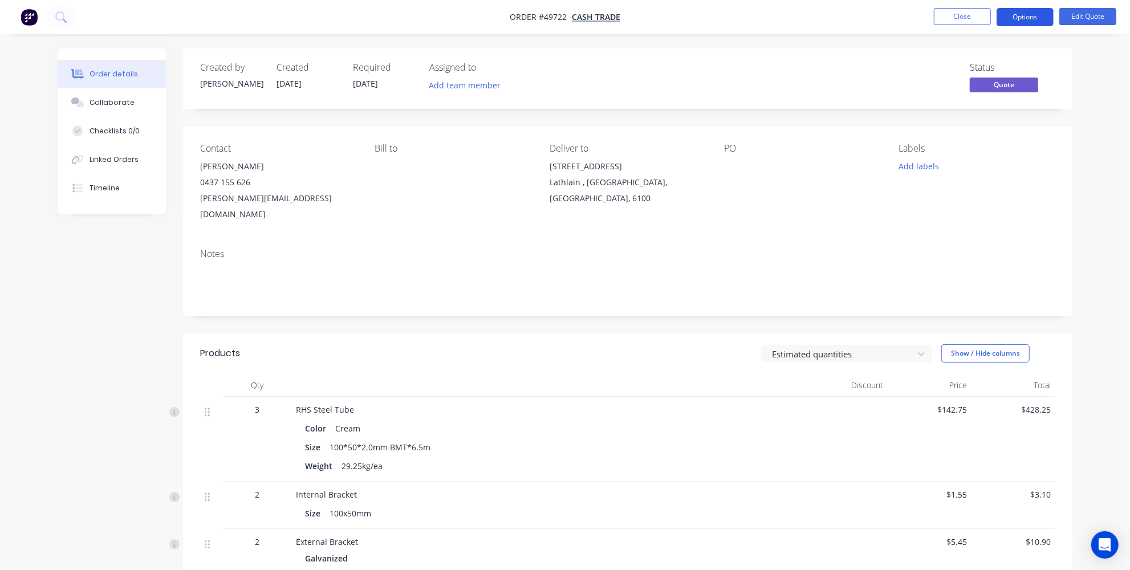
click at [1034, 14] on button "Options" at bounding box center [1025, 17] width 57 height 18
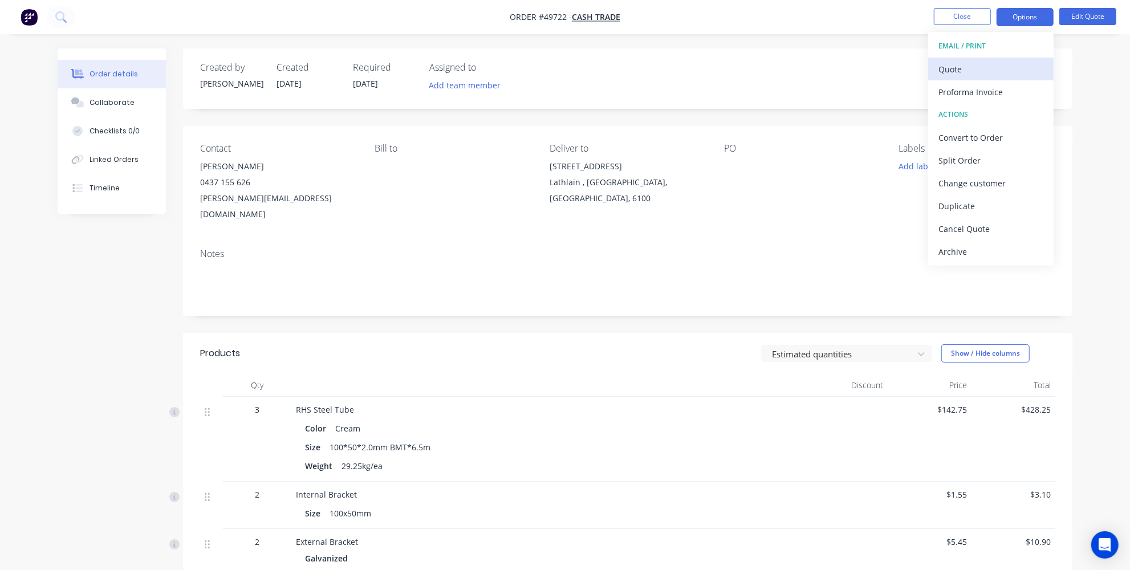
click at [962, 71] on div "Quote" at bounding box center [990, 69] width 105 height 17
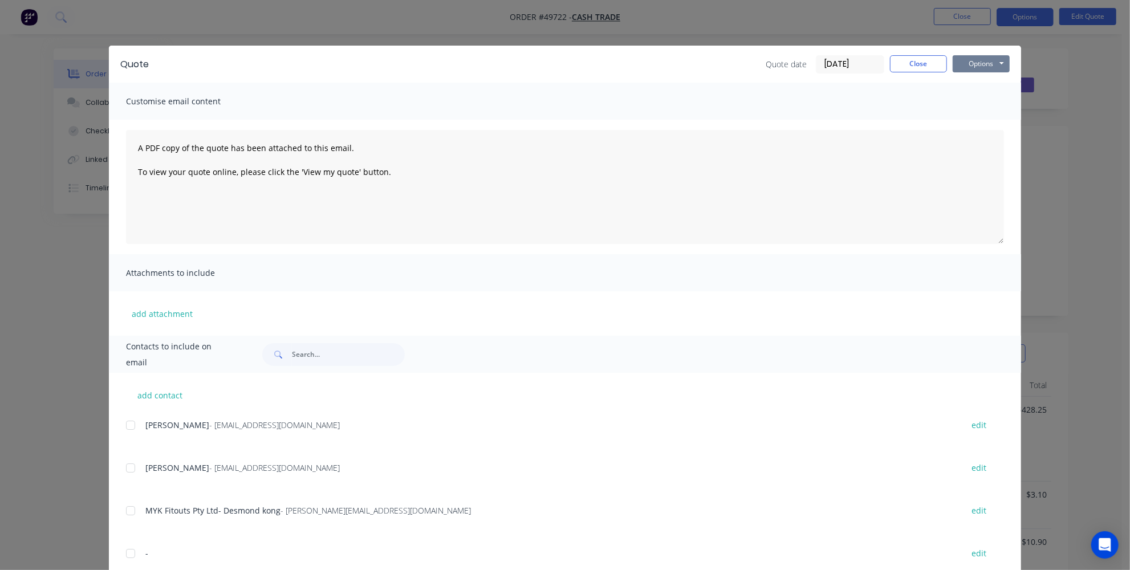
click at [978, 65] on button "Options" at bounding box center [981, 63] width 57 height 17
click at [967, 115] on button "Email" at bounding box center [989, 121] width 73 height 19
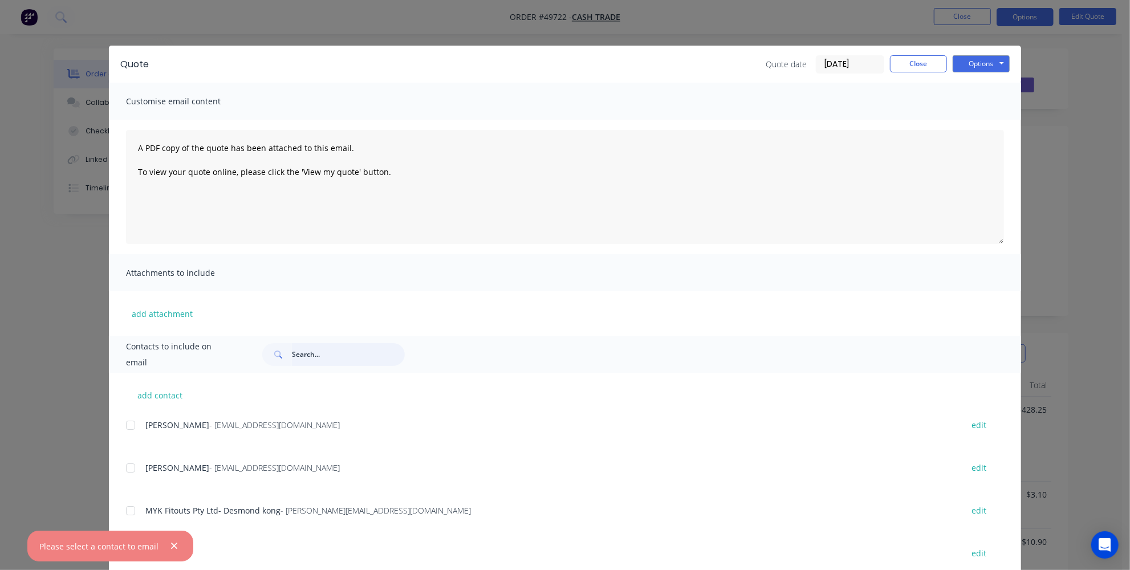
click at [327, 357] on input "text" at bounding box center [348, 354] width 113 height 23
click at [314, 347] on input "tom" at bounding box center [348, 354] width 113 height 23
type input "t"
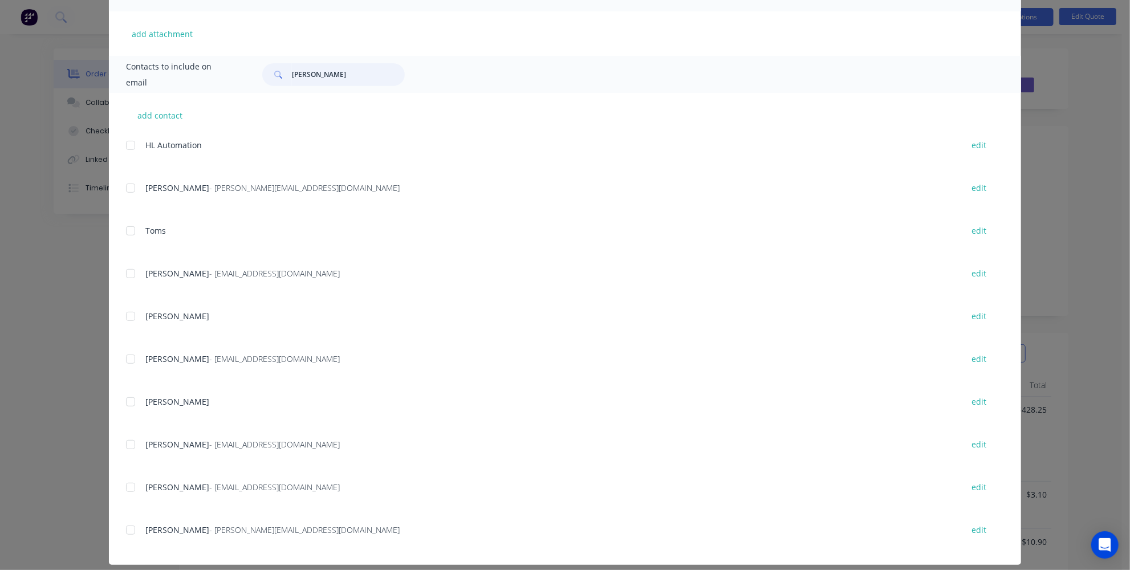
scroll to position [291, 0]
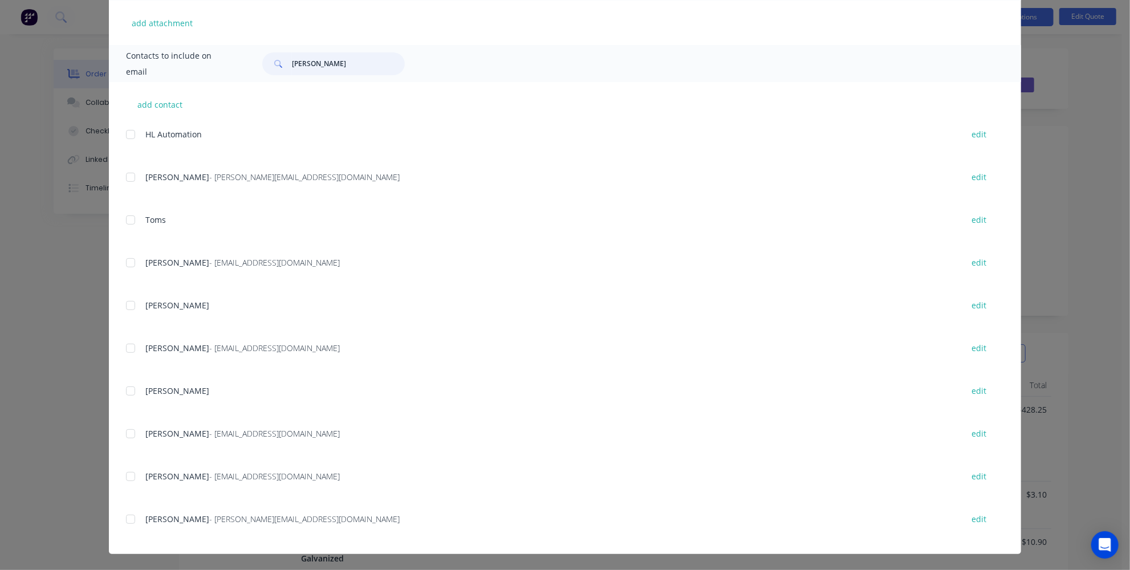
type input "tom"
click at [78, 406] on div "Quote Quote date 25/09/25 Close Options Preview Print Email Customise email con…" at bounding box center [565, 285] width 1130 height 570
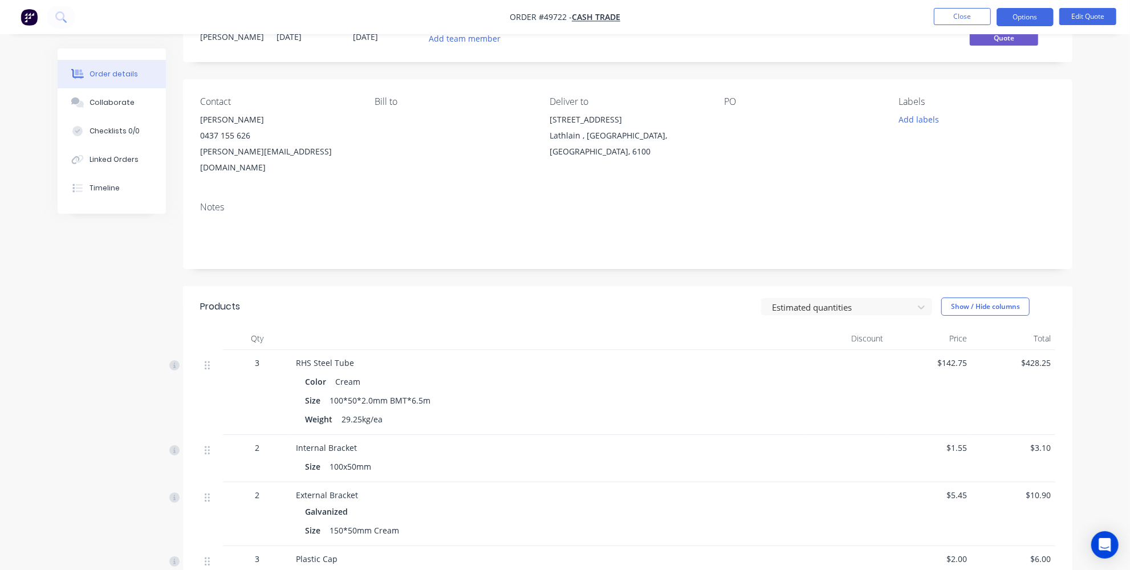
scroll to position [0, 0]
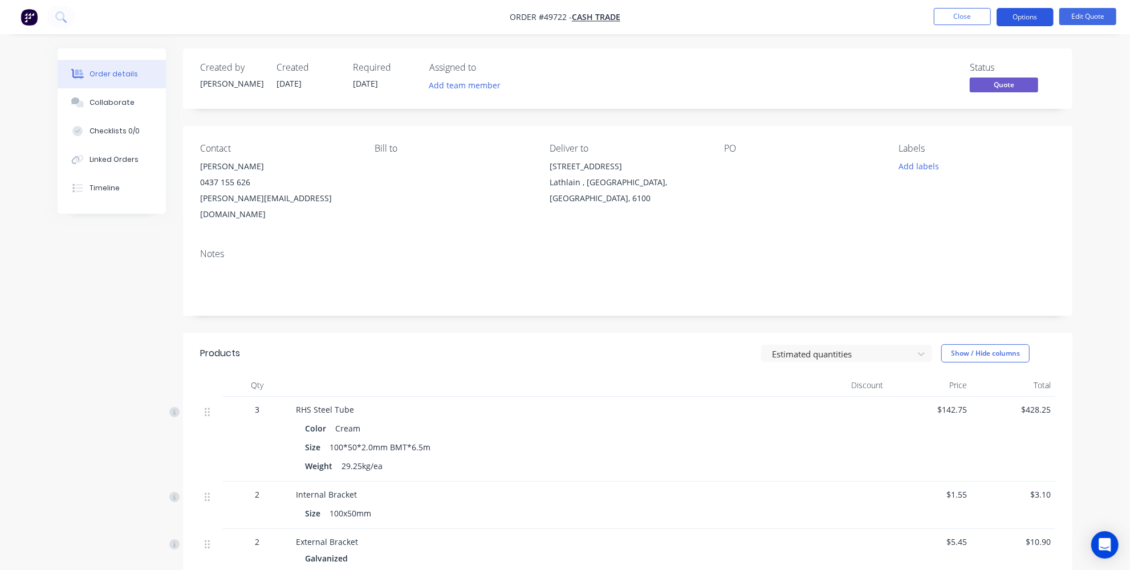
click at [1024, 11] on button "Options" at bounding box center [1025, 17] width 57 height 18
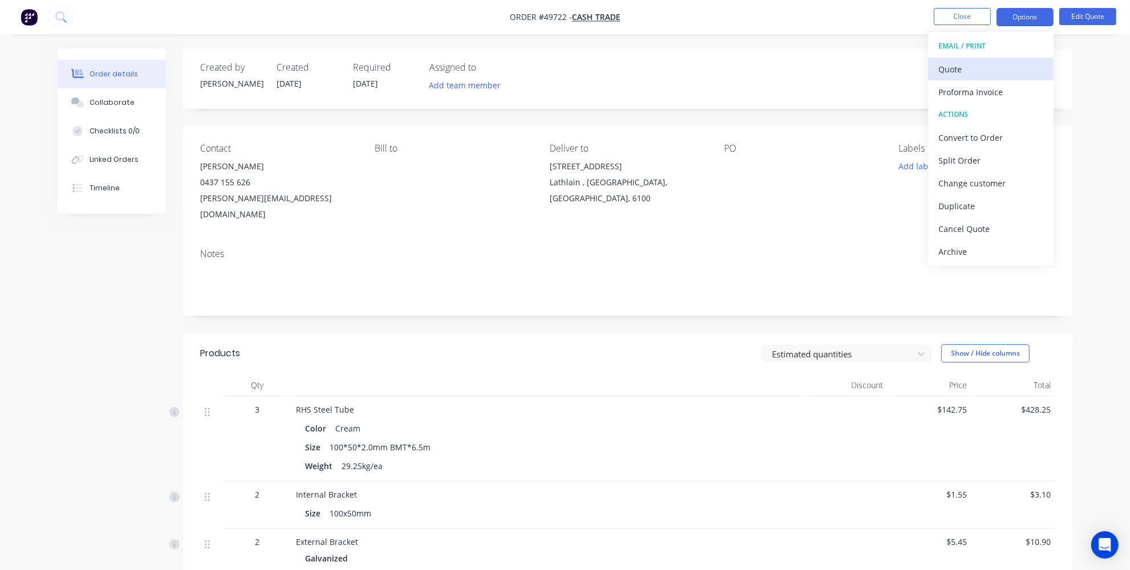
click at [969, 64] on div "Quote" at bounding box center [990, 69] width 105 height 17
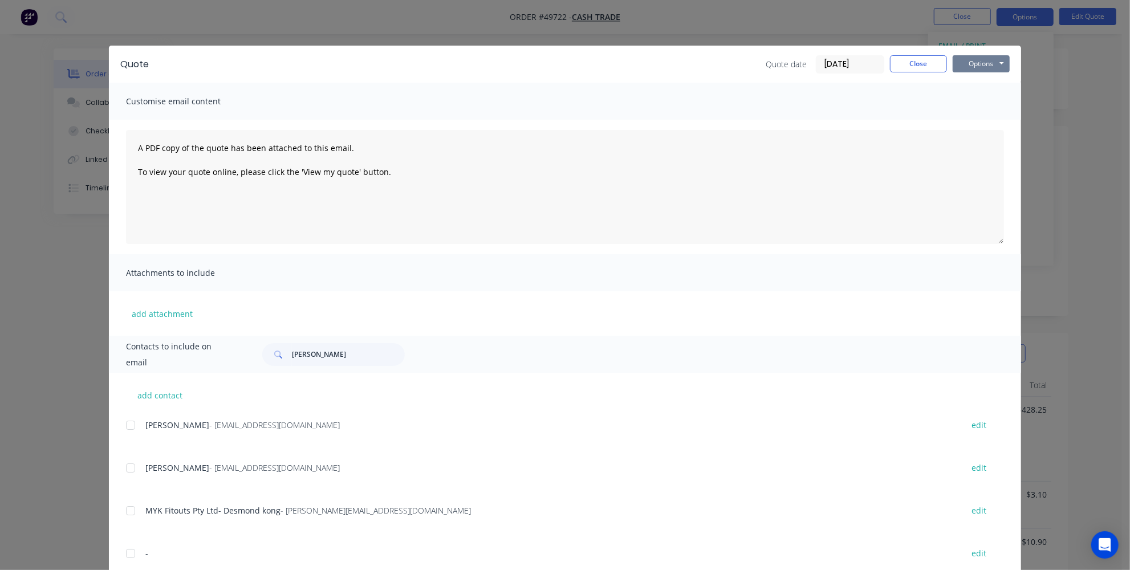
click at [977, 58] on button "Options" at bounding box center [981, 63] width 57 height 17
click at [967, 123] on button "Email" at bounding box center [989, 121] width 73 height 19
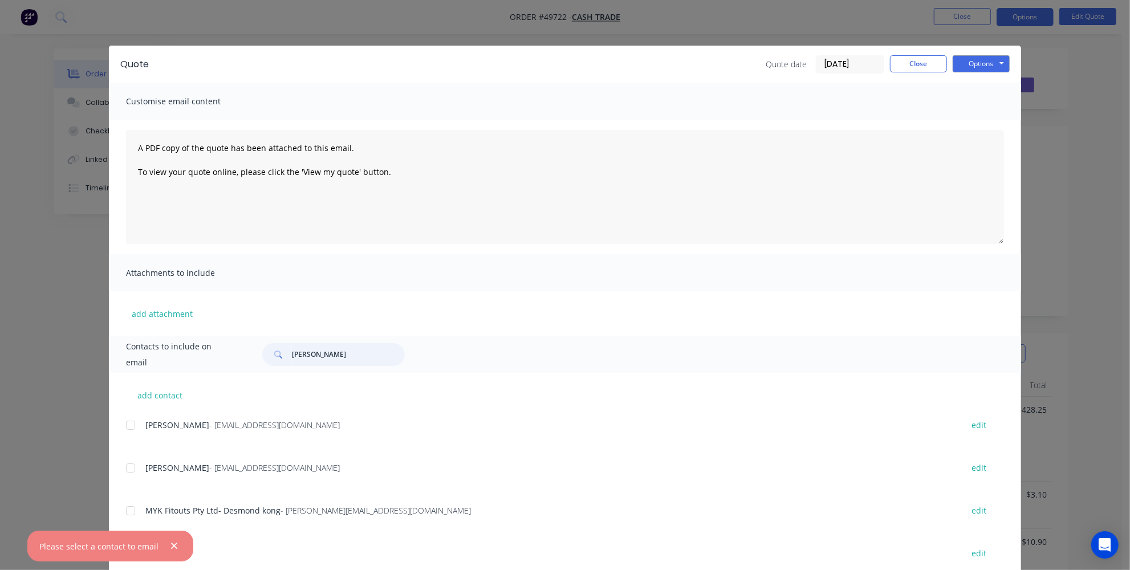
click at [330, 351] on input "tom" at bounding box center [348, 354] width 113 height 23
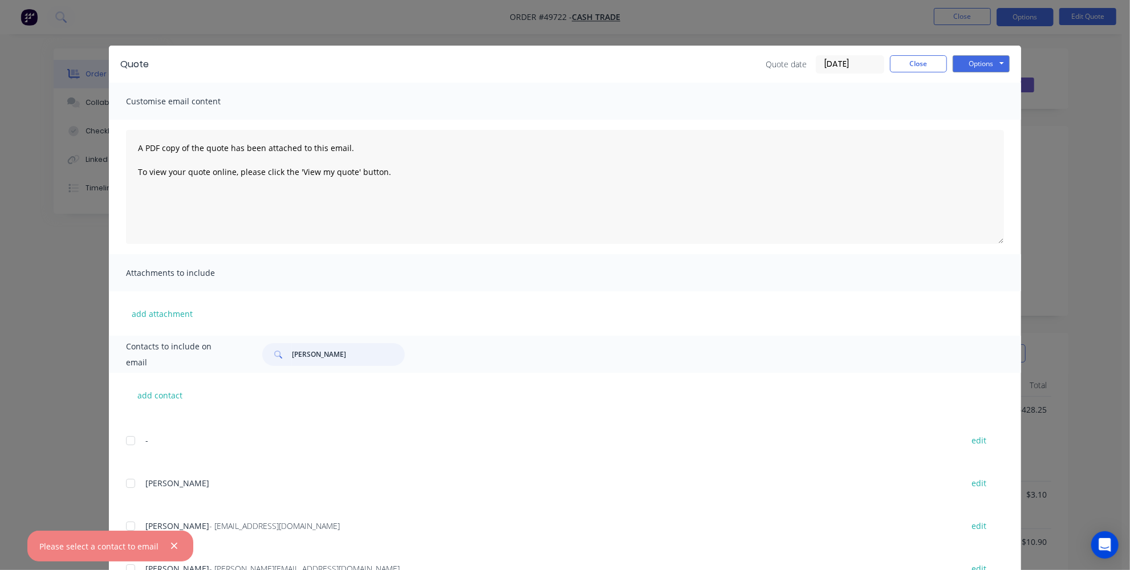
scroll to position [155, 0]
type input "t"
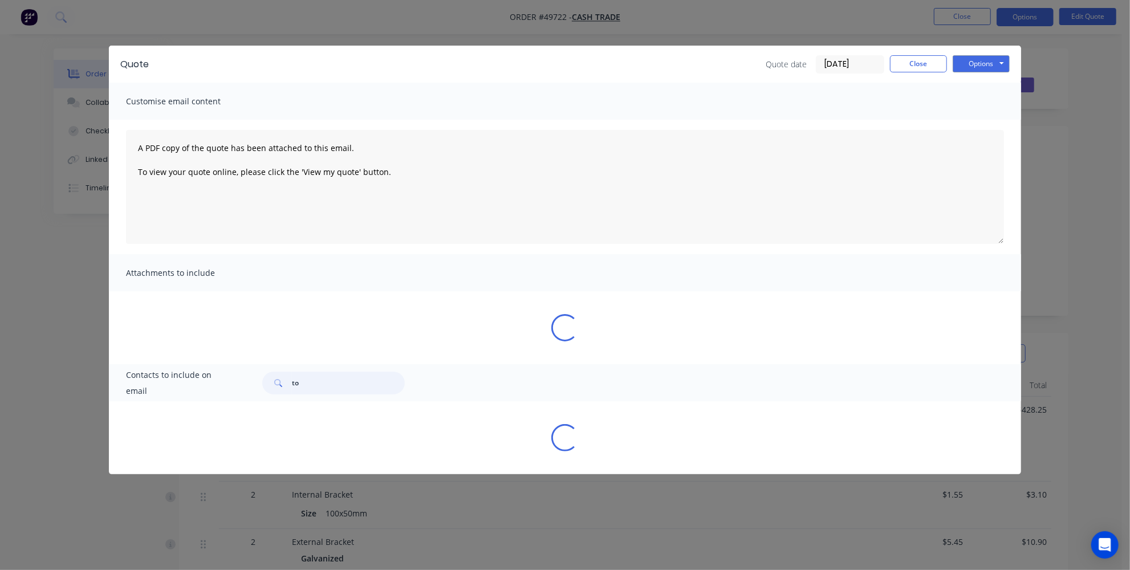
type input "tom"
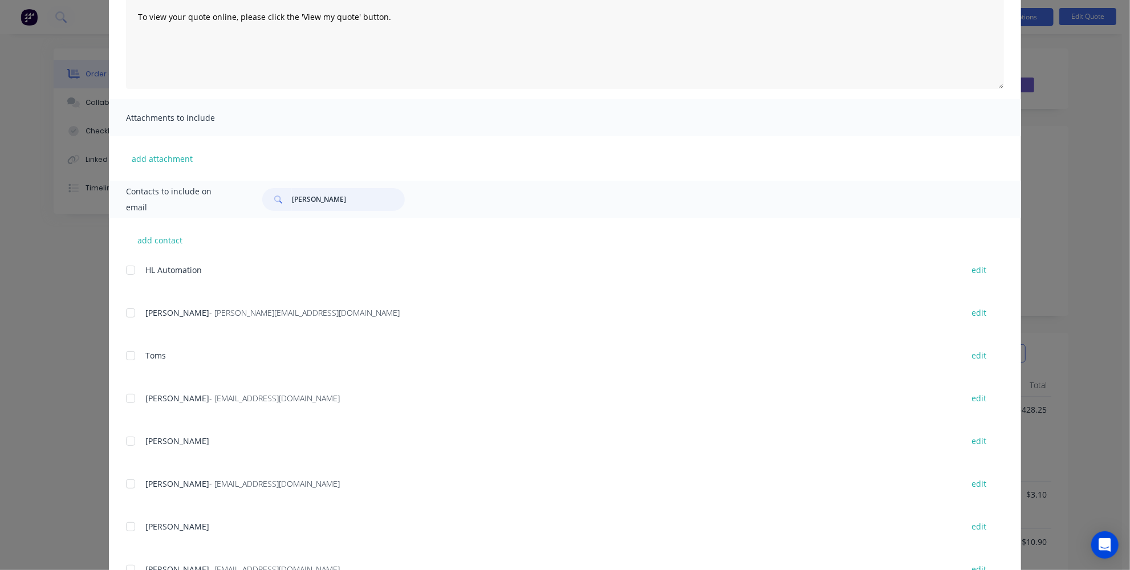
scroll to position [291, 0]
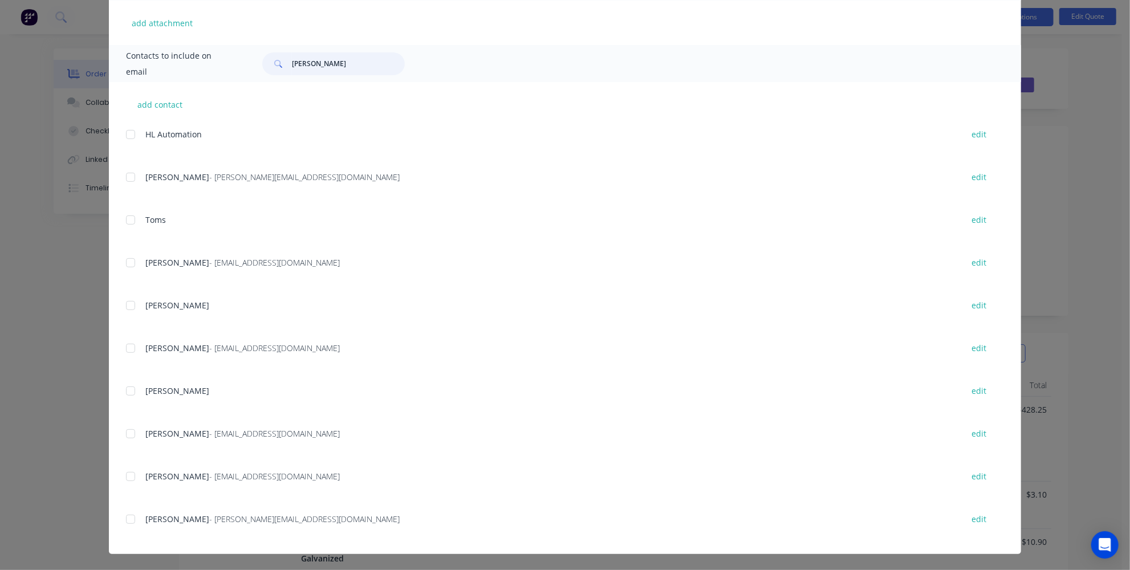
click at [132, 518] on div at bounding box center [130, 519] width 23 height 23
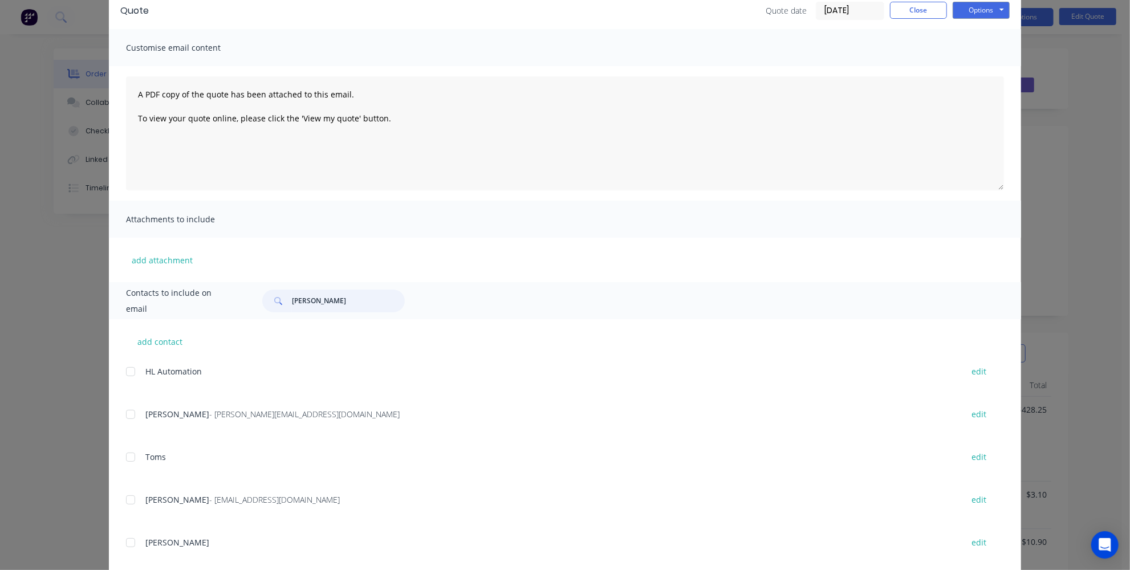
scroll to position [0, 0]
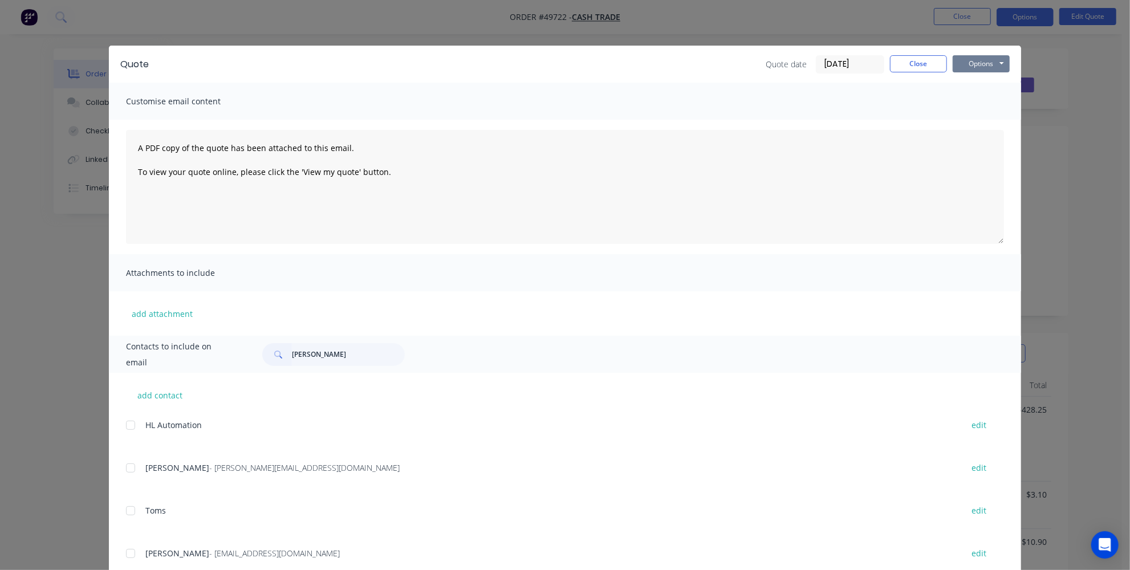
click at [967, 57] on button "Options" at bounding box center [981, 63] width 57 height 17
click at [974, 120] on button "Email" at bounding box center [989, 121] width 73 height 19
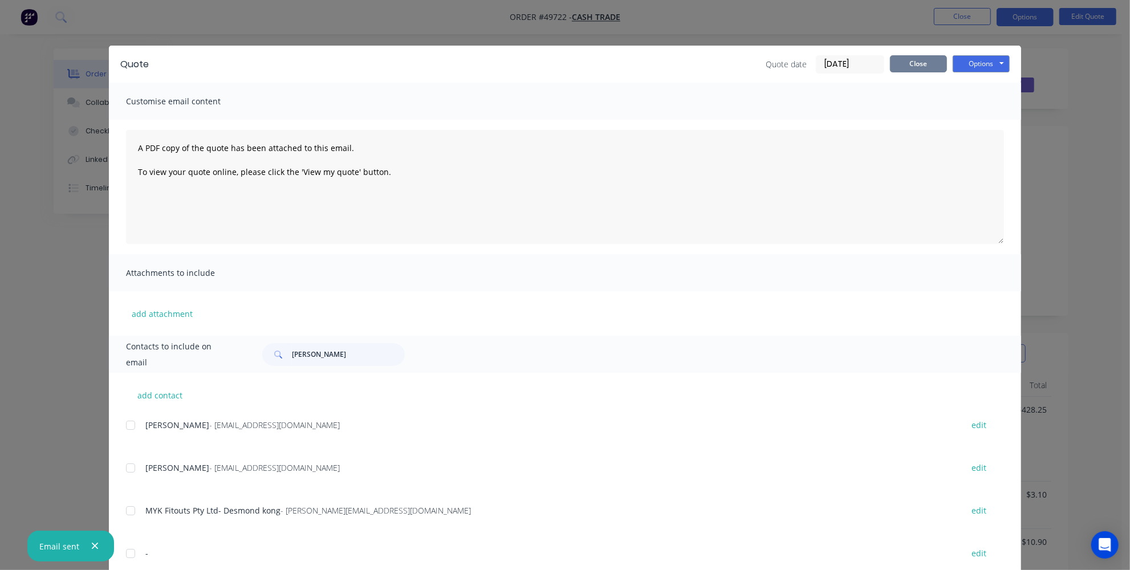
click at [916, 64] on button "Close" at bounding box center [918, 63] width 57 height 17
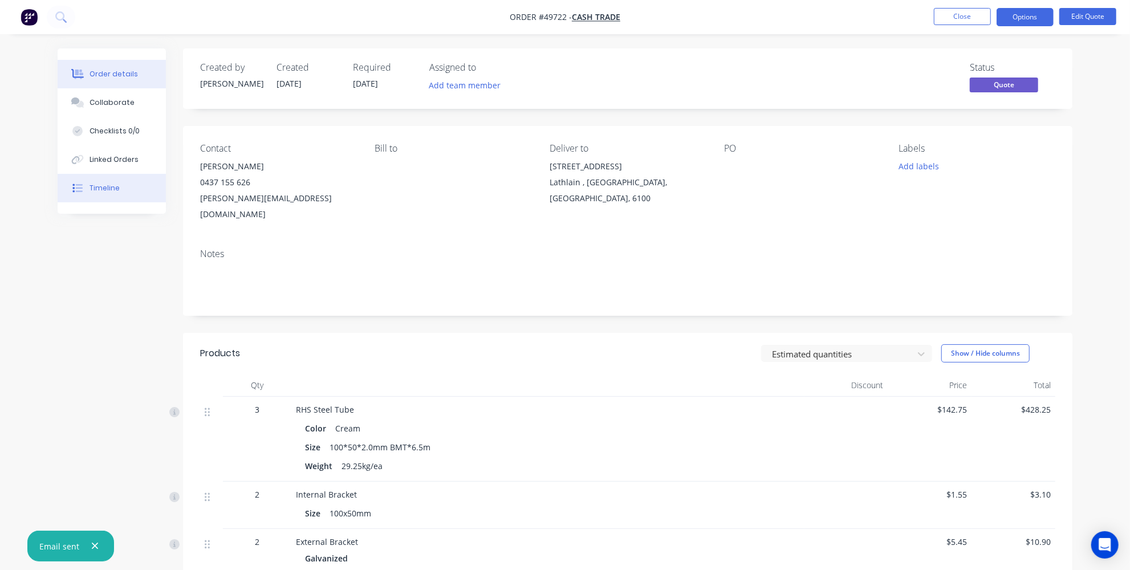
click at [96, 183] on div "Timeline" at bounding box center [105, 188] width 30 height 10
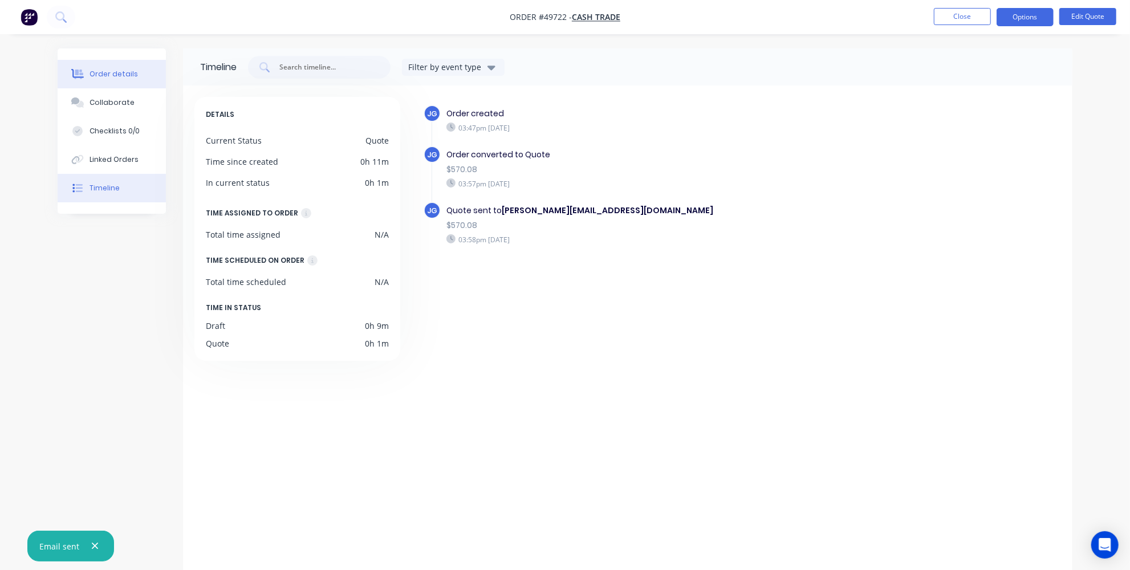
click at [97, 70] on div "Order details" at bounding box center [114, 74] width 48 height 10
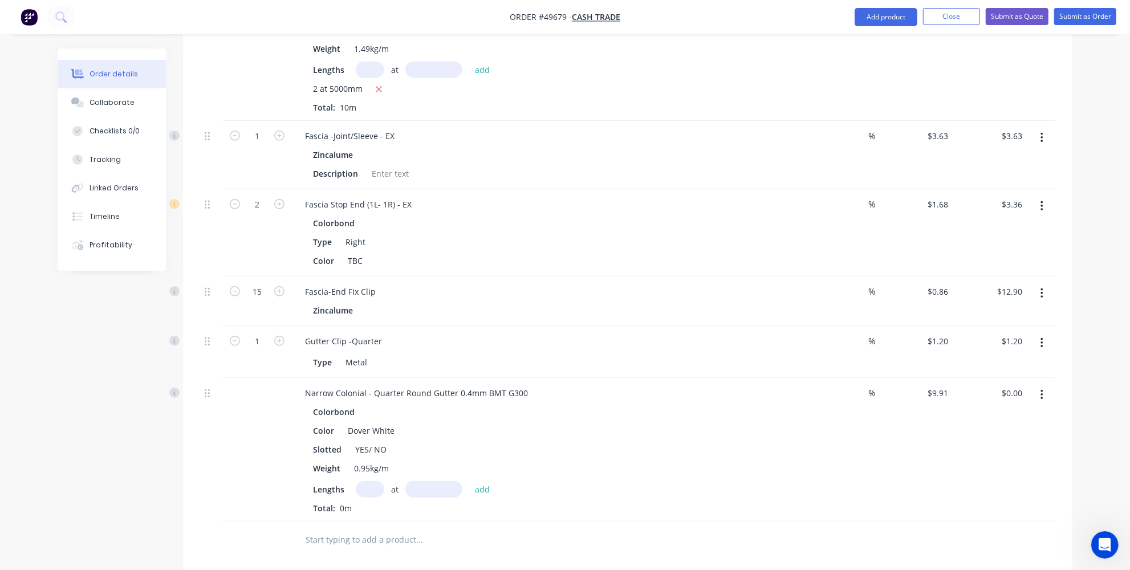
scroll to position [583, 0]
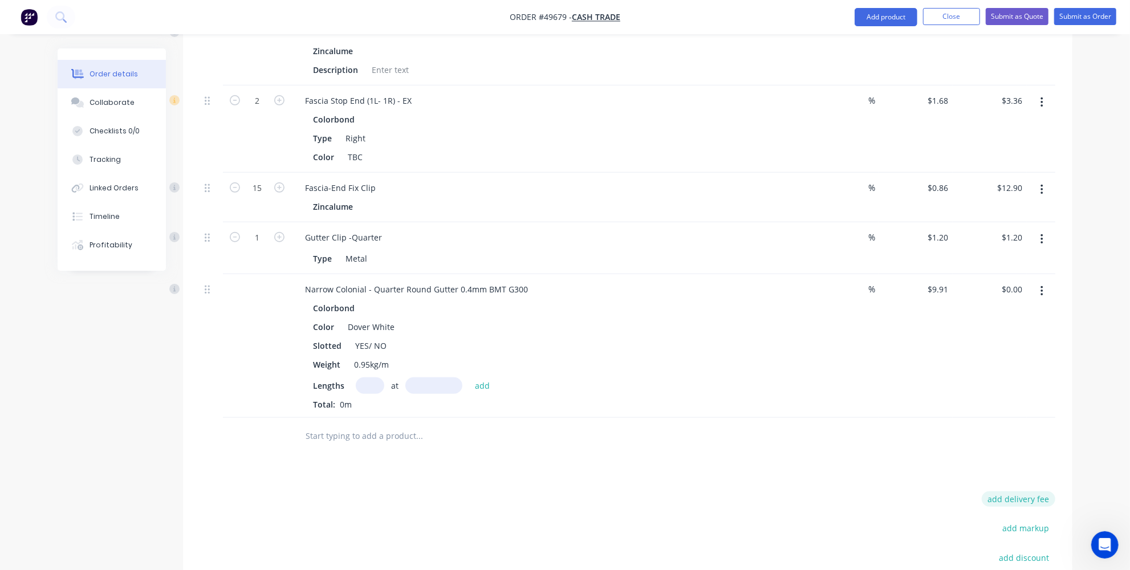
type input "$110.10"
click at [1036, 491] on button "add delivery fee" at bounding box center [1019, 498] width 74 height 15
type input "70"
click at [836, 418] on div at bounding box center [627, 436] width 855 height 37
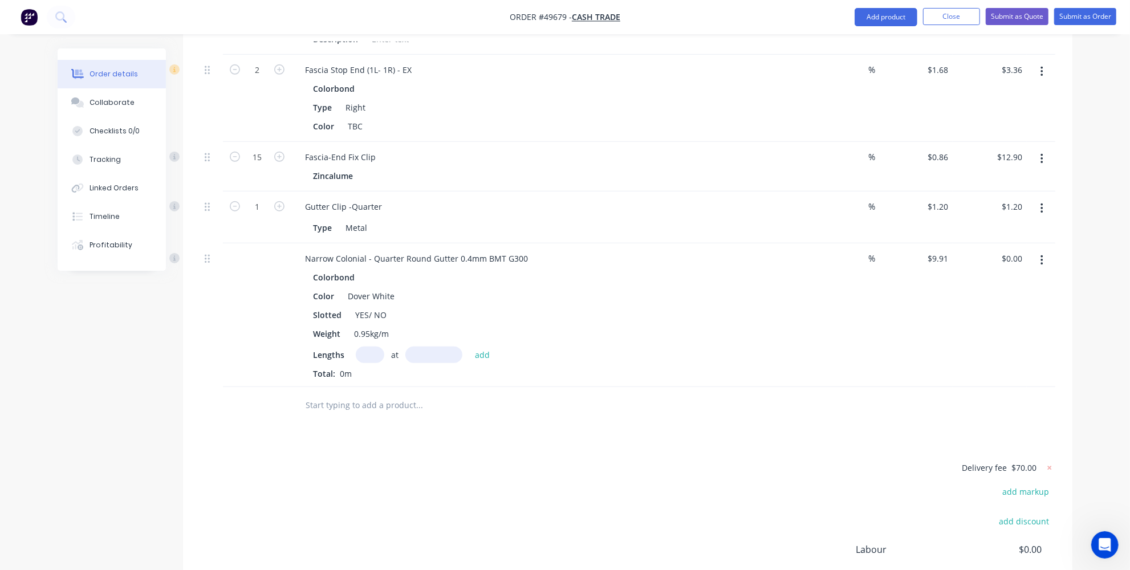
scroll to position [692, 0]
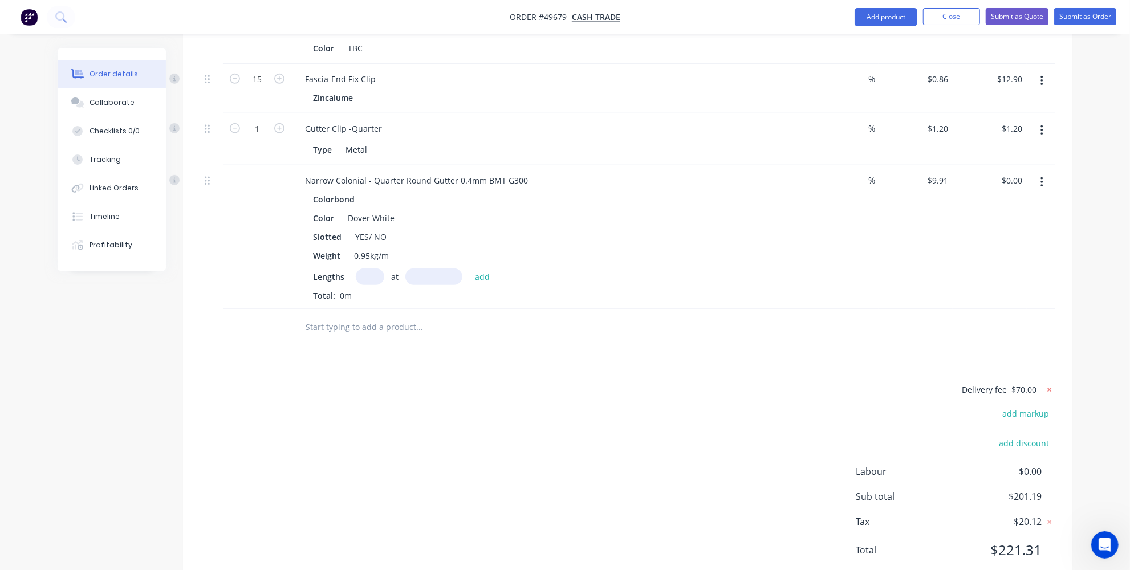
click at [1046, 384] on icon at bounding box center [1049, 389] width 11 height 11
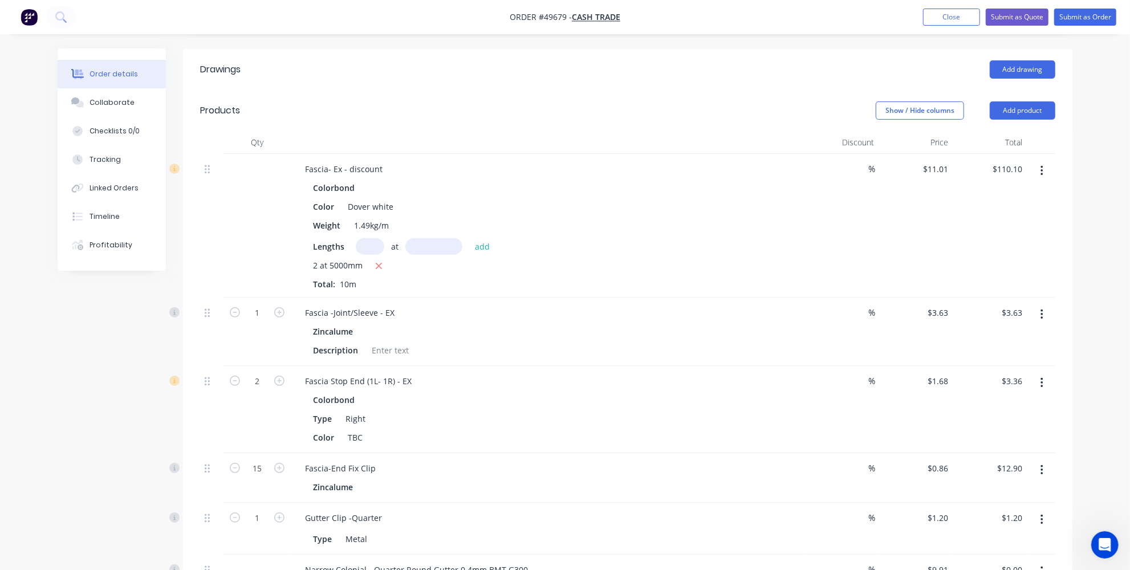
scroll to position [277, 0]
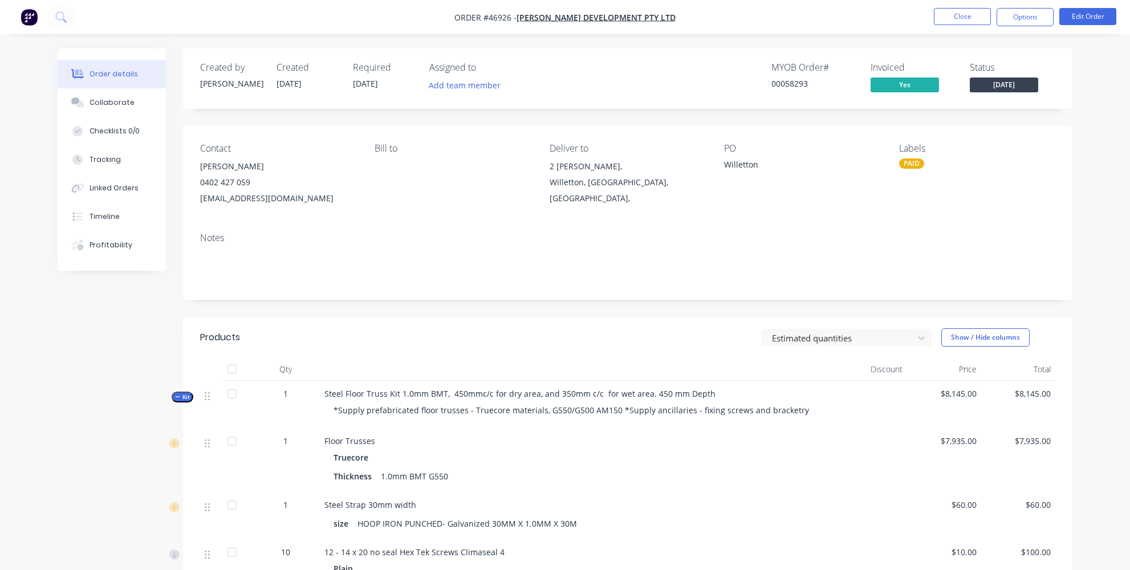
scroll to position [259, 0]
